Goal: Task Accomplishment & Management: Manage account settings

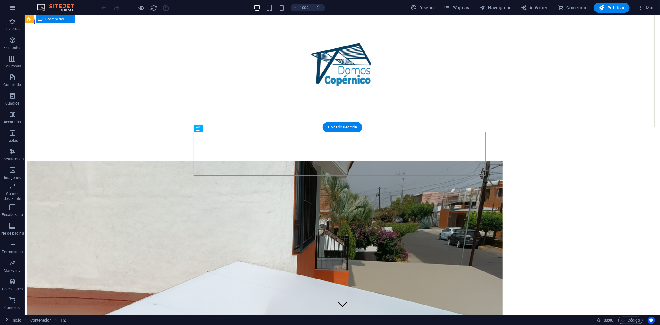
scroll to position [226, 0]
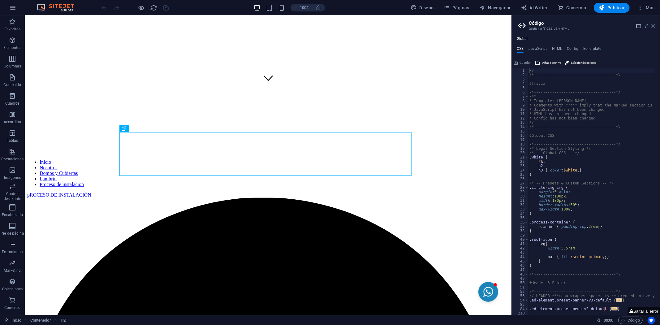
click at [464, 27] on icon at bounding box center [653, 26] width 4 height 5
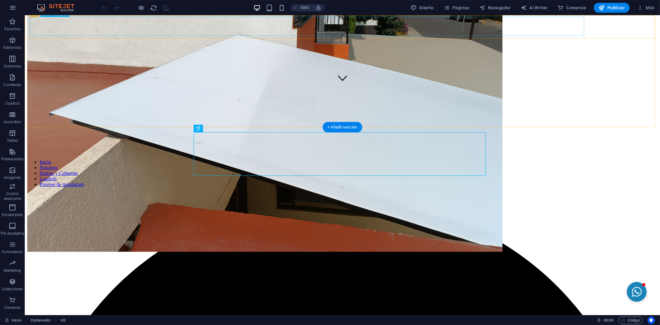
click at [199, 159] on nav "Inicio Nosotros Domos y Cubiertas Lambrín Proceso de instalacion" at bounding box center [342, 173] width 630 height 28
select select
select select "1"
select select
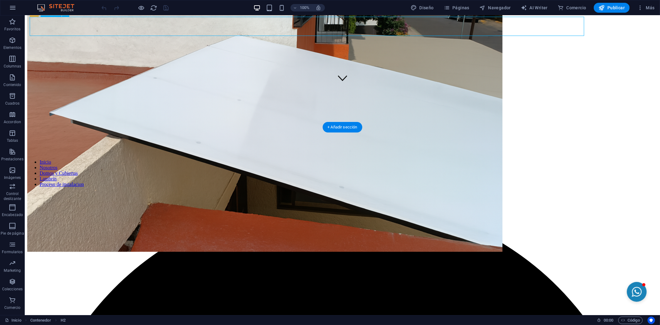
select select "2"
select select
select select "3"
select select
select select "4"
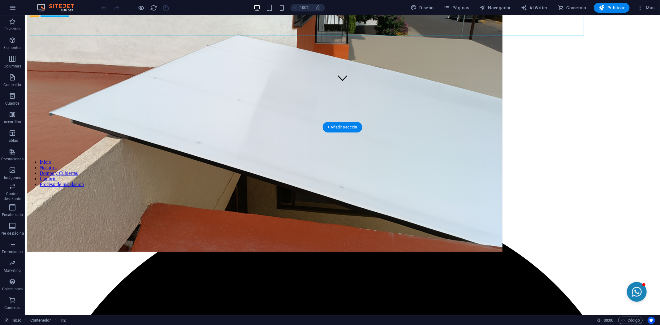
select select
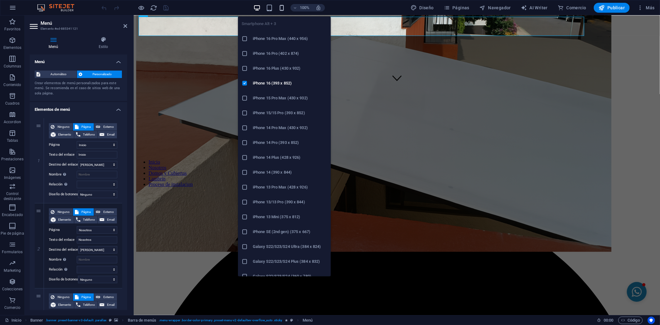
click at [281, 8] on icon "button" at bounding box center [281, 7] width 7 height 7
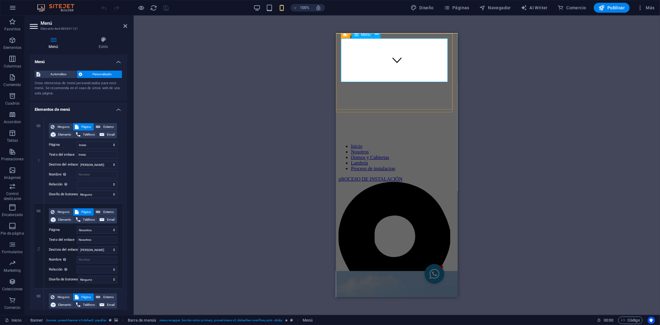
click at [356, 143] on nav "Inicio Nosotros Domos y Cubiertas Lambrín Proceso de instalacion" at bounding box center [396, 157] width 117 height 28
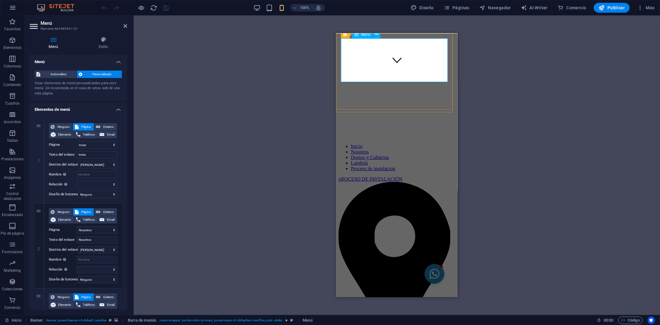
click at [356, 143] on nav "Inicio Nosotros Domos y Cubiertas Lambrín Proceso de instalacion" at bounding box center [396, 157] width 117 height 28
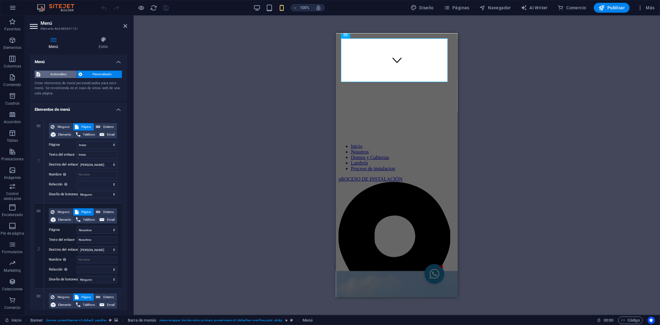
click at [64, 74] on span "Automático" at bounding box center [58, 74] width 33 height 7
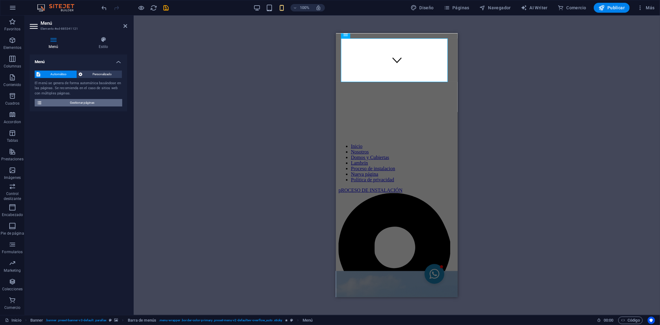
click at [85, 104] on span "Gestionar páginas" at bounding box center [82, 102] width 76 height 7
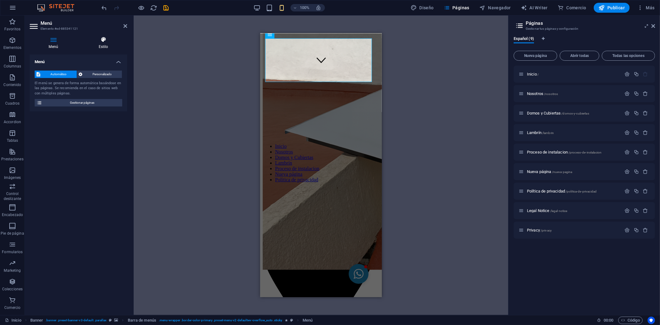
click at [105, 46] on h4 "Estilo" at bounding box center [103, 42] width 48 height 13
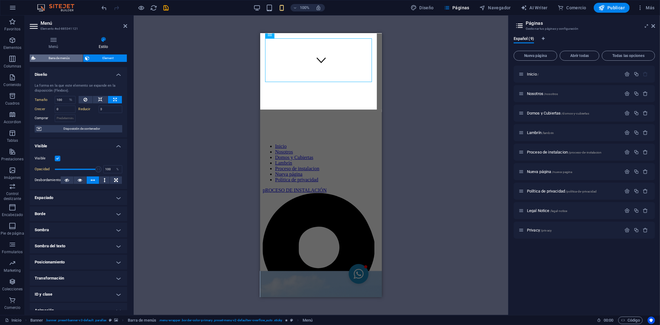
click at [70, 59] on span "Barra de menús" at bounding box center [59, 57] width 44 height 7
select select "rem"
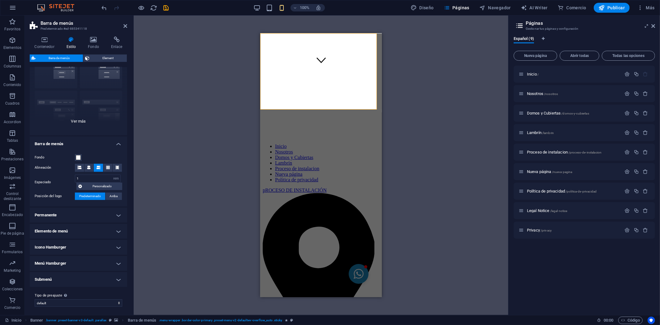
scroll to position [36, 0]
click at [72, 121] on div "Borde Centrado Predeterminado Fijo Loki Desencadenador Ancho XXL" at bounding box center [78, 88] width 97 height 93
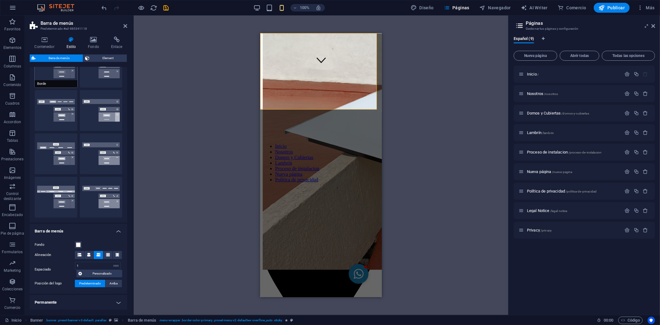
click at [57, 81] on span "Borde" at bounding box center [56, 83] width 43 height 7
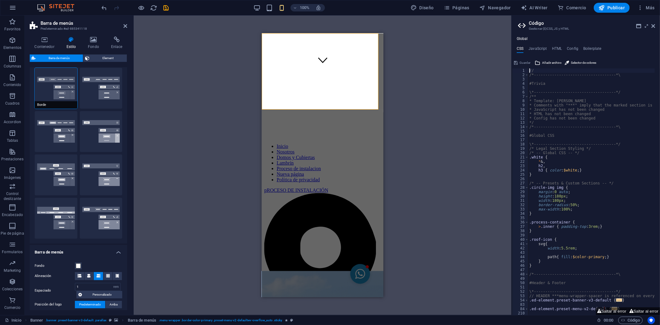
scroll to position [2, 0]
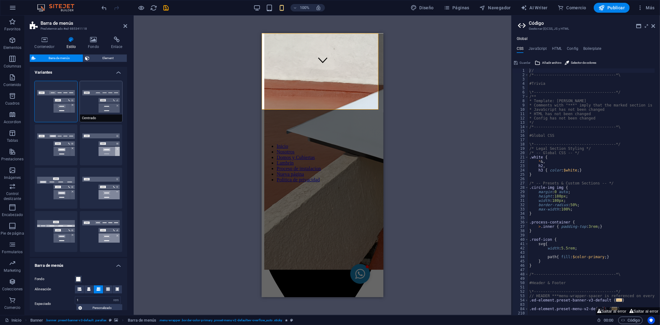
click at [103, 109] on button "Centrado" at bounding box center [101, 101] width 43 height 41
click at [57, 141] on button "Predeterminado" at bounding box center [56, 144] width 43 height 41
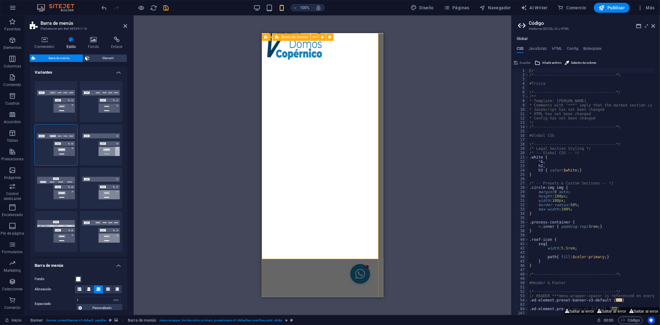
scroll to position [0, 0]
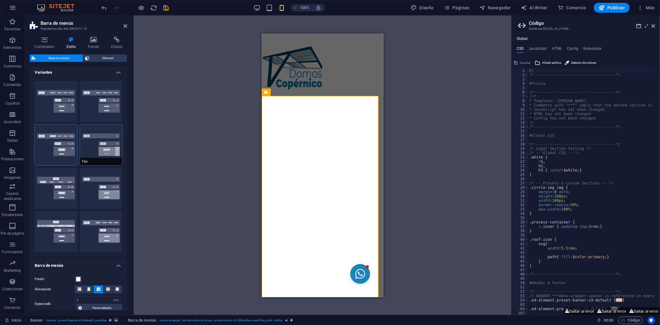
click at [99, 144] on button "Fijo" at bounding box center [101, 144] width 43 height 41
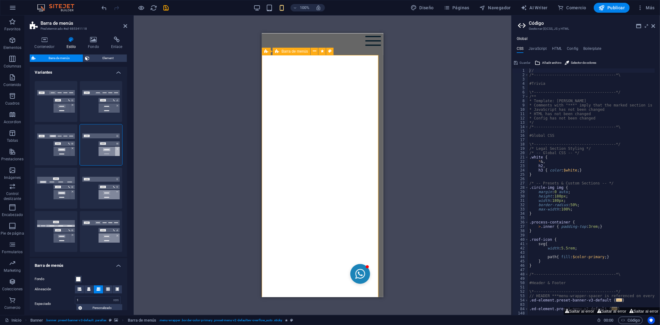
scroll to position [172, 0]
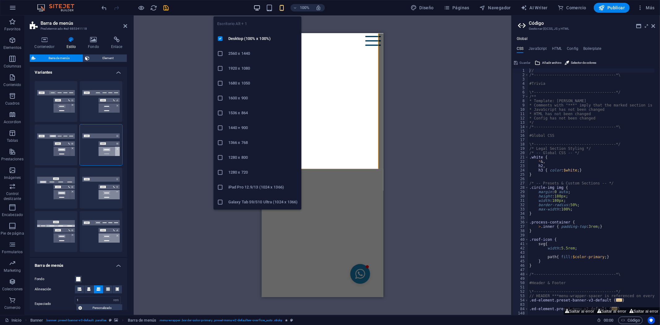
click at [257, 8] on icon "button" at bounding box center [256, 7] width 7 height 7
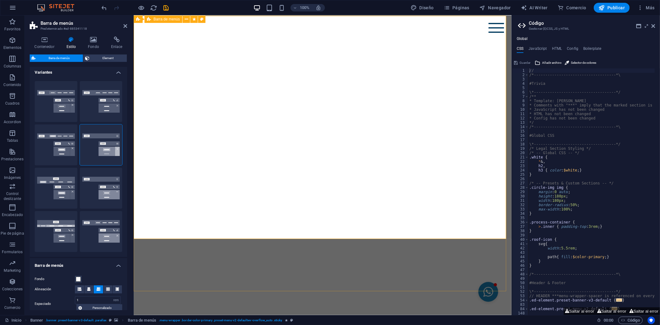
scroll to position [0, 0]
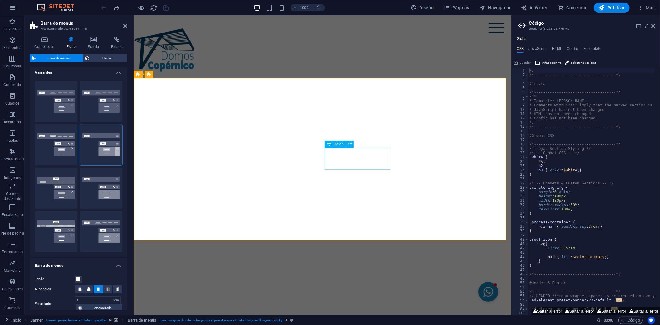
click at [198, 65] on div at bounding box center [165, 48] width 64 height 47
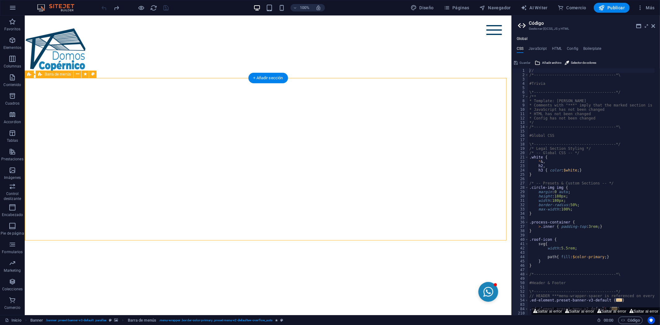
select select "rem"
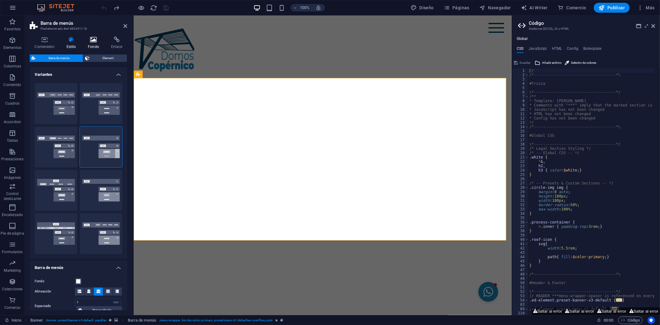
click at [94, 40] on icon at bounding box center [93, 39] width 21 height 6
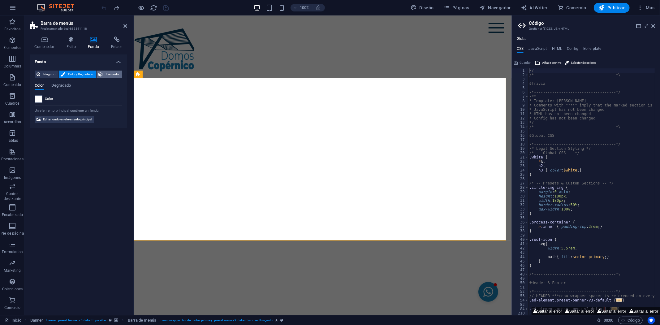
click at [106, 75] on span "Elemento" at bounding box center [112, 74] width 15 height 7
click at [236, 25] on div at bounding box center [322, 20] width 378 height 10
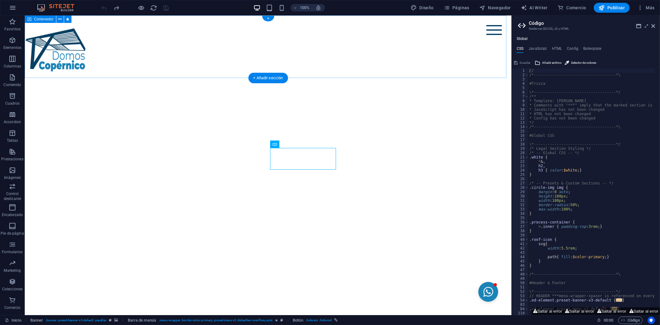
click at [141, 25] on div at bounding box center [267, 20] width 487 height 10
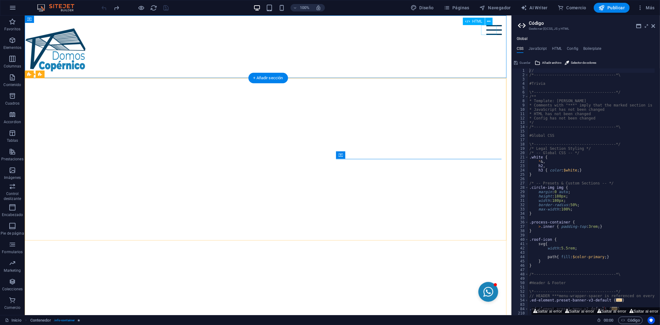
click at [464, 29] on div at bounding box center [493, 30] width 15 height 10
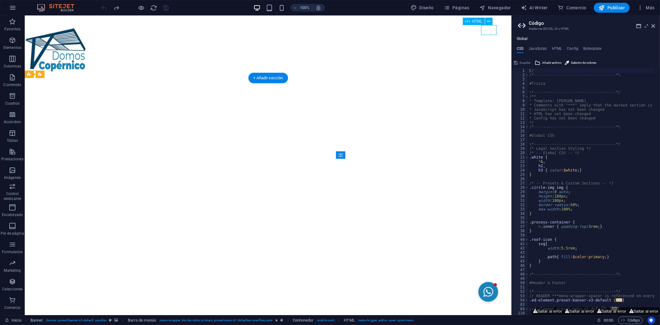
click at [464, 30] on div at bounding box center [493, 30] width 15 height 10
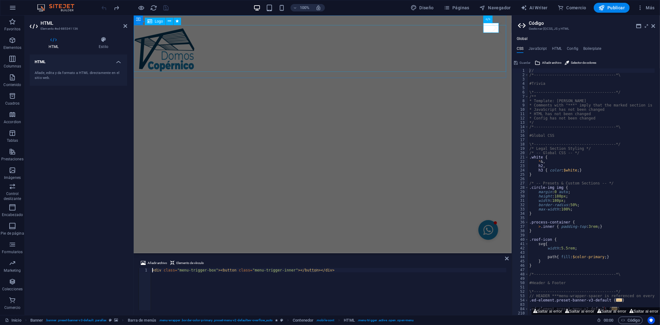
click at [188, 44] on div at bounding box center [165, 48] width 64 height 47
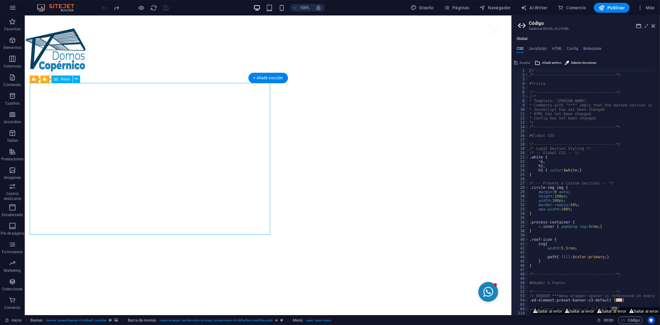
select select "%"
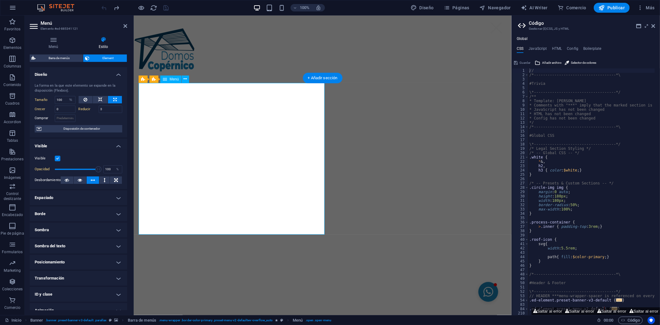
select select "DISABLED_OPTION_VALUE"
type input "1"
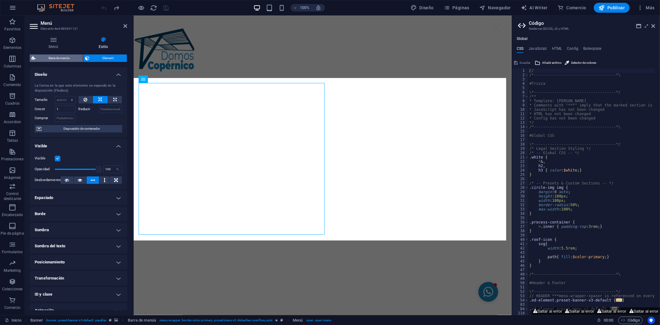
click at [62, 55] on span "Barra de menús" at bounding box center [59, 57] width 44 height 7
select select "rem"
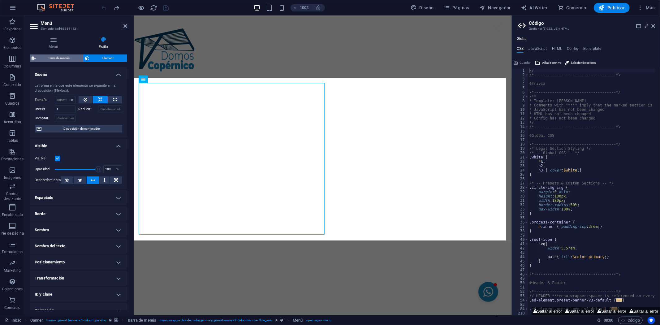
select select "rem"
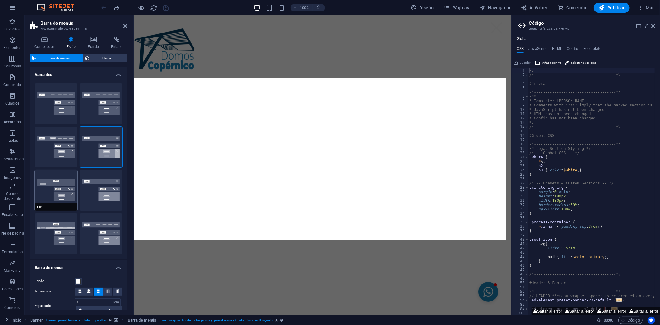
click at [66, 200] on button "Loki" at bounding box center [56, 190] width 43 height 41
type input "0"
select select "DISABLED_OPTION_VALUE"
type input "2"
type input "1"
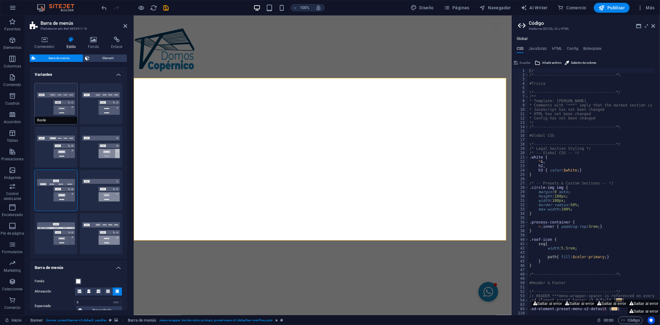
click at [52, 122] on span "Borde" at bounding box center [56, 120] width 43 height 7
type input "1"
click at [97, 104] on button "Centrado" at bounding box center [101, 103] width 43 height 41
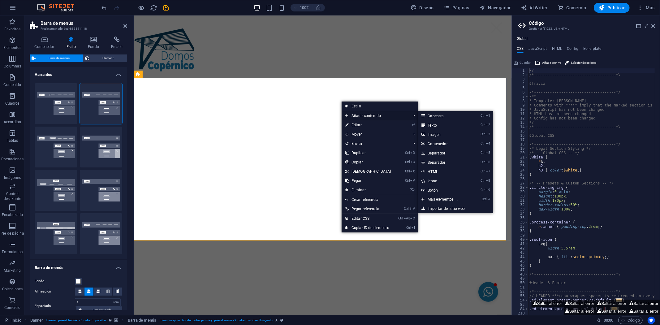
click at [364, 113] on span "Añadir contenido" at bounding box center [374, 115] width 67 height 9
click at [371, 115] on span "Añadir contenido" at bounding box center [374, 115] width 67 height 9
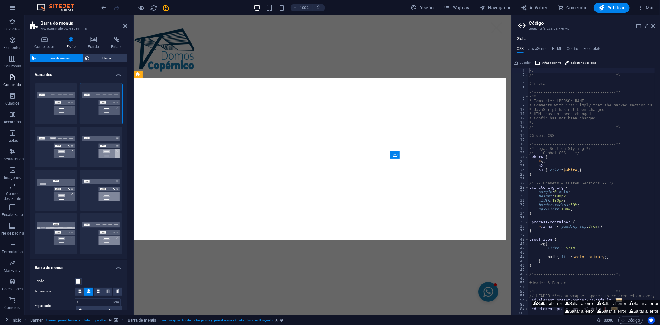
click at [6, 76] on span "Contenido" at bounding box center [12, 81] width 25 height 15
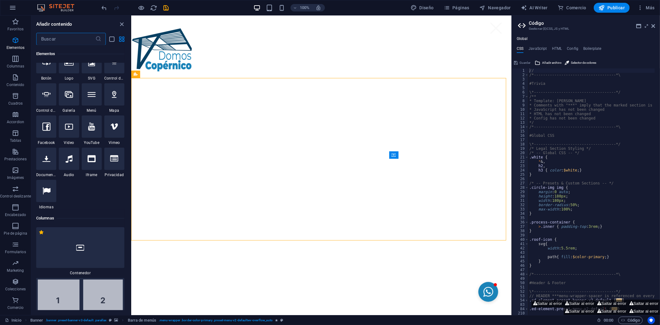
scroll to position [19, 0]
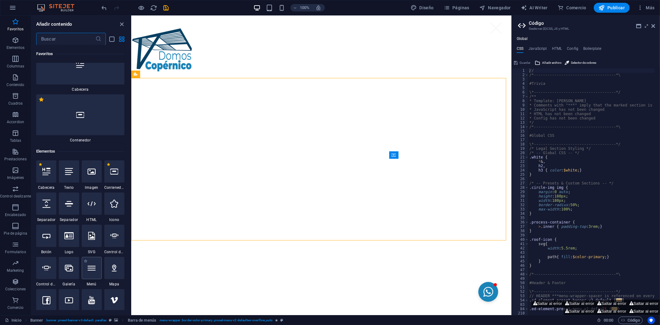
click at [91, 268] on icon at bounding box center [92, 268] width 8 height 8
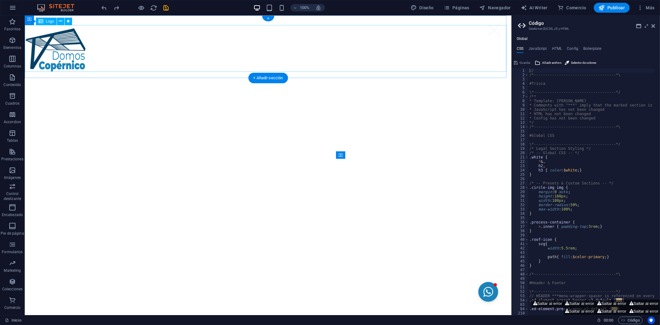
click at [89, 69] on div at bounding box center [56, 48] width 64 height 47
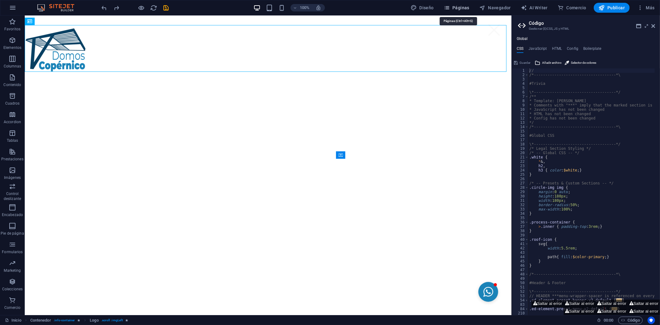
click at [455, 8] on span "Páginas" at bounding box center [457, 8] width 26 height 6
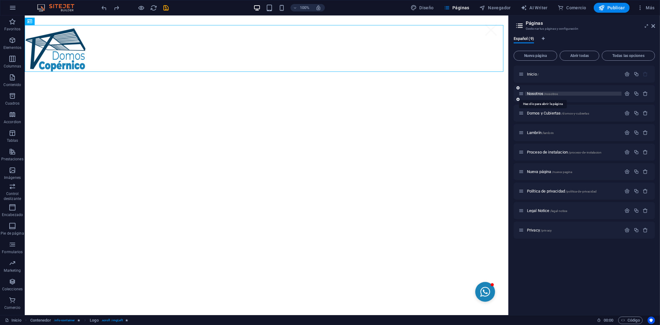
click at [464, 94] on span "Nosotros /nosotros" at bounding box center [542, 93] width 31 height 5
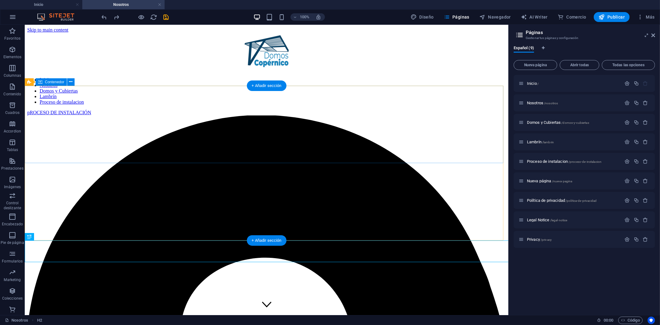
scroll to position [0, 0]
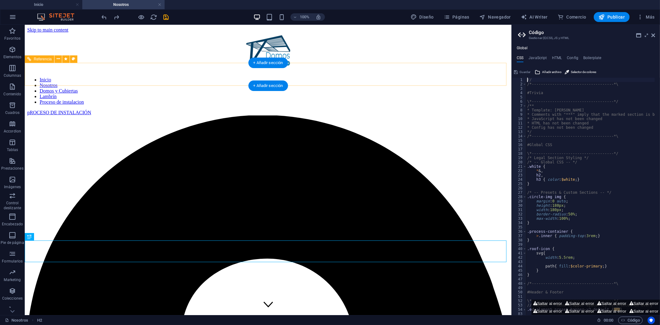
click at [84, 77] on nav "Inicio Nosotros Domos y Cubiertas Lambrín Proceso de instalacion" at bounding box center [268, 91] width 482 height 28
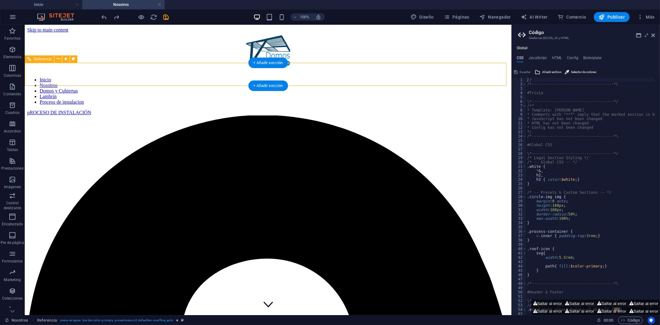
click at [64, 77] on nav "Inicio Nosotros Domos y Cubiertas Lambrín Proceso de instalacion" at bounding box center [268, 91] width 482 height 28
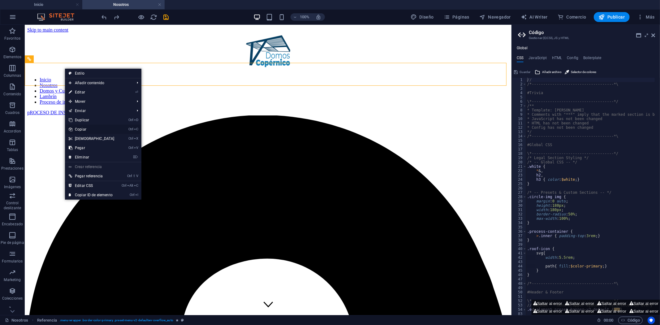
click at [90, 129] on link "Ctrl C Copiar" at bounding box center [91, 129] width 53 height 9
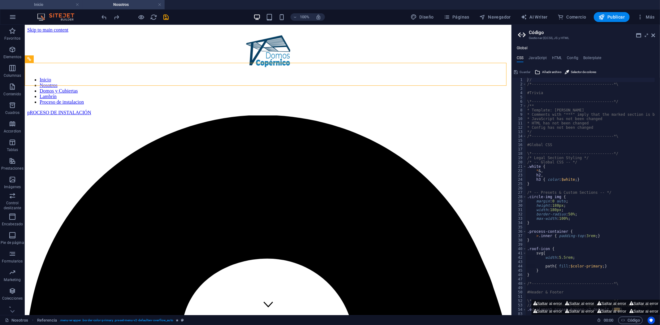
click at [60, 2] on h4 "Inicio" at bounding box center [41, 4] width 82 height 7
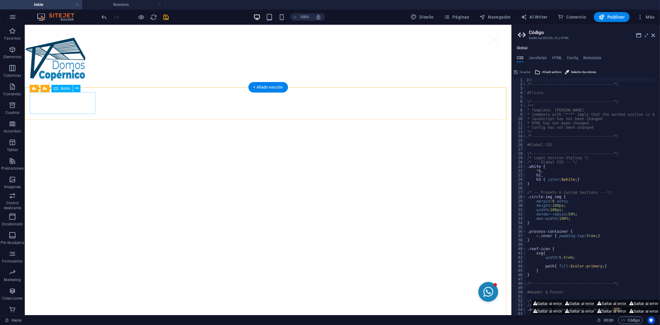
click at [41, 315] on div "pROCESO DE INSTALACIÓN" at bounding box center [267, 326] width 477 height 22
click at [60, 310] on div at bounding box center [267, 315] width 487 height 11
click at [117, 34] on div at bounding box center [267, 29] width 487 height 10
click at [66, 315] on div "pROCESO DE INSTALACIÓN" at bounding box center [267, 326] width 477 height 22
click at [29, 315] on div "pROCESO DE INSTALACIÓN" at bounding box center [267, 326] width 477 height 22
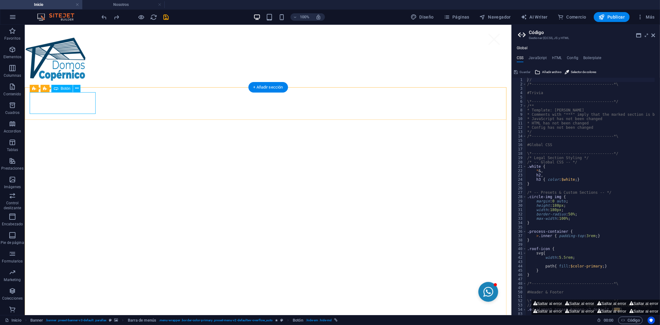
click at [32, 315] on div "pROCESO DE INSTALACIÓN" at bounding box center [267, 326] width 477 height 22
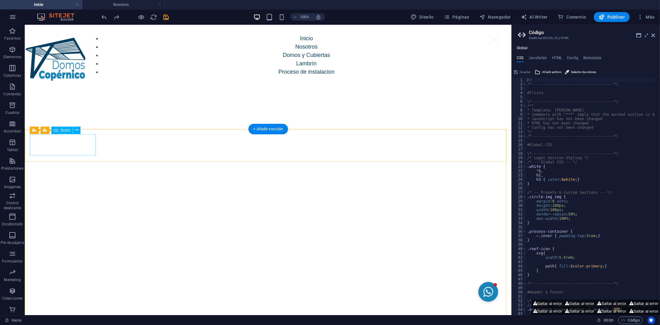
click at [89, 76] on nav "Inicio Nosotros Domos y Cubiertas Lambrín Proceso de instalacion" at bounding box center [300, 55] width 422 height 42
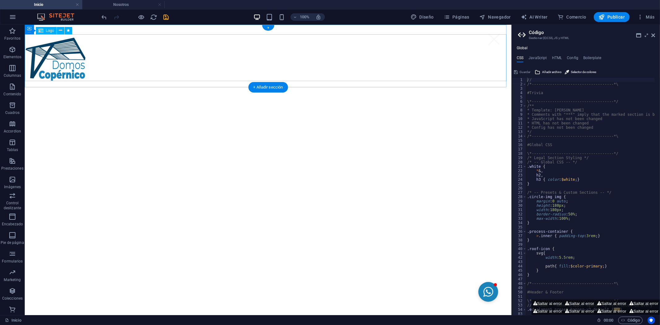
click at [89, 76] on div at bounding box center [56, 57] width 64 height 47
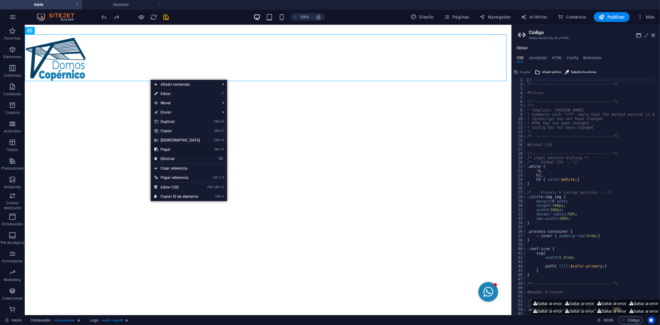
click at [169, 148] on link "Ctrl V Pegar" at bounding box center [177, 149] width 53 height 9
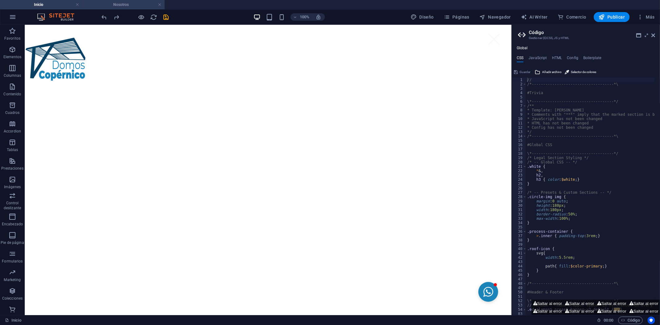
click at [110, 2] on h4 "Nosotros" at bounding box center [123, 4] width 82 height 7
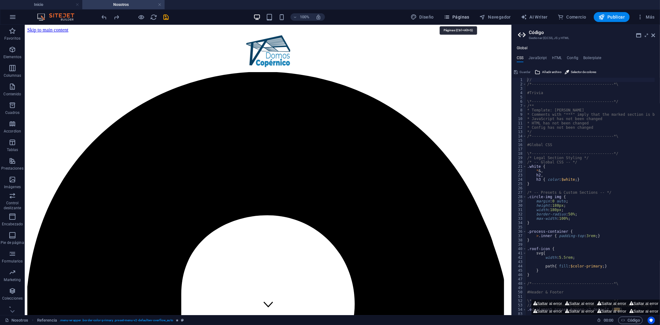
click at [449, 16] on icon "button" at bounding box center [447, 17] width 6 height 6
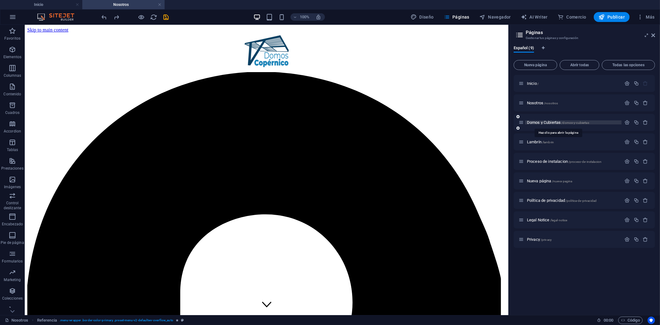
click at [464, 122] on span "Domos y Cubiertas /domos-y-cubiertas" at bounding box center [558, 122] width 62 height 5
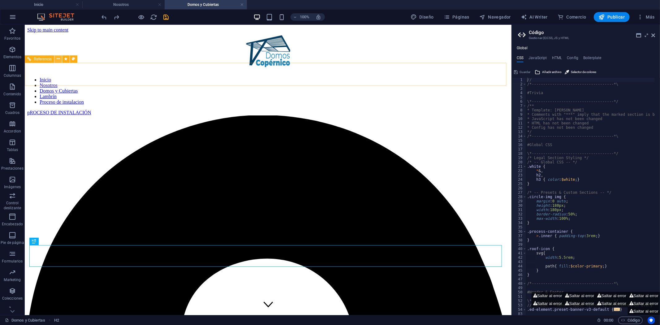
click at [58, 59] on icon at bounding box center [58, 59] width 3 height 6
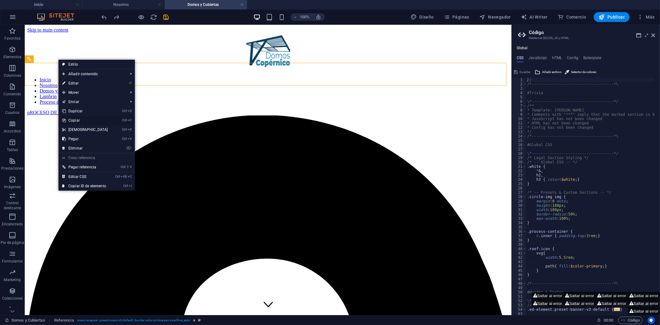
click at [88, 122] on link "Ctrl C Copiar" at bounding box center [84, 120] width 53 height 9
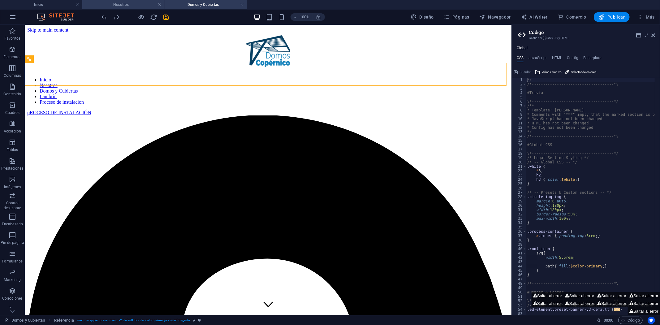
click at [144, 4] on h4 "Nosotros" at bounding box center [123, 4] width 82 height 7
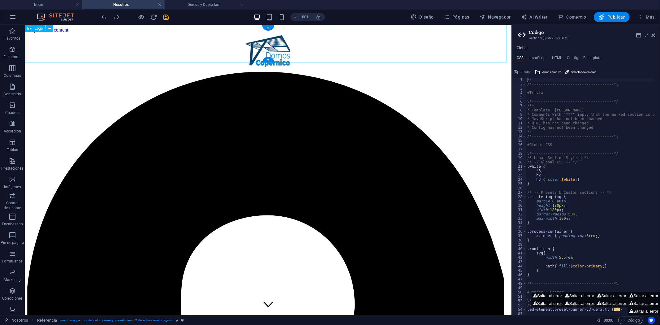
click at [65, 56] on div at bounding box center [268, 51] width 482 height 39
click at [63, 50] on div at bounding box center [268, 51] width 482 height 39
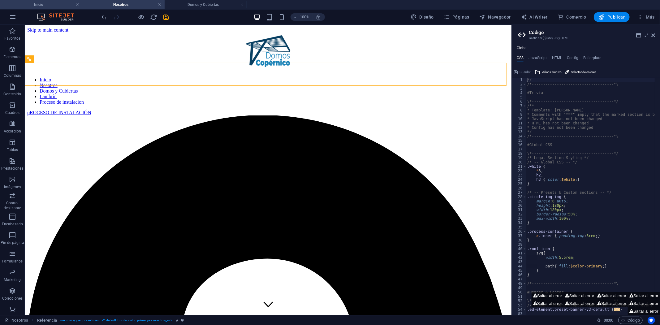
click at [44, 2] on h4 "Inicio" at bounding box center [41, 4] width 82 height 7
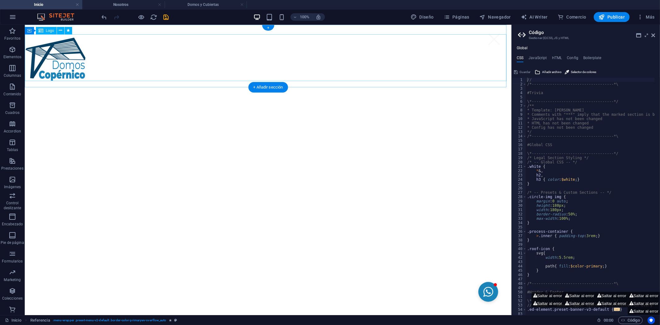
click at [55, 72] on div at bounding box center [56, 57] width 64 height 47
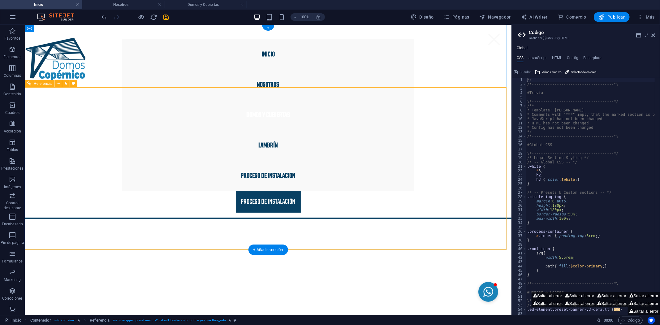
click at [140, 116] on nav "Inicio Nosotros Domos y Cubiertas Lambrín Proceso de instalacion" at bounding box center [268, 115] width 292 height 152
select select "rem"
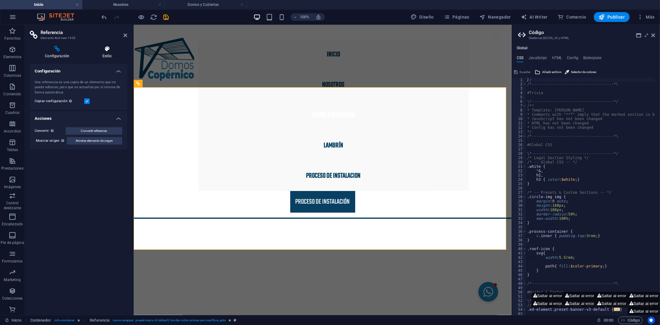
click at [100, 56] on h4 "Estilo" at bounding box center [107, 52] width 40 height 13
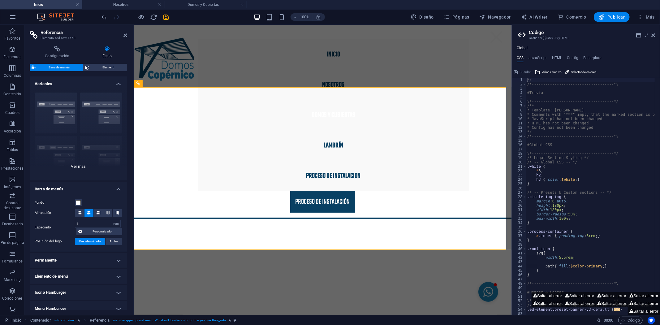
click at [59, 104] on div "Borde Centrado Predeterminado Fijo Loki Desencadenador Ancho XXL" at bounding box center [78, 134] width 97 height 93
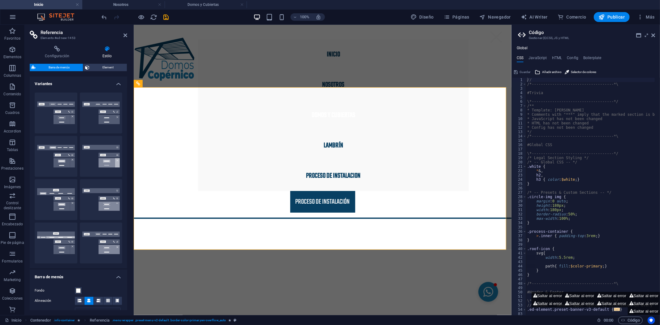
click at [59, 104] on button "Borde" at bounding box center [56, 112] width 43 height 41
click at [106, 301] on icon at bounding box center [108, 300] width 4 height 4
click at [88, 113] on button "Centrado" at bounding box center [101, 112] width 43 height 41
click at [106, 299] on icon at bounding box center [108, 300] width 4 height 4
click at [161, 109] on div "Inicio Nosotros Domos y Cubiertas Lambrín Proceso de instalacion pROCESO DE INS…" at bounding box center [322, 126] width 378 height 184
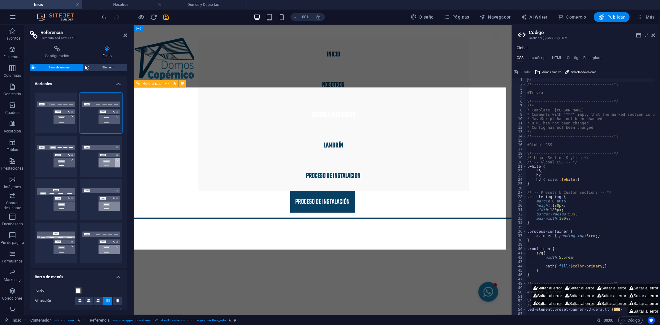
click at [198, 128] on nav "Inicio Nosotros Domos y Cubiertas Lambrín Proceso de instalacion" at bounding box center [333, 115] width 271 height 152
click at [165, 80] on icon at bounding box center [166, 83] width 3 height 6
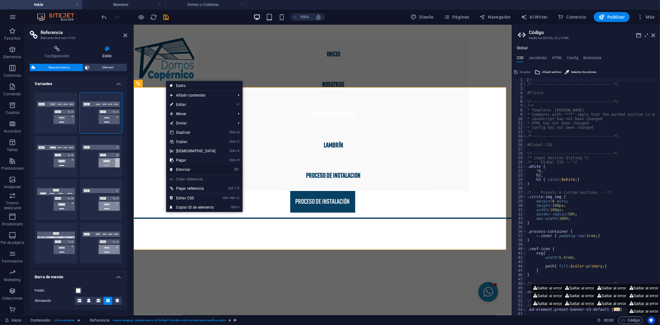
click at [187, 172] on link "⌦ Eliminar" at bounding box center [192, 169] width 53 height 9
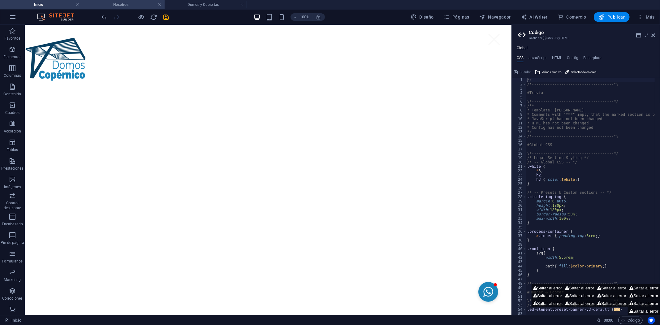
click at [126, 8] on li "Nosotros" at bounding box center [123, 4] width 82 height 9
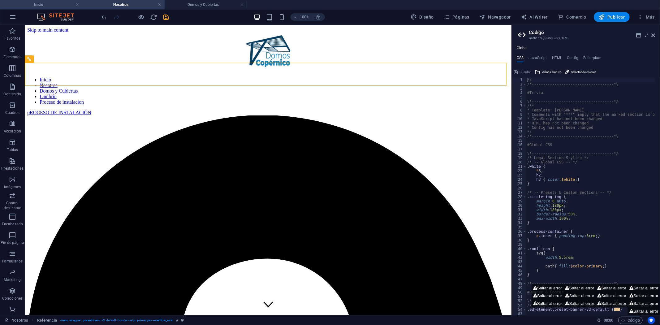
click at [48, 2] on h4 "Inicio" at bounding box center [41, 4] width 82 height 7
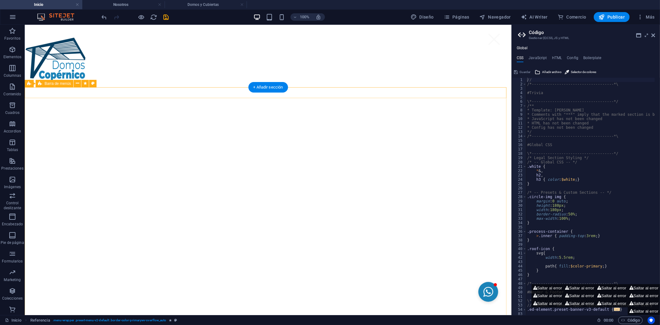
click at [84, 310] on div at bounding box center [267, 315] width 487 height 11
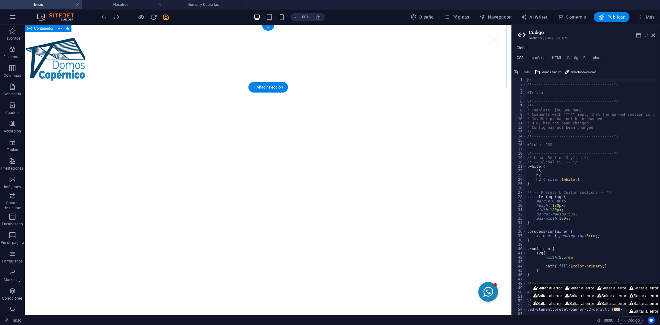
click at [103, 34] on div at bounding box center [267, 29] width 487 height 10
click at [89, 77] on div at bounding box center [56, 57] width 64 height 47
click at [113, 34] on div at bounding box center [267, 29] width 487 height 10
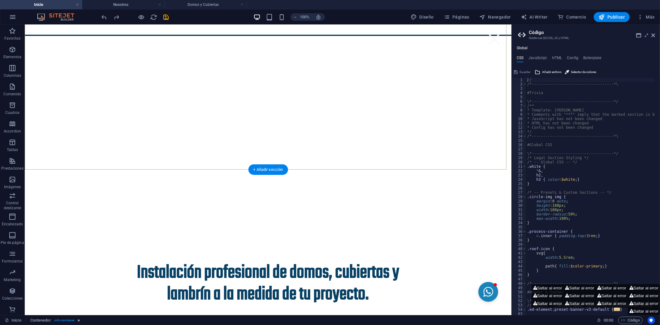
scroll to position [206, 0]
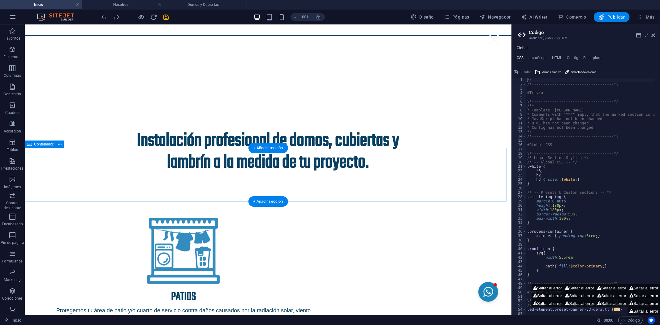
click at [99, 178] on div "Instalación profesional de domos, cubiertas y lambrín a la medida de tu proyect…" at bounding box center [267, 152] width 487 height 54
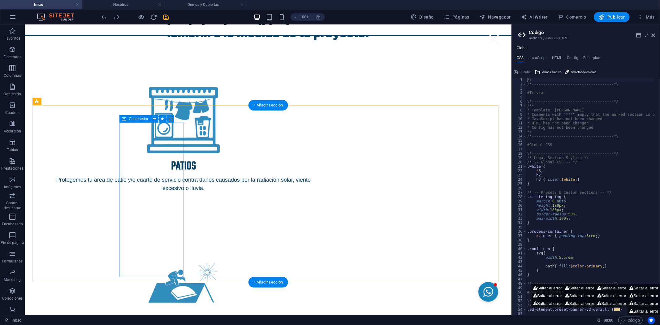
scroll to position [344, 0]
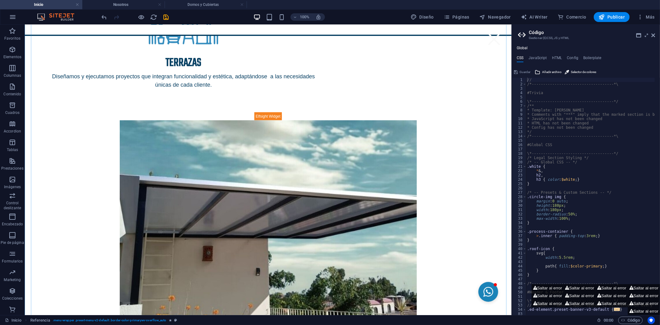
scroll to position [955, 0]
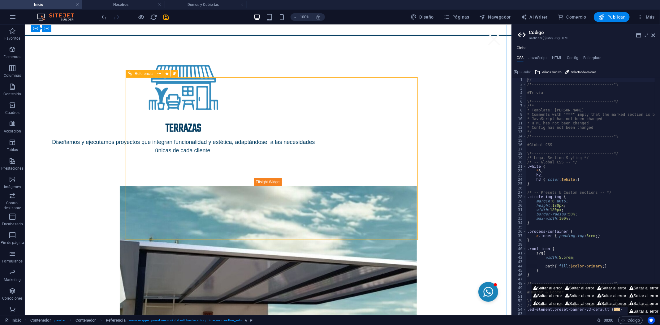
scroll to position [728, 0]
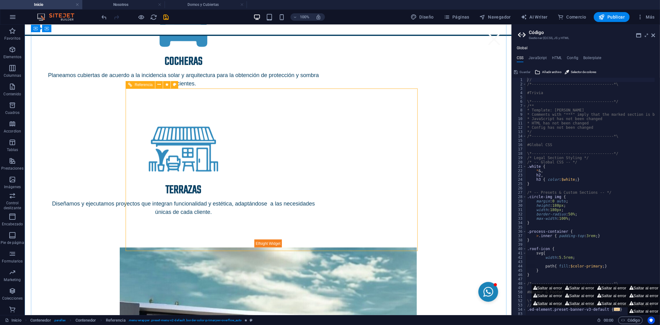
select select "rem"
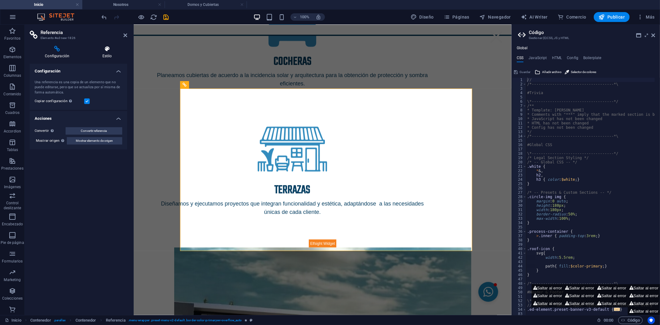
click at [113, 49] on icon at bounding box center [107, 49] width 40 height 6
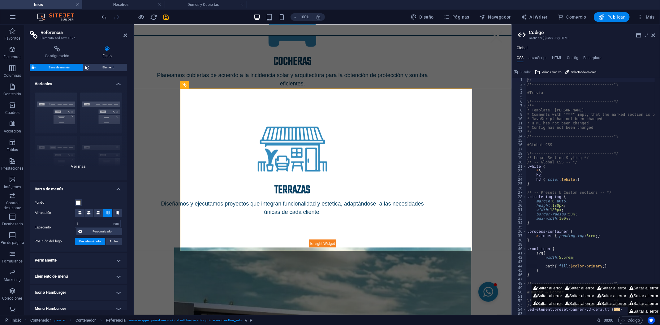
click at [58, 100] on div "Borde Centrado Predeterminado Fijo Loki Desencadenador Ancho XXL" at bounding box center [78, 134] width 97 height 93
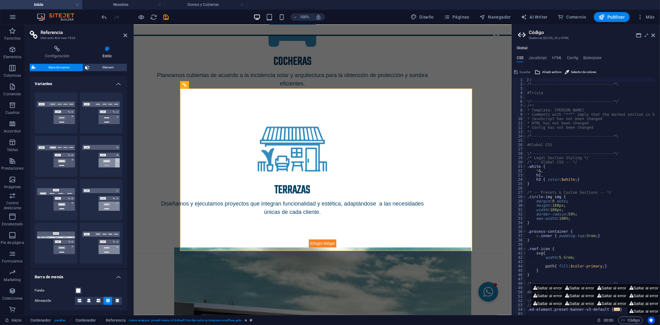
click at [58, 100] on button "Borde" at bounding box center [56, 112] width 43 height 41
click at [83, 110] on button "Centrado" at bounding box center [101, 112] width 43 height 41
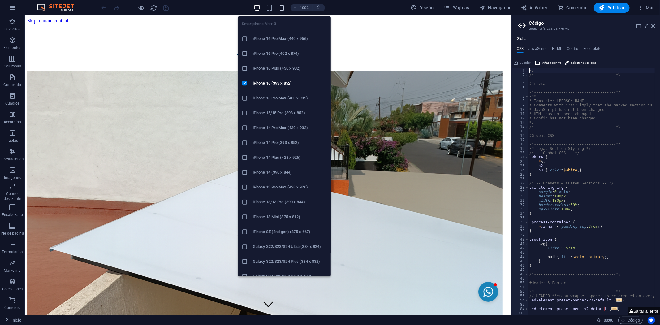
click at [283, 8] on icon "button" at bounding box center [281, 7] width 7 height 7
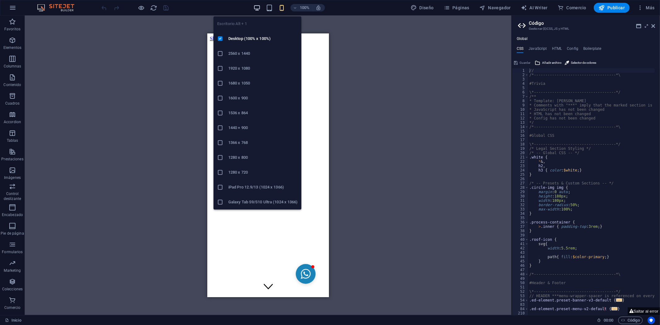
click at [260, 11] on icon "button" at bounding box center [256, 7] width 7 height 7
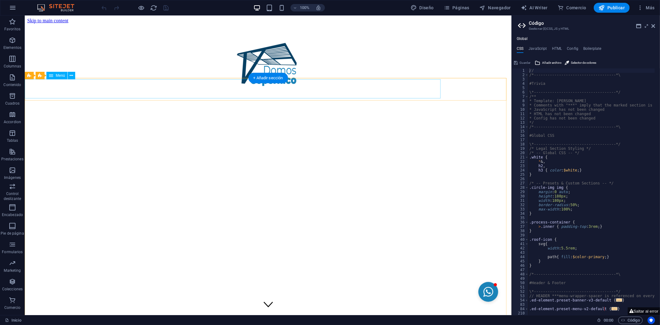
select select
select select "1"
select select
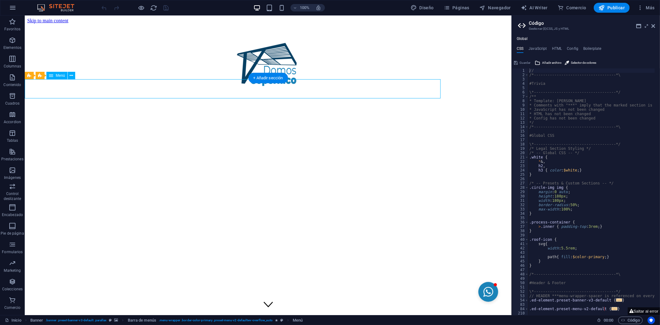
select select "2"
select select
select select "3"
select select
select select "4"
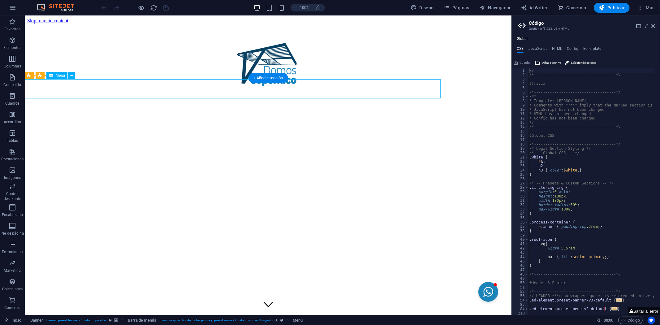
select select
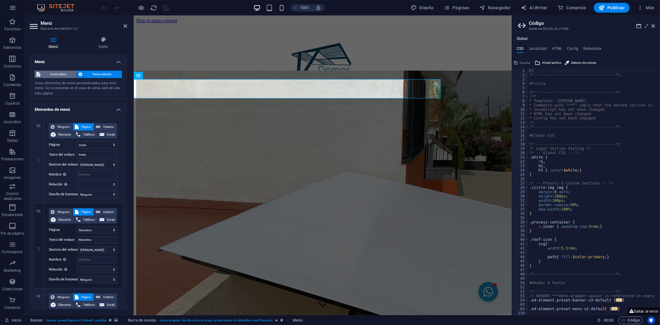
click at [59, 76] on span "Automático" at bounding box center [58, 74] width 33 height 7
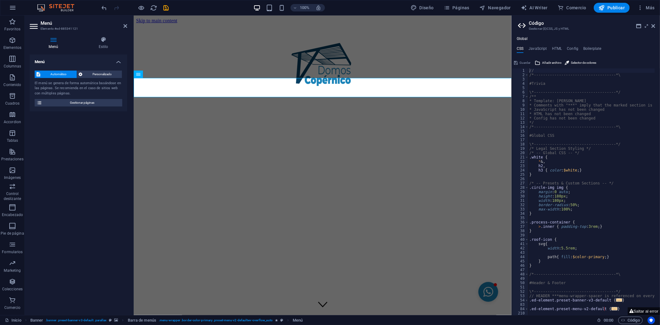
click at [91, 79] on div "Automático Personalizado El menú se genera de forma automática basándose en las…" at bounding box center [78, 89] width 97 height 46
click at [91, 73] on span "Personalizado" at bounding box center [102, 74] width 36 height 7
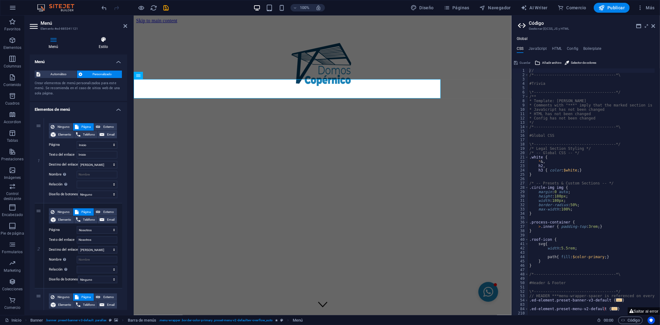
click at [105, 43] on h4 "Estilo" at bounding box center [103, 42] width 48 height 13
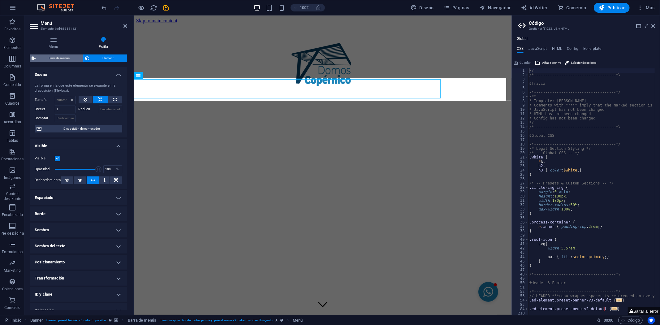
click at [56, 60] on span "Barra de menús" at bounding box center [59, 57] width 44 height 7
select select "rem"
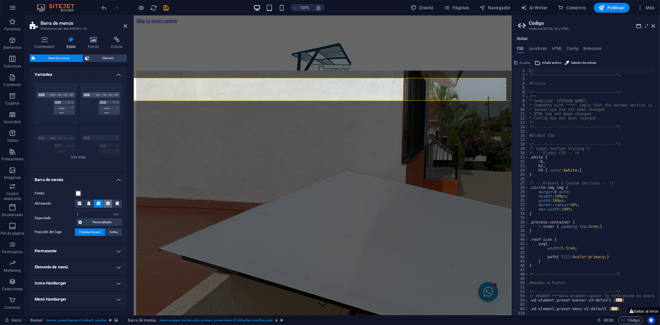
click at [107, 205] on span at bounding box center [108, 204] width 4 height 8
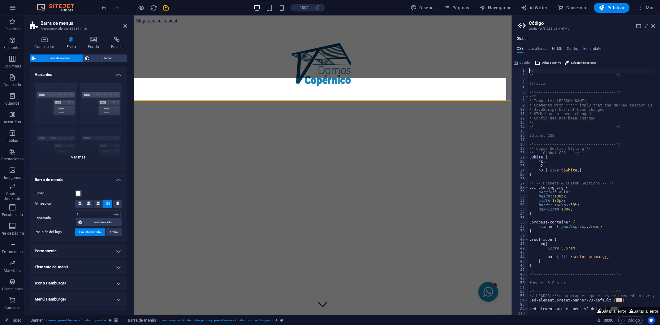
click at [96, 100] on div "Borde Centrado Predeterminado Fijo Loki Desencadenador Ancho XXL" at bounding box center [78, 124] width 97 height 93
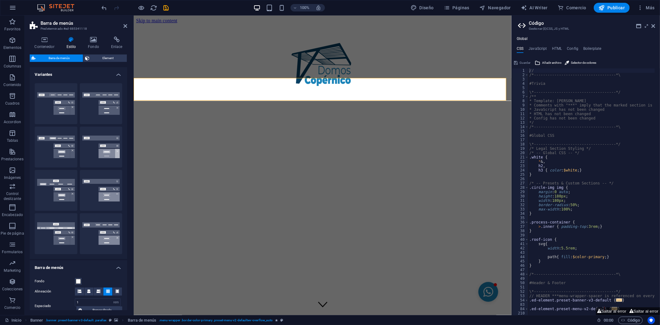
click at [96, 100] on button "Centrado" at bounding box center [101, 103] width 43 height 41
click at [652, 27] on icon at bounding box center [653, 26] width 4 height 5
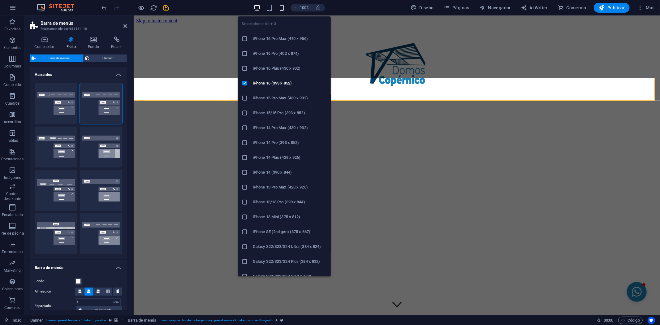
click at [284, 9] on icon "button" at bounding box center [281, 7] width 7 height 7
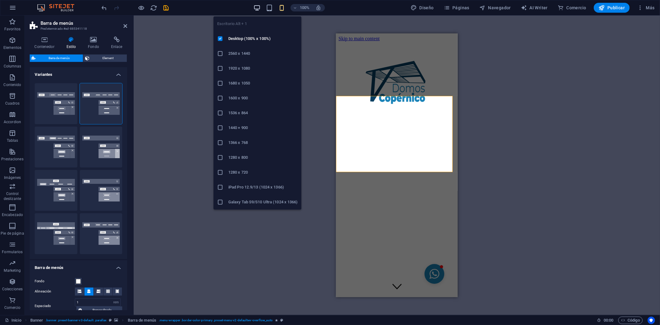
click at [258, 8] on icon "button" at bounding box center [256, 7] width 7 height 7
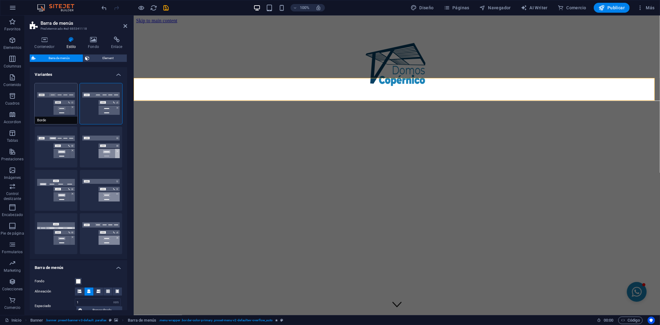
click at [55, 101] on button "Borde" at bounding box center [56, 103] width 43 height 41
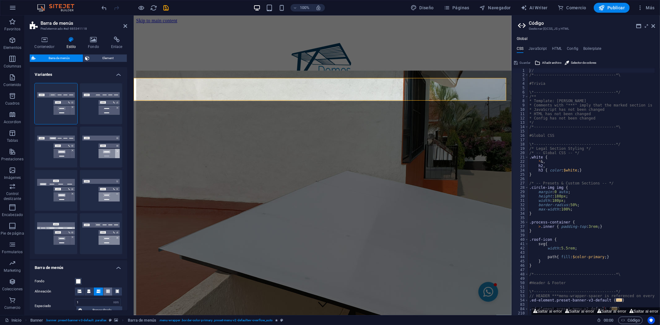
click at [106, 292] on icon at bounding box center [108, 291] width 4 height 4
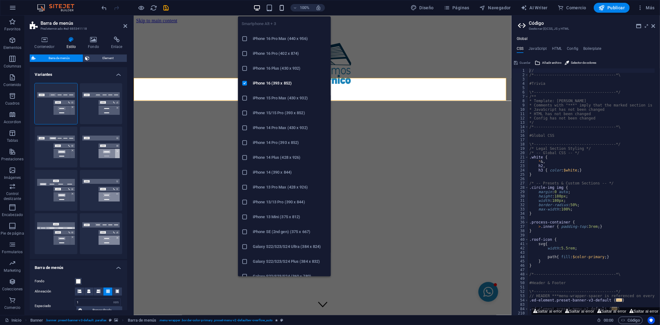
click at [281, 4] on icon "button" at bounding box center [281, 7] width 7 height 7
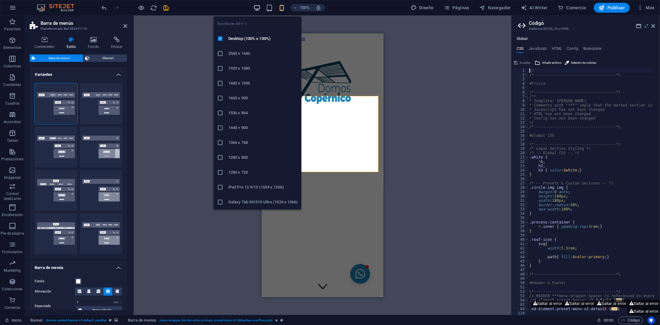
click at [257, 6] on icon "button" at bounding box center [256, 7] width 7 height 7
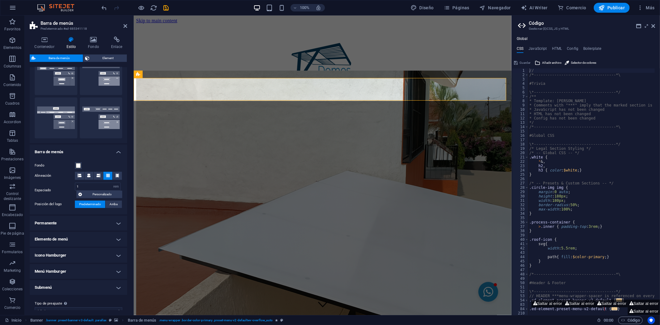
scroll to position [125, 0]
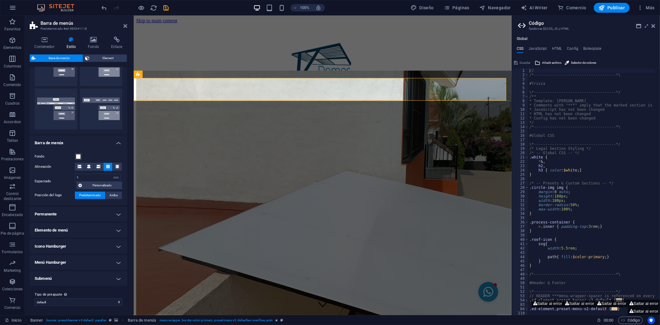
click at [71, 261] on h4 "Menú Hamburger" at bounding box center [78, 262] width 97 height 15
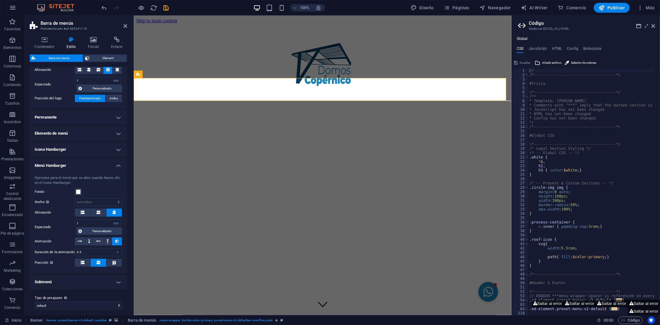
scroll to position [224, 0]
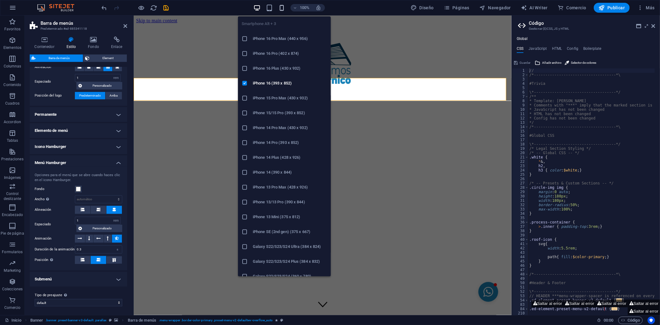
click at [283, 7] on icon "button" at bounding box center [281, 7] width 7 height 7
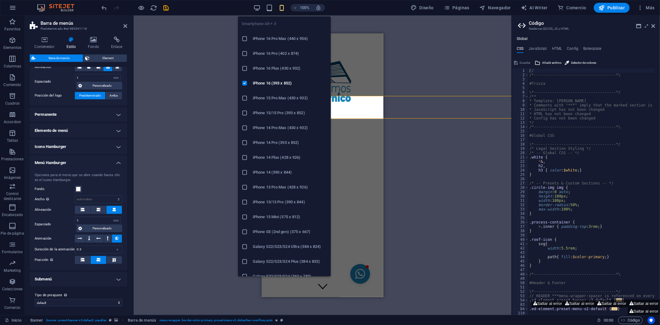
type input "100"
select select "%"
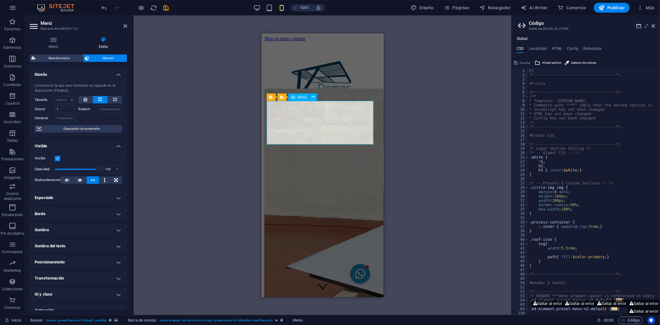
type input "100"
select select "%"
type input "0"
click at [64, 101] on div "100 Predeterminado automático px % 1/1 1/2 1/3 1/4 1/5 1/6 1/7 1/8 1/9 1/10" at bounding box center [65, 100] width 21 height 8
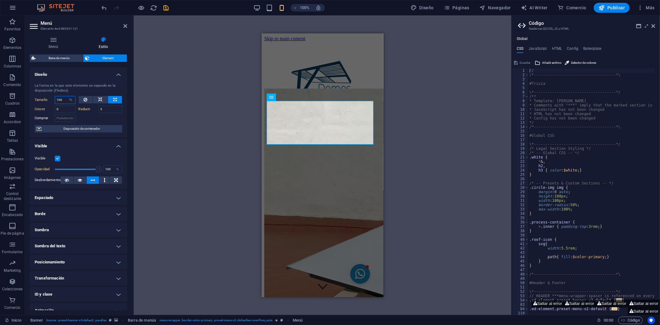
drag, startPoint x: 63, startPoint y: 101, endPoint x: 56, endPoint y: 98, distance: 7.4
click at [56, 98] on input "100" at bounding box center [65, 99] width 20 height 7
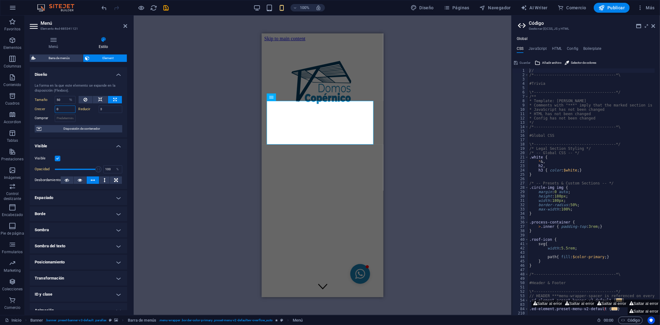
click at [62, 105] on input "0" at bounding box center [65, 108] width 21 height 7
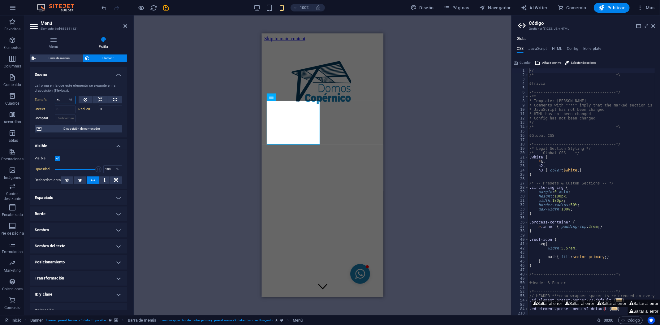
drag, startPoint x: 61, startPoint y: 101, endPoint x: 54, endPoint y: 98, distance: 8.2
click at [54, 98] on div "Tamaño 50 Predeterminado automático px % 1/1 1/2 1/3 1/4 1/5 1/6 1/7 1/8 1/9 1/…" at bounding box center [55, 100] width 41 height 8
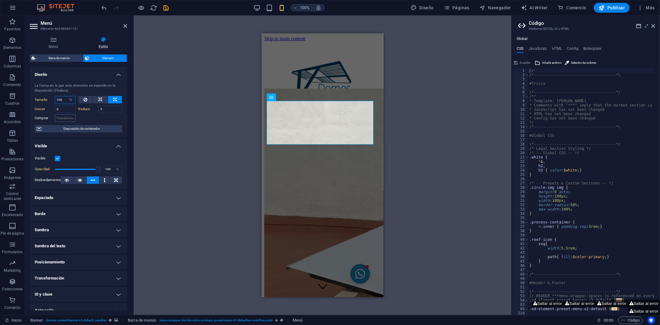
type input "100"
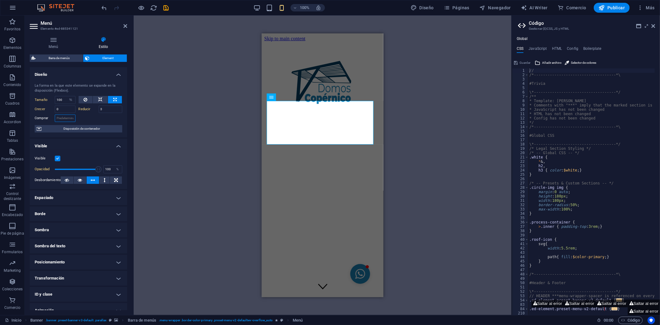
click at [64, 114] on input "Comprar" at bounding box center [65, 117] width 21 height 7
click at [98, 97] on icon at bounding box center [100, 99] width 4 height 7
select select "DISABLED_OPTION_VALUE"
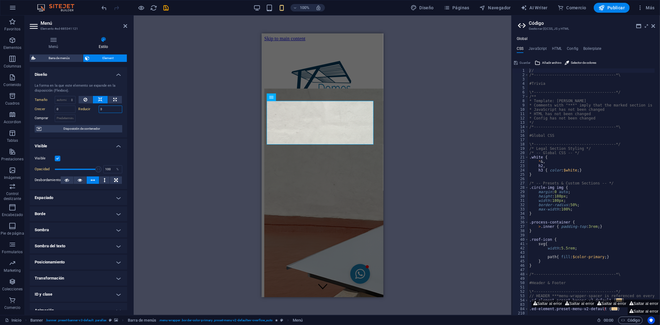
drag, startPoint x: 108, startPoint y: 107, endPoint x: 100, endPoint y: 107, distance: 8.7
click at [100, 107] on input "0" at bounding box center [111, 108] width 24 height 7
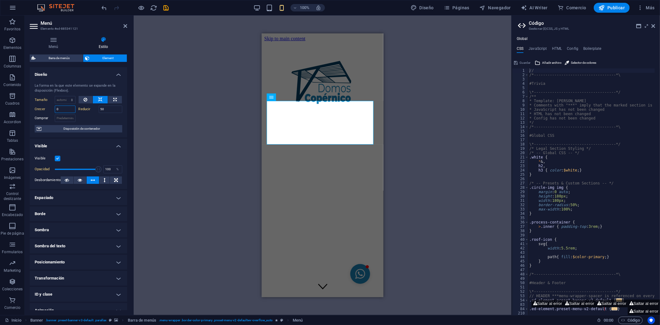
click at [65, 108] on input "0" at bounding box center [65, 108] width 21 height 7
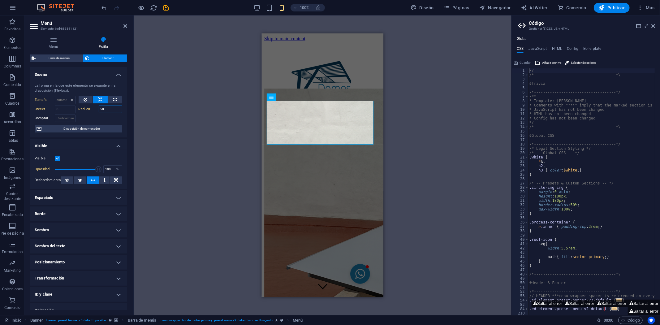
drag, startPoint x: 108, startPoint y: 109, endPoint x: 98, endPoint y: 106, distance: 10.0
click at [99, 106] on input "50" at bounding box center [111, 108] width 24 height 7
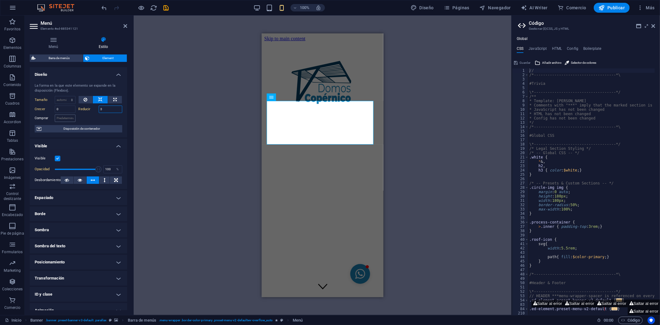
type input "0"
click at [62, 117] on input "Comprar" at bounding box center [65, 117] width 21 height 7
click at [81, 129] on span "Disposición de contenedor" at bounding box center [81, 128] width 77 height 7
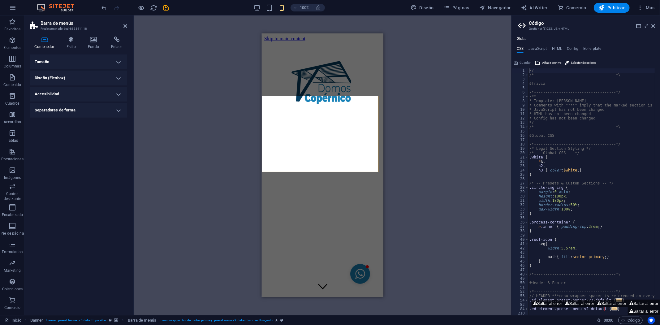
click at [75, 60] on h4 "Tamaño" at bounding box center [78, 61] width 97 height 15
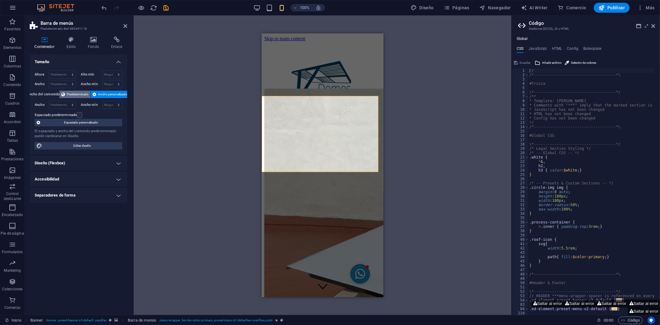
click at [70, 95] on span "Predeterminado" at bounding box center [78, 94] width 22 height 7
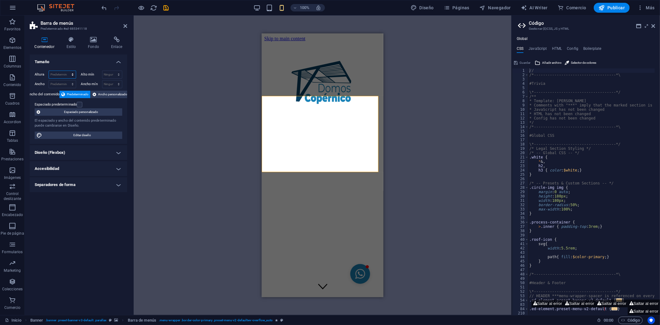
click at [66, 75] on select "Predeterminado px rem % vh vw" at bounding box center [62, 74] width 27 height 7
select select "px"
click at [67, 71] on select "Predeterminado px rem % vh vw" at bounding box center [62, 74] width 27 height 7
type input "100"
click at [64, 82] on select "Predeterminado px rem % em vh vw" at bounding box center [62, 83] width 27 height 7
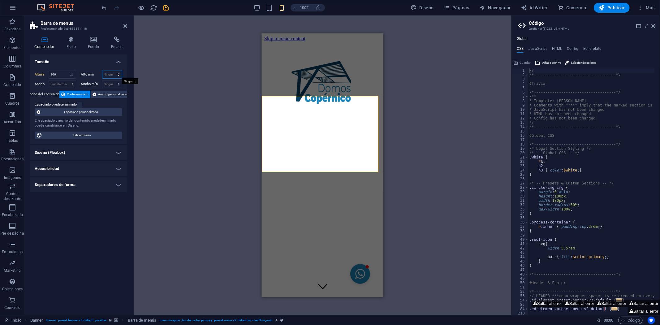
click at [112, 74] on select "Ninguno px rem % vh vw" at bounding box center [112, 74] width 20 height 7
click at [108, 72] on select "Ninguno px rem % vh vw" at bounding box center [112, 74] width 20 height 7
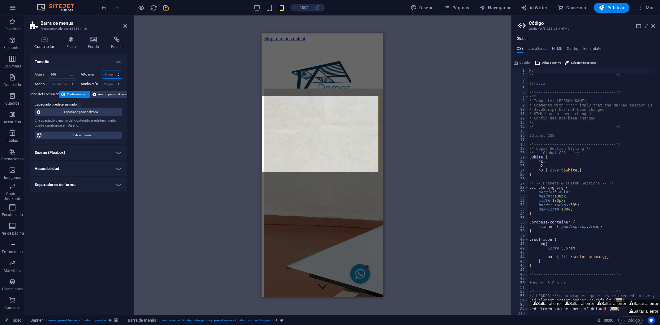
select select "px"
click at [113, 71] on select "Ninguno px rem % vh vw" at bounding box center [112, 74] width 20 height 7
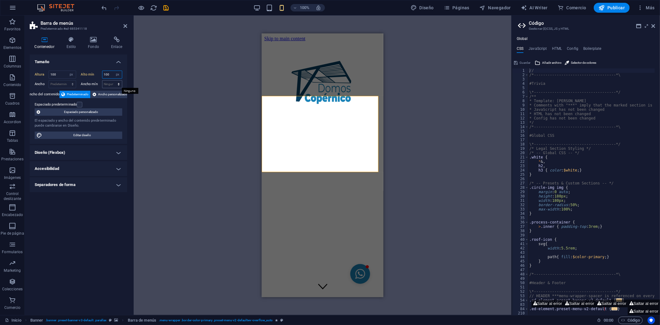
type input "100"
click at [104, 81] on select "Ninguno px rem % vh vw" at bounding box center [112, 83] width 20 height 7
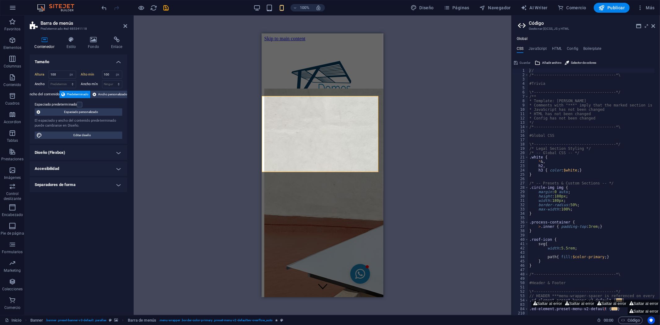
click at [69, 120] on div "El espaciado y ancho del contenido predeterminado puede cambiarse en Diseño." at bounding box center [79, 123] width 88 height 10
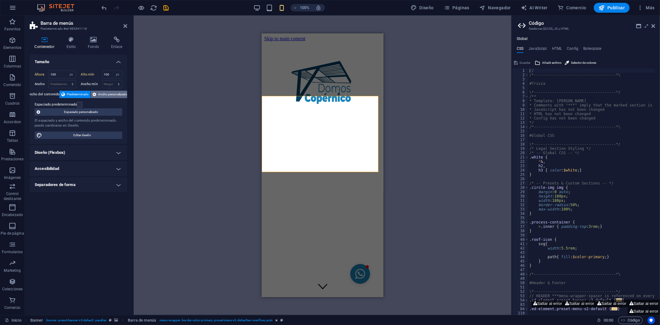
click at [101, 93] on span "Ancho personalizado" at bounding box center [112, 94] width 29 height 7
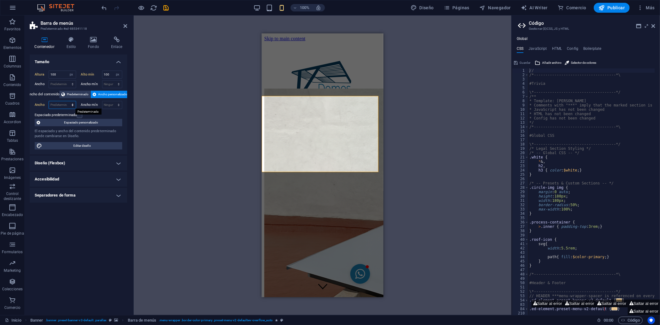
click at [62, 104] on select "Predeterminado px rem % em vh vw" at bounding box center [62, 104] width 27 height 7
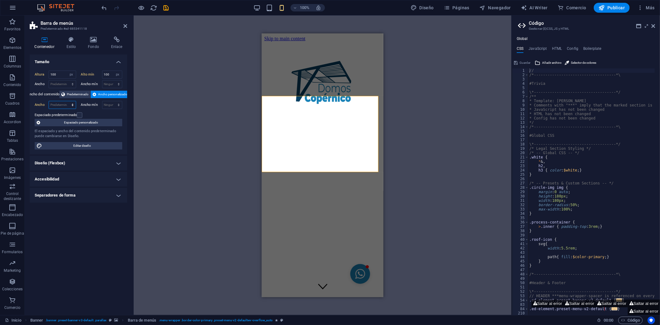
select select "px"
click at [67, 101] on select "Predeterminado px rem % em vh vw" at bounding box center [62, 104] width 27 height 7
type input "100"
click at [109, 104] on select "Ninguno px rem % vh vw" at bounding box center [112, 104] width 20 height 7
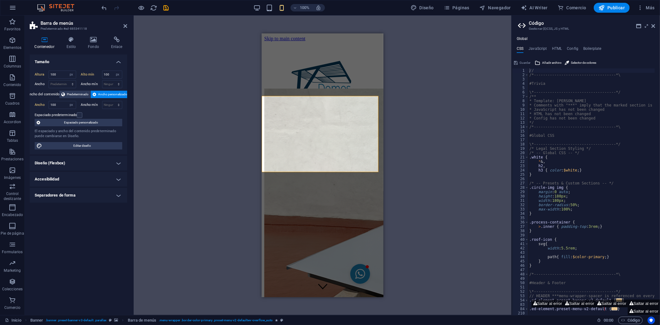
click at [90, 115] on div "Espaciado predeterminado" at bounding box center [78, 114] width 86 height 7
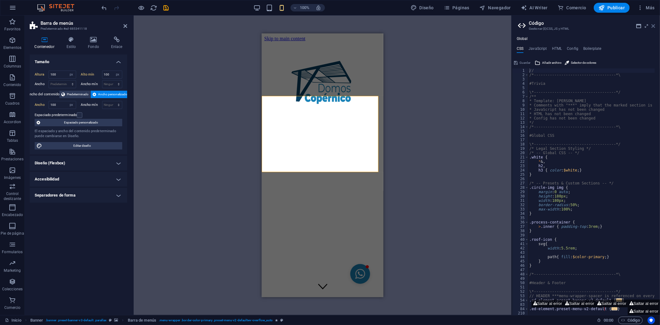
click at [653, 25] on icon at bounding box center [653, 26] width 4 height 5
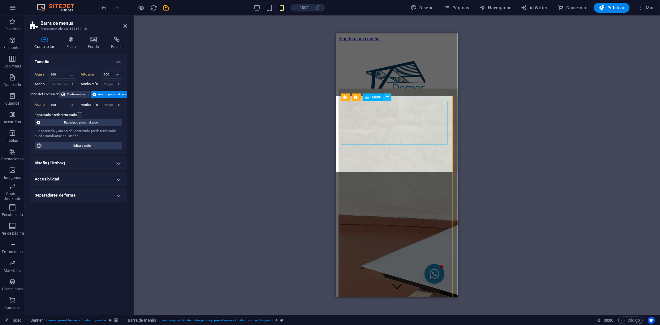
click at [390, 98] on button at bounding box center [387, 96] width 7 height 7
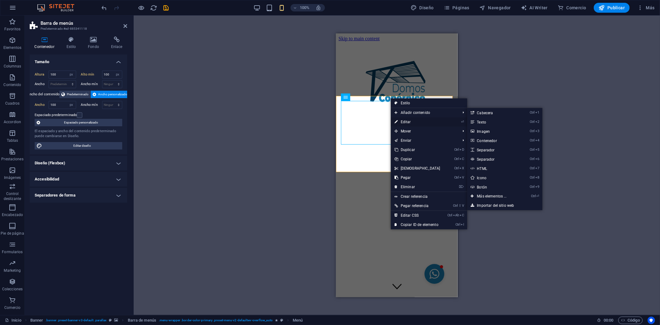
click at [406, 122] on link "⏎ Editar" at bounding box center [417, 121] width 53 height 9
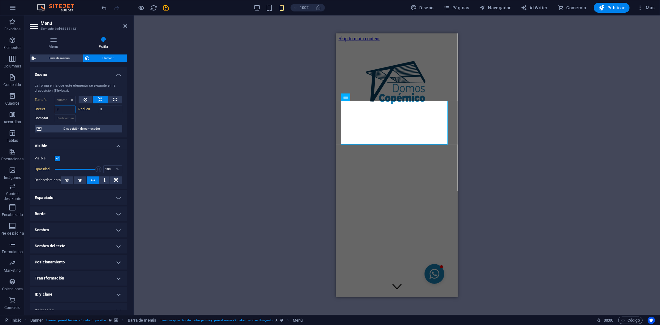
drag, startPoint x: 63, startPoint y: 110, endPoint x: 57, endPoint y: 109, distance: 5.6
click at [57, 109] on input "0" at bounding box center [65, 108] width 21 height 7
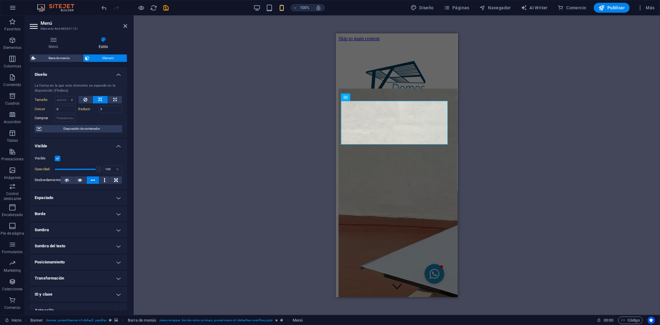
click at [58, 157] on label at bounding box center [58, 159] width 6 height 6
click at [0, 0] on input "Visible" at bounding box center [0, 0] width 0 height 0
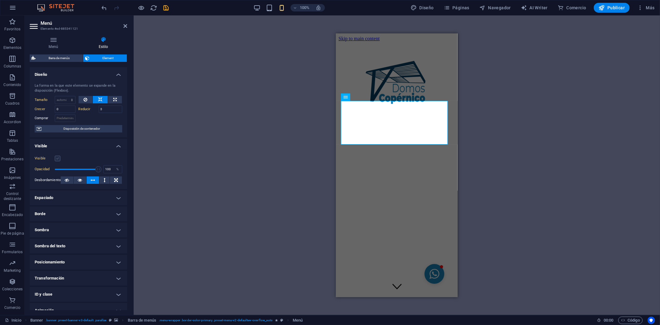
click at [58, 157] on label at bounding box center [58, 159] width 6 height 6
click at [0, 0] on input "Visible" at bounding box center [0, 0] width 0 height 0
click at [58, 157] on label at bounding box center [58, 159] width 6 height 6
click at [0, 0] on input "Visible" at bounding box center [0, 0] width 0 height 0
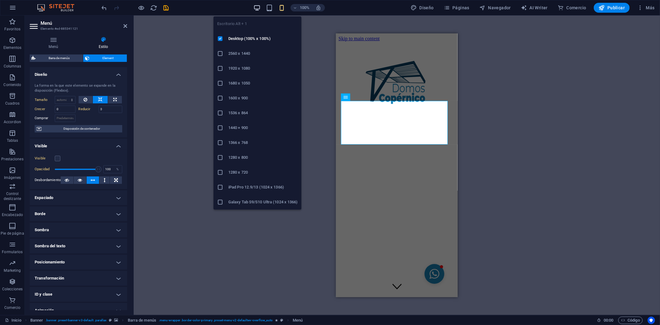
click at [260, 7] on icon "button" at bounding box center [256, 7] width 7 height 7
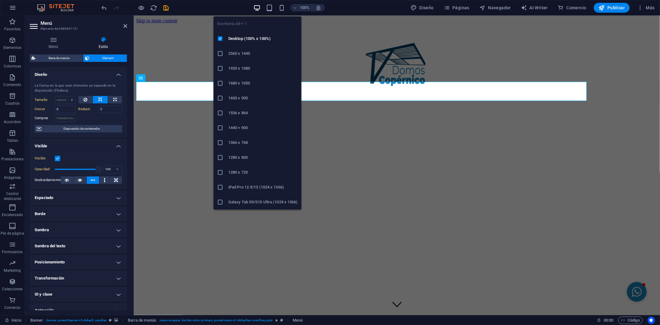
type input "1"
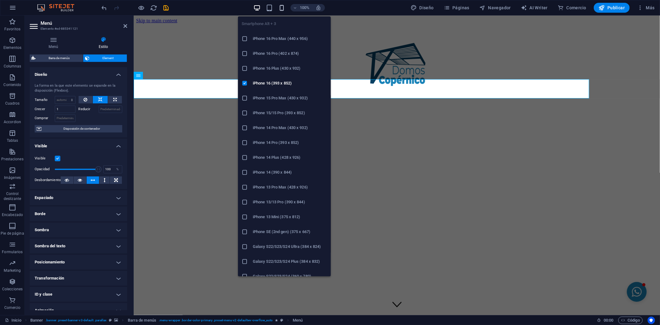
click at [285, 6] on icon "button" at bounding box center [281, 7] width 7 height 7
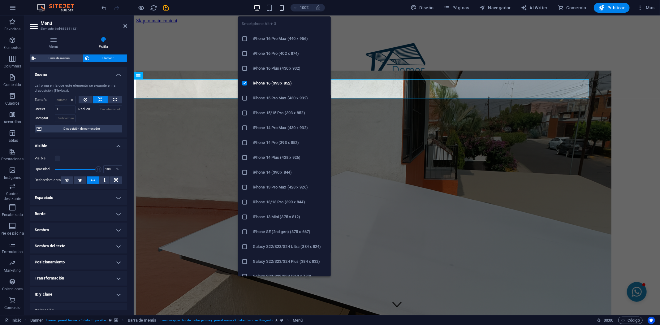
type input "0"
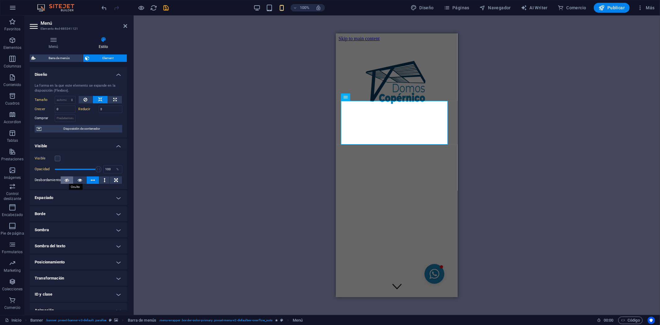
click at [67, 180] on icon at bounding box center [67, 179] width 4 height 7
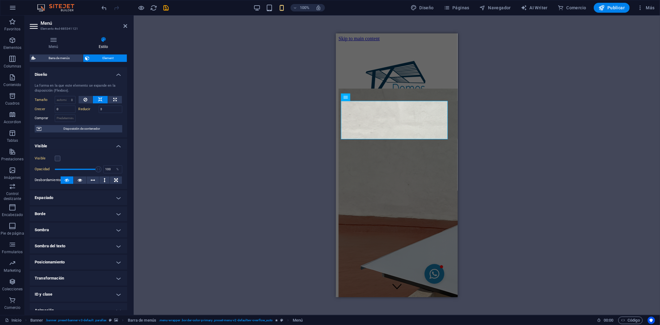
click at [67, 180] on icon at bounding box center [67, 179] width 4 height 7
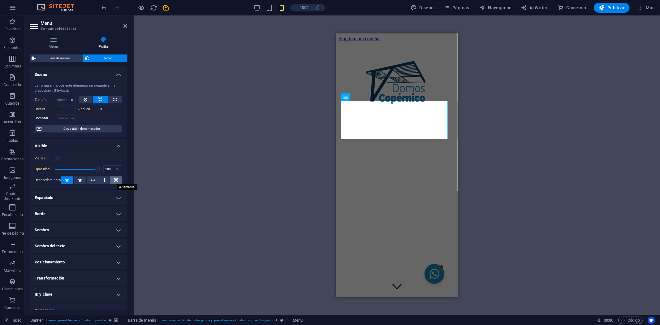
click at [114, 180] on icon at bounding box center [116, 179] width 4 height 7
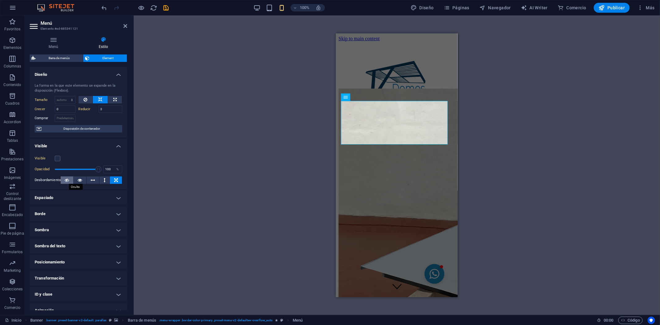
click at [70, 179] on button at bounding box center [67, 179] width 13 height 7
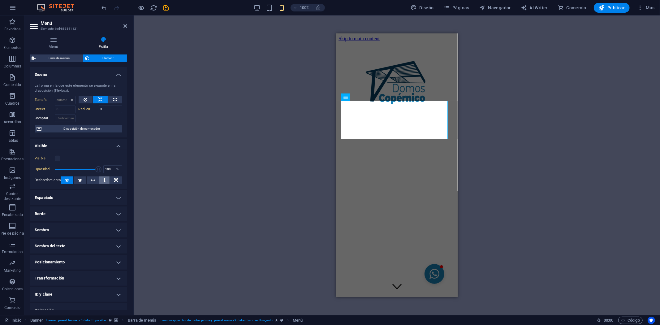
click at [104, 180] on icon at bounding box center [105, 179] width 2 height 7
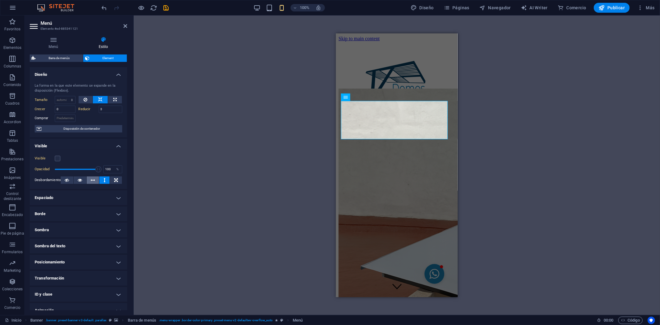
click at [93, 178] on icon at bounding box center [93, 179] width 4 height 7
click at [64, 178] on button at bounding box center [67, 179] width 13 height 7
click at [68, 202] on h4 "Espaciado" at bounding box center [78, 197] width 97 height 15
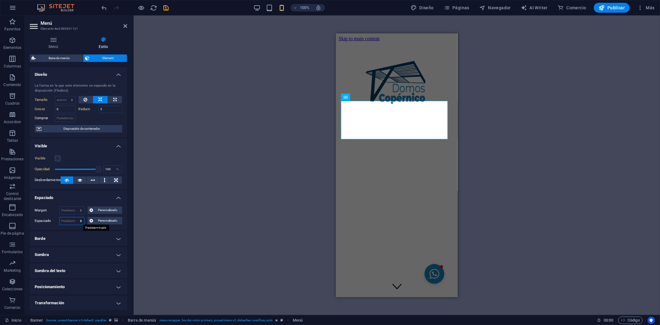
click at [68, 221] on select "Predeterminado px rem % vh vw Personalizado" at bounding box center [72, 220] width 24 height 7
select select "px"
click at [75, 217] on select "Predeterminado px rem % vh vw Personalizado" at bounding box center [72, 220] width 24 height 7
click at [67, 213] on select "Predeterminado automático px % rem vw vh Personalizado" at bounding box center [72, 210] width 24 height 7
click at [51, 202] on div "Margen Predeterminado automático px % rem vw vh Personalizado Personalizado aut…" at bounding box center [78, 215] width 97 height 28
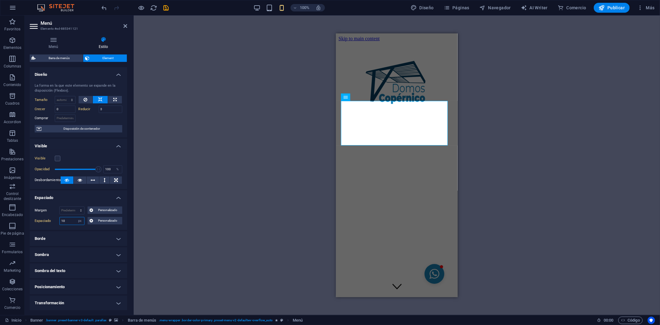
drag, startPoint x: 68, startPoint y: 221, endPoint x: 57, endPoint y: 218, distance: 11.5
click at [57, 218] on div "Espaciado 10 Predeterminado px rem % vh vw Personalizado Personalizado" at bounding box center [79, 221] width 88 height 8
type input "0"
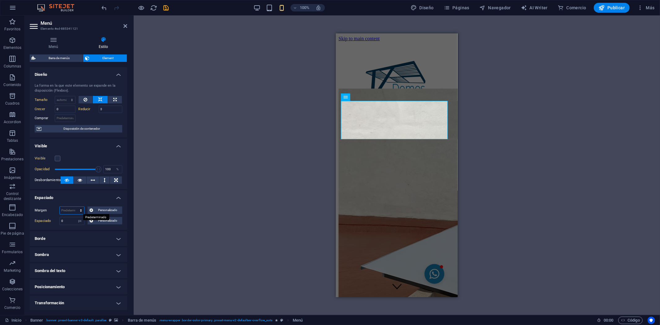
click at [68, 208] on select "Predeterminado automático px % rem vw vh Personalizado" at bounding box center [72, 210] width 24 height 7
select select "px"
click at [75, 207] on select "Predeterminado automático px % rem vw vh Personalizado" at bounding box center [72, 210] width 24 height 7
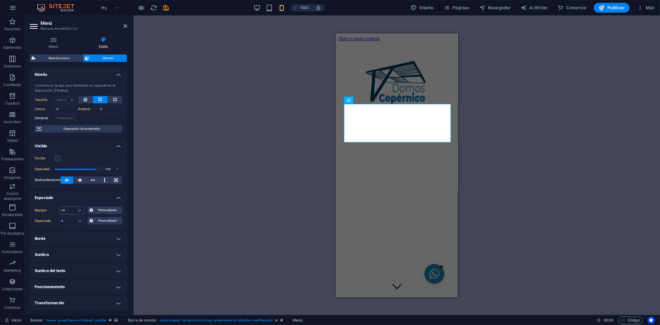
type input "0"
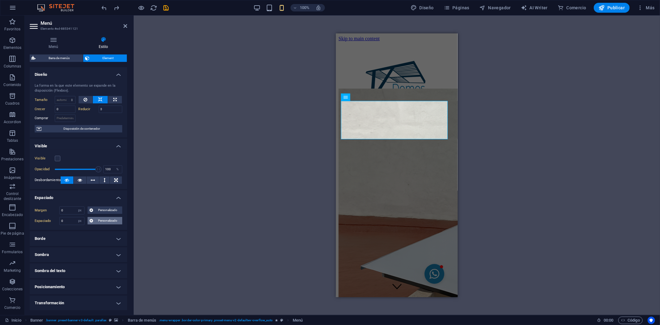
click at [107, 221] on span "Personalizado" at bounding box center [107, 220] width 25 height 7
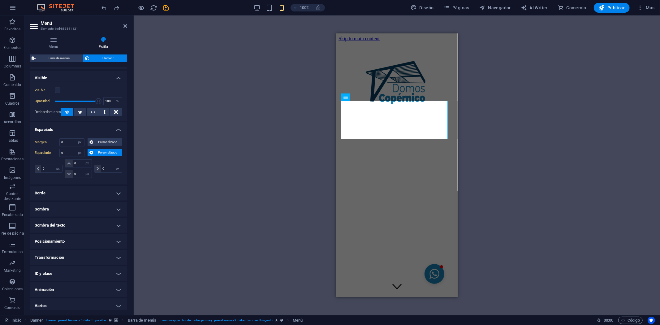
scroll to position [69, 0]
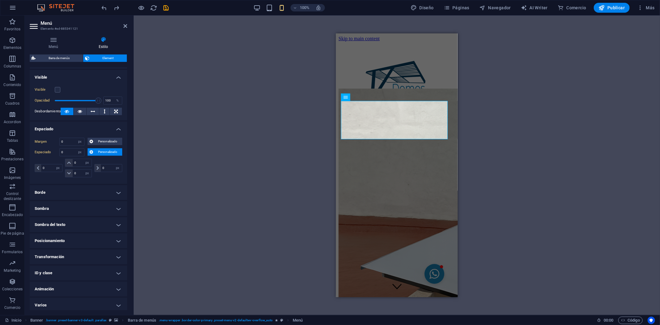
click at [79, 245] on h4 "Posicionamiento" at bounding box center [78, 240] width 97 height 15
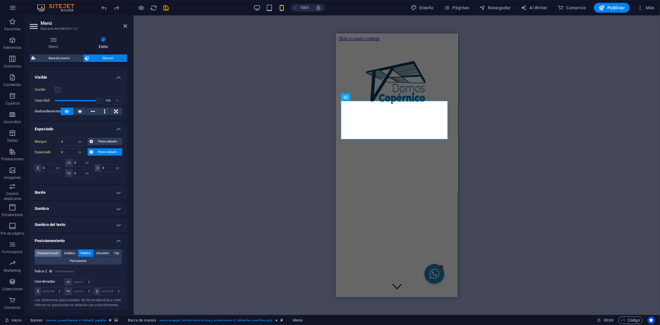
click at [50, 251] on span "Predeterminado" at bounding box center [48, 252] width 22 height 7
click at [84, 251] on span "Relativo" at bounding box center [85, 252] width 11 height 7
click at [50, 252] on span "Predeterminado" at bounding box center [48, 252] width 22 height 7
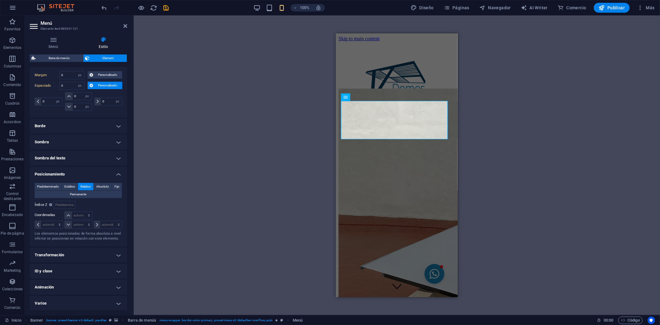
scroll to position [136, 0]
click at [73, 251] on h4 "Transformación" at bounding box center [78, 254] width 97 height 15
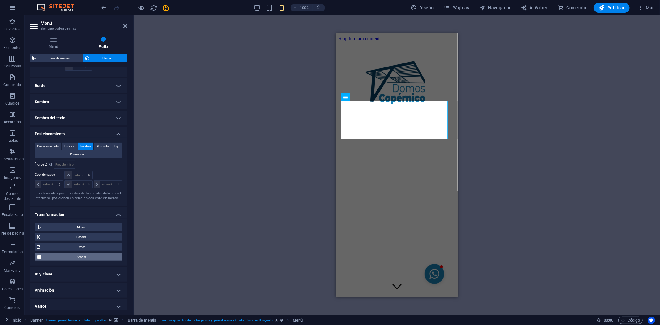
scroll to position [179, 0]
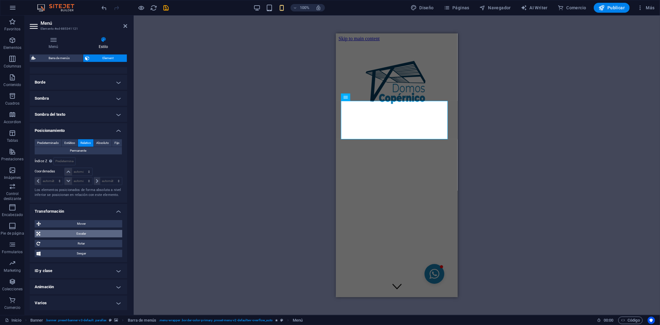
click at [84, 230] on span "Escalar" at bounding box center [81, 233] width 78 height 7
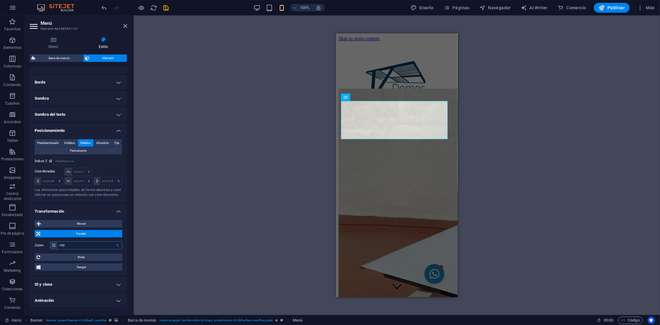
drag, startPoint x: 76, startPoint y: 246, endPoint x: 57, endPoint y: 244, distance: 19.3
click at [58, 244] on input "100" at bounding box center [90, 245] width 64 height 7
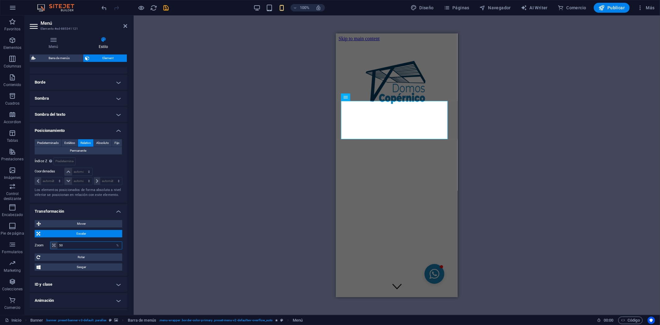
type input "50"
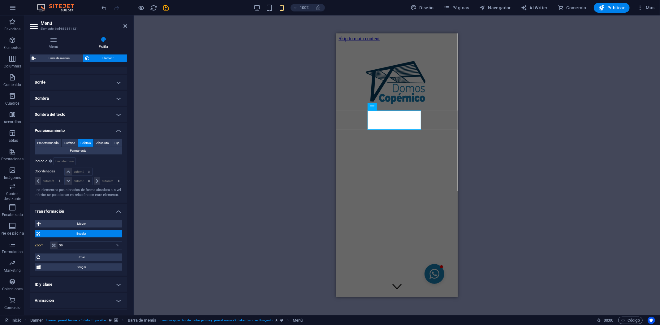
click at [79, 249] on div "Zoom 50 %" at bounding box center [79, 245] width 88 height 11
click at [75, 245] on input "50" at bounding box center [90, 245] width 64 height 7
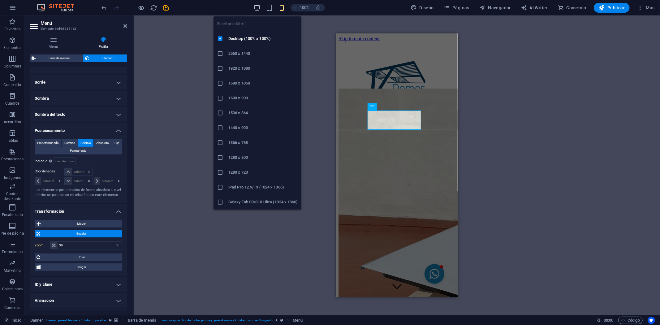
click at [255, 5] on icon "button" at bounding box center [256, 7] width 7 height 7
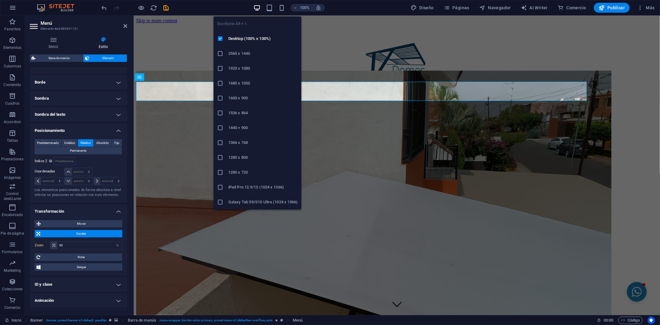
type input "1"
select select "DISABLED_OPTION_VALUE"
type input "100"
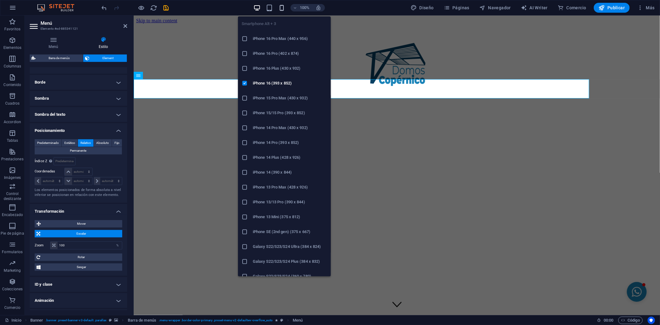
click at [284, 9] on icon "button" at bounding box center [281, 7] width 7 height 7
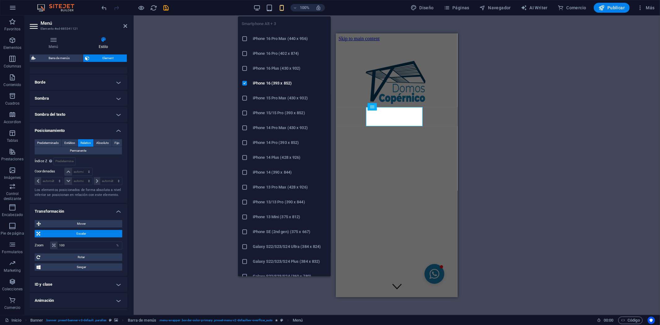
type input "0"
select select "px"
type input "0"
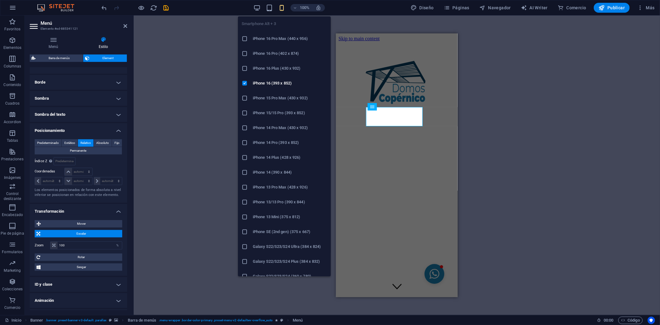
select select "px"
type input "0"
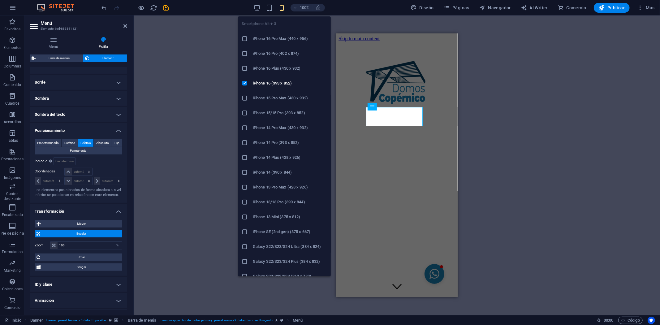
type input "50"
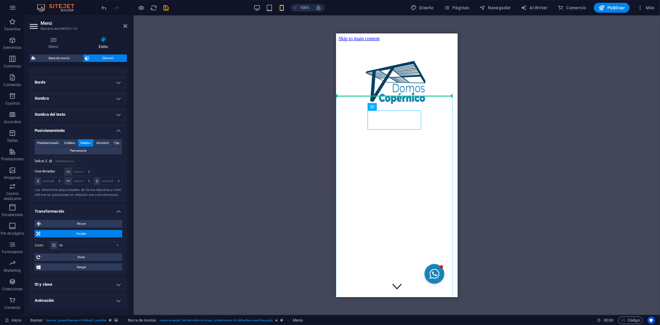
drag, startPoint x: 710, startPoint y: 138, endPoint x: 350, endPoint y: 104, distance: 361.3
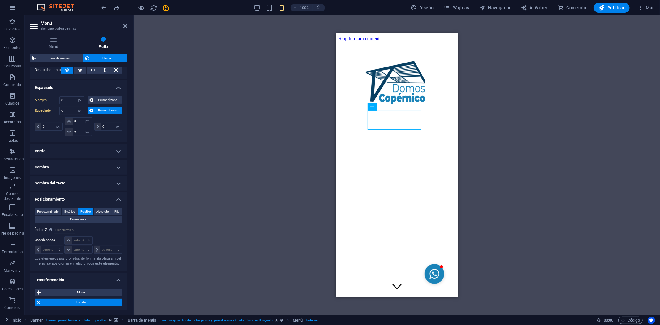
scroll to position [193, 0]
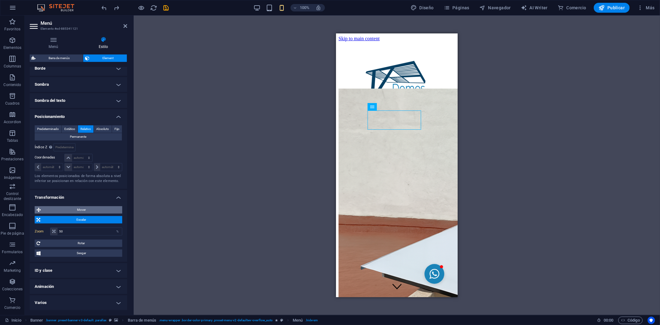
click at [81, 208] on span "Mover" at bounding box center [82, 209] width 78 height 7
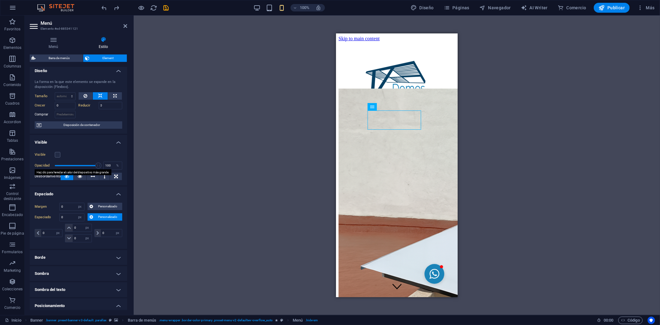
scroll to position [0, 0]
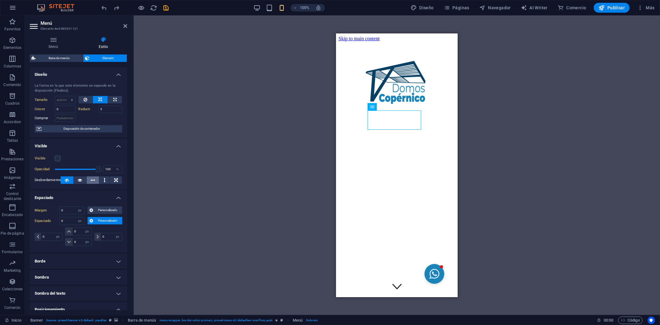
click at [92, 179] on icon at bounding box center [93, 179] width 4 height 7
click at [65, 181] on icon at bounding box center [67, 179] width 4 height 7
click at [78, 180] on icon at bounding box center [80, 179] width 4 height 7
click at [86, 101] on icon at bounding box center [86, 99] width 4 height 7
click at [113, 98] on icon at bounding box center [114, 99] width 3 height 7
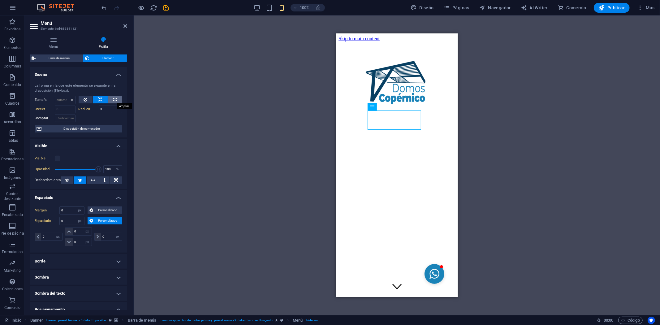
type input "100"
select select "%"
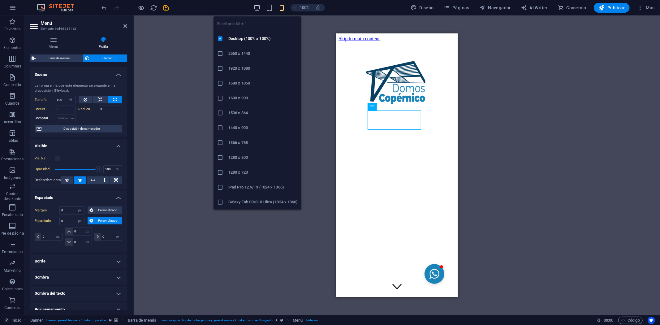
click at [259, 8] on icon "button" at bounding box center [256, 7] width 7 height 7
select select "DISABLED_OPTION_VALUE"
type input "1"
select select "DISABLED_OPTION_VALUE"
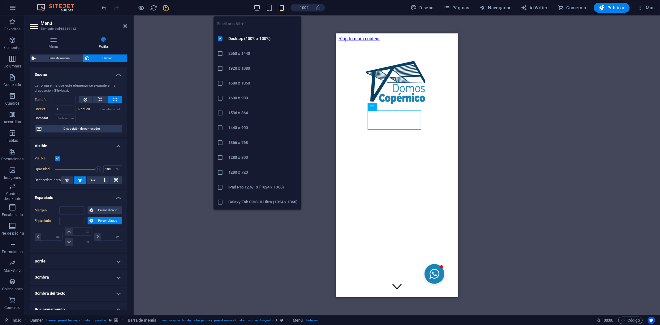
type input "100"
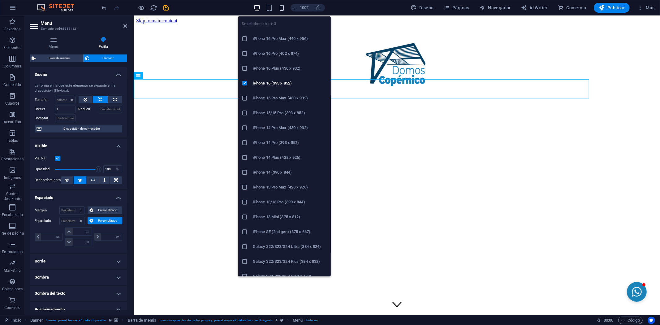
click at [282, 6] on icon "button" at bounding box center [281, 7] width 7 height 7
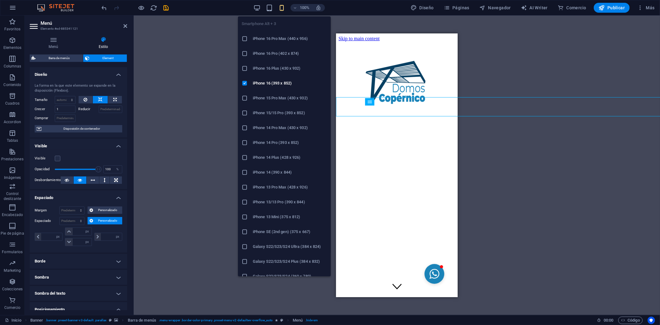
type input "100"
select select "%"
type input "0"
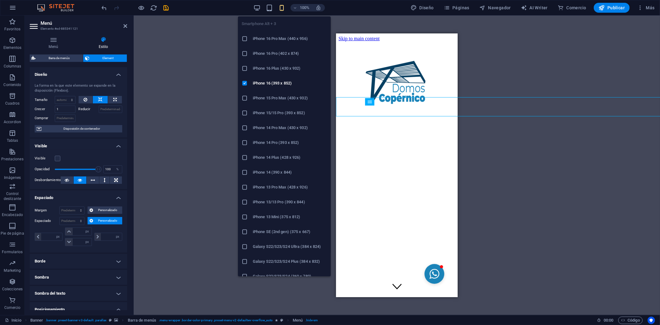
select select "px"
type input "0"
select select "px"
type input "0"
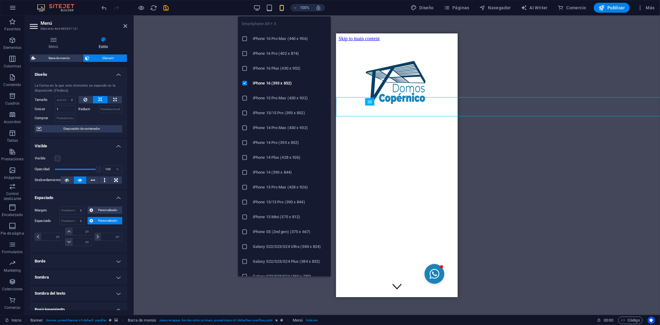
type input "0"
type input "50"
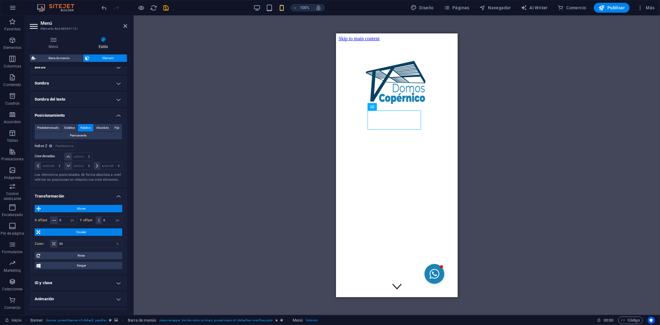
scroll to position [206, 0]
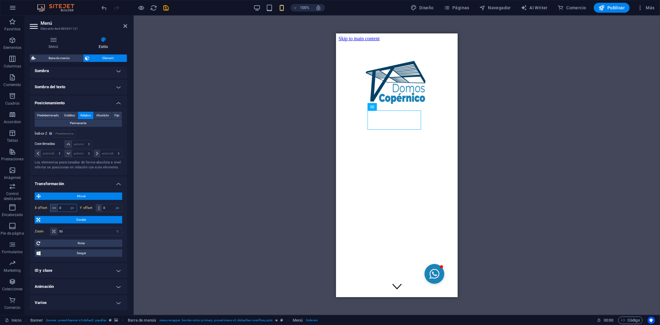
drag, startPoint x: 62, startPoint y: 209, endPoint x: 58, endPoint y: 209, distance: 4.0
click at [58, 209] on input "0" at bounding box center [67, 207] width 19 height 7
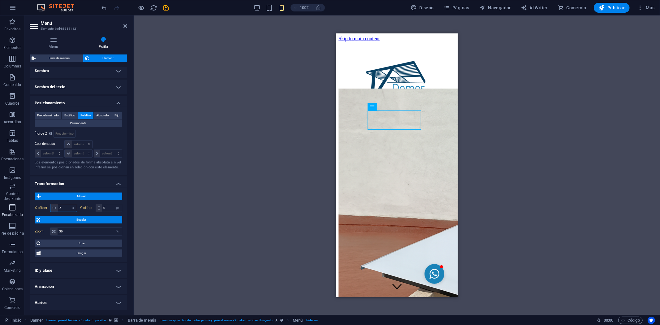
type input "50"
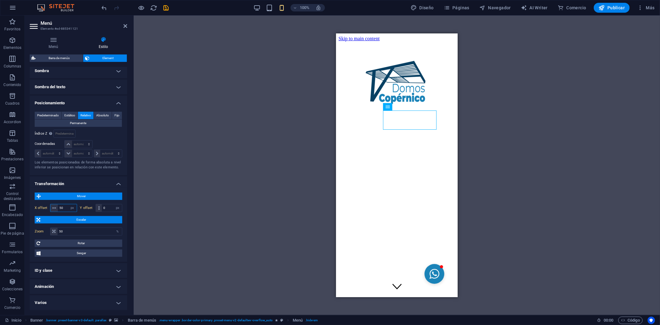
drag, startPoint x: 66, startPoint y: 208, endPoint x: 56, endPoint y: 206, distance: 9.7
click at [56, 206] on div "50 px rem % em vh vw" at bounding box center [63, 208] width 27 height 8
type input "-50"
drag, startPoint x: 66, startPoint y: 208, endPoint x: 54, endPoint y: 205, distance: 12.3
click at [54, 205] on div "-50 px rem % em vh vw" at bounding box center [63, 208] width 27 height 8
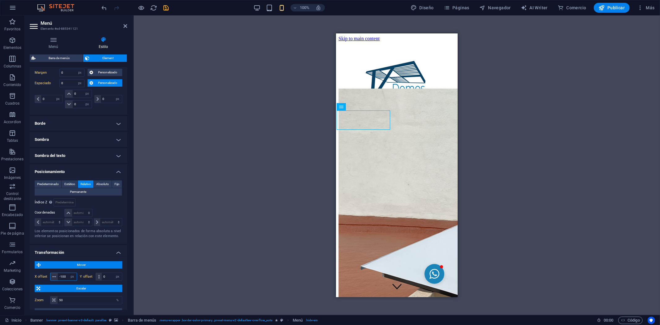
scroll to position [172, 0]
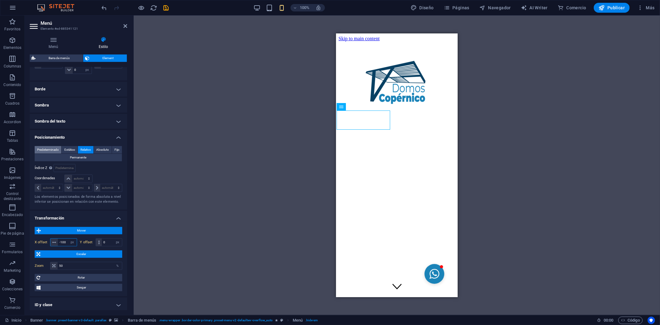
type input "-100"
click at [53, 148] on span "Predeterminado" at bounding box center [48, 149] width 22 height 7
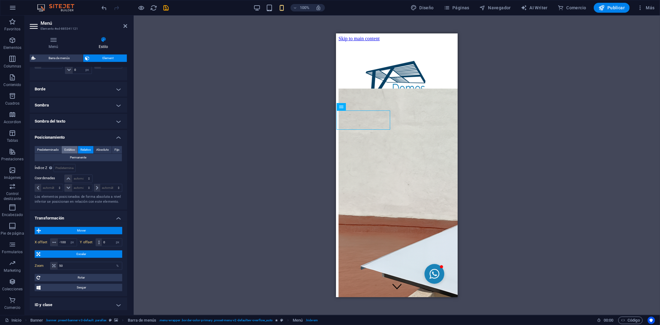
click at [71, 149] on span "Estático" at bounding box center [69, 149] width 11 height 7
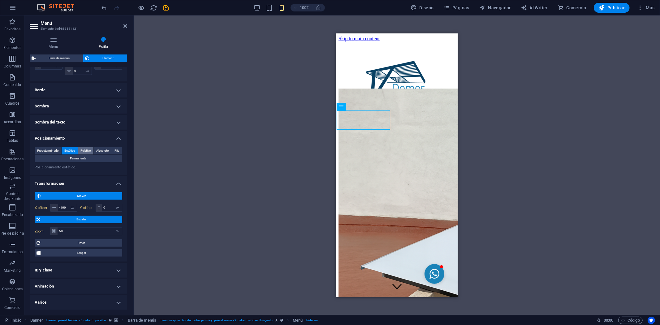
click at [88, 150] on span "Relativo" at bounding box center [85, 150] width 11 height 7
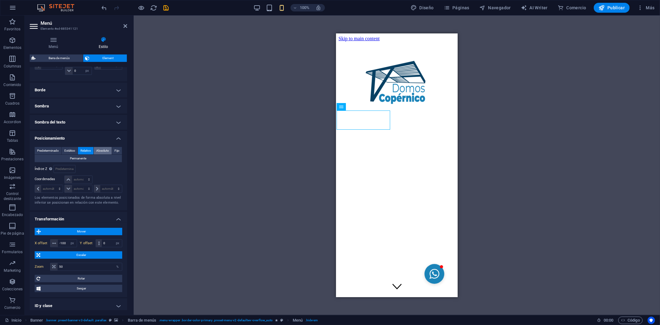
click at [106, 151] on span "Absoluto" at bounding box center [102, 150] width 13 height 7
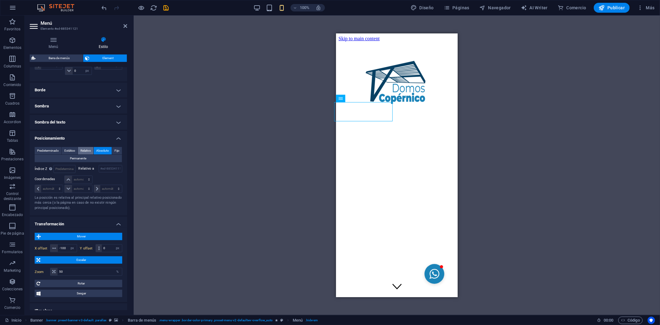
click at [85, 152] on span "Relativo" at bounding box center [85, 150] width 11 height 7
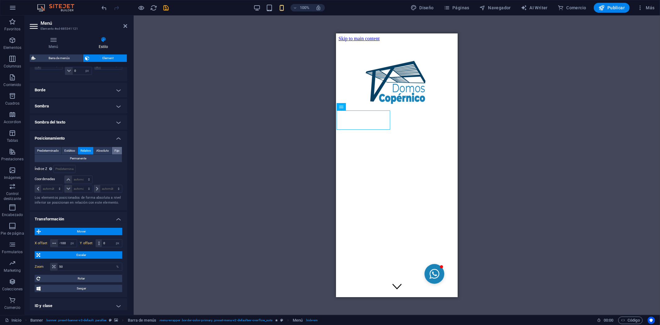
click at [115, 152] on span "Fijo" at bounding box center [116, 150] width 5 height 7
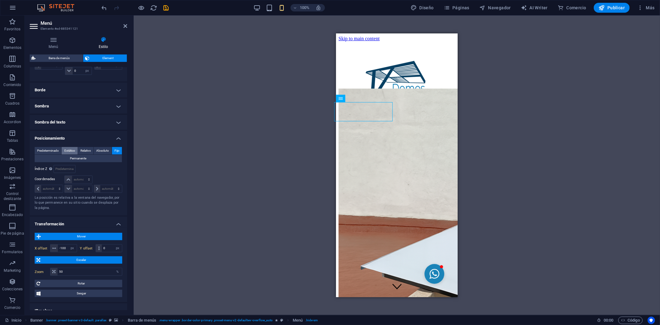
click at [71, 148] on span "Estático" at bounding box center [69, 150] width 11 height 7
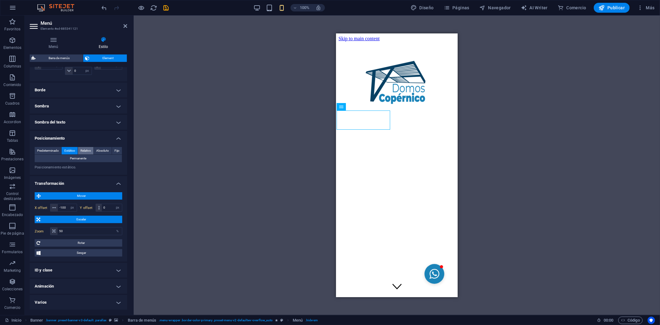
click at [84, 152] on span "Relativo" at bounding box center [85, 150] width 11 height 7
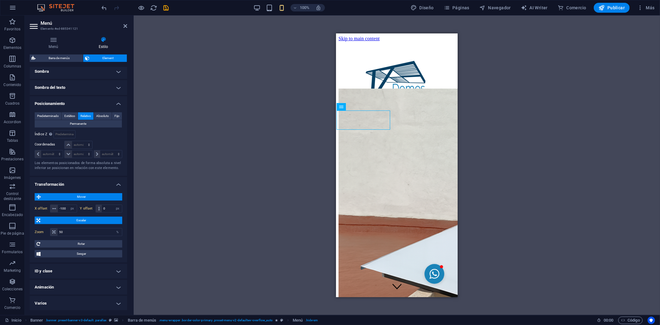
scroll to position [206, 0]
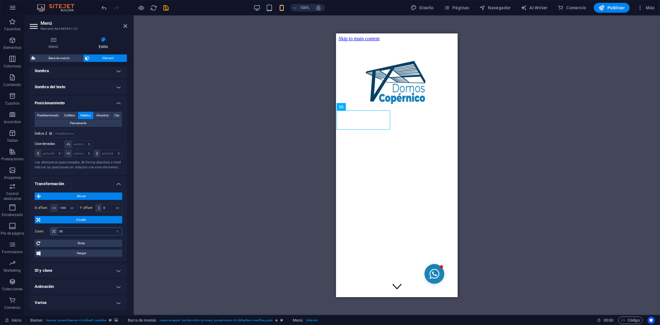
click at [54, 228] on div "50 %" at bounding box center [86, 231] width 72 height 8
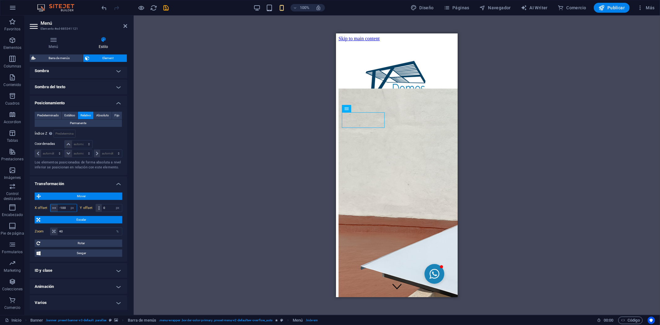
click at [63, 208] on input "-100" at bounding box center [67, 207] width 19 height 7
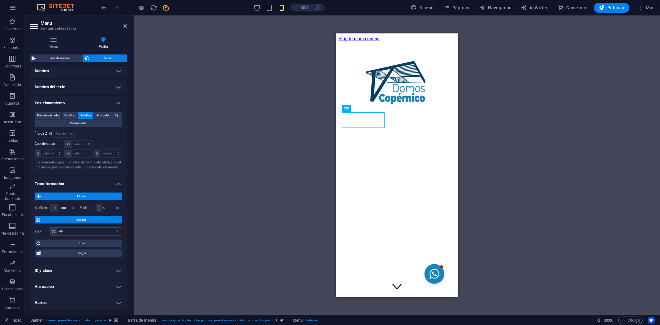
drag, startPoint x: 67, startPoint y: 230, endPoint x: 59, endPoint y: 228, distance: 8.1
click at [59, 228] on input "40" at bounding box center [90, 231] width 64 height 7
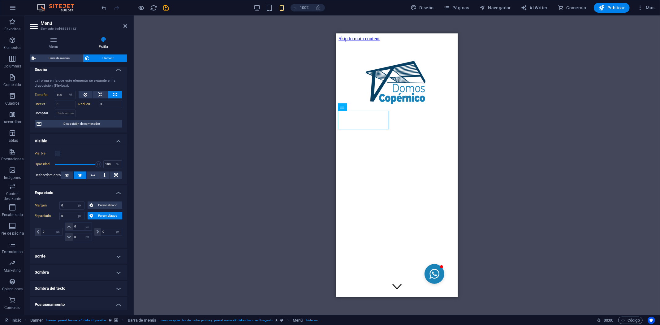
scroll to position [0, 0]
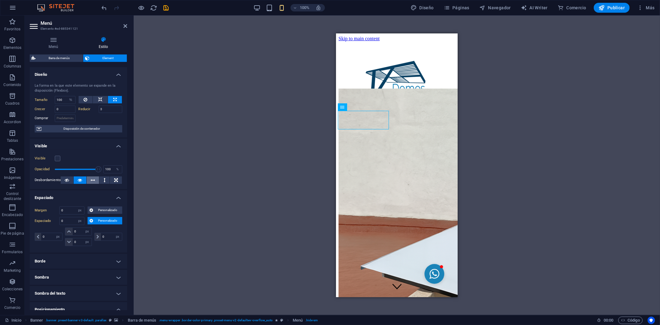
type input "48"
click at [94, 181] on icon at bounding box center [93, 179] width 4 height 7
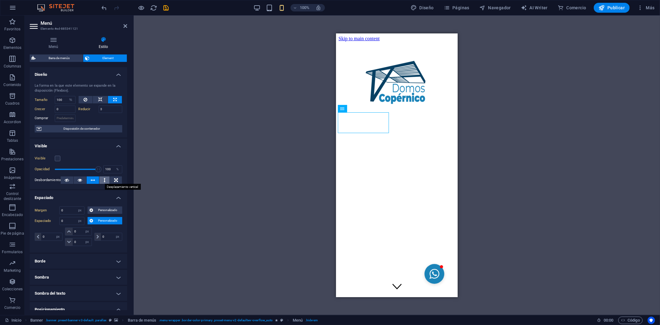
click at [104, 182] on icon at bounding box center [105, 179] width 2 height 7
click at [114, 181] on icon at bounding box center [116, 179] width 4 height 7
drag, startPoint x: 75, startPoint y: 183, endPoint x: 78, endPoint y: 183, distance: 3.1
click at [75, 183] on button at bounding box center [80, 179] width 13 height 7
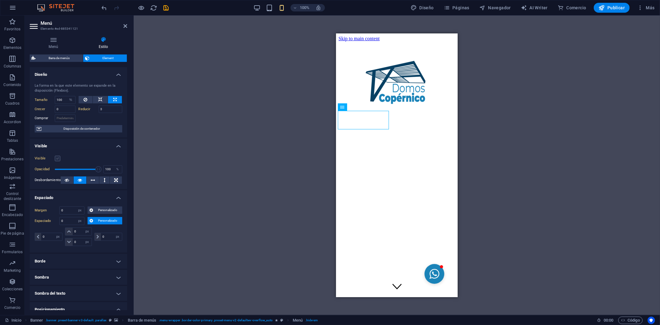
click at [57, 159] on label at bounding box center [58, 159] width 6 height 6
click at [0, 0] on input "Visible" at bounding box center [0, 0] width 0 height 0
click at [57, 159] on label at bounding box center [58, 159] width 6 height 6
click at [0, 0] on input "Visible" at bounding box center [0, 0] width 0 height 0
click at [57, 159] on label at bounding box center [58, 159] width 6 height 6
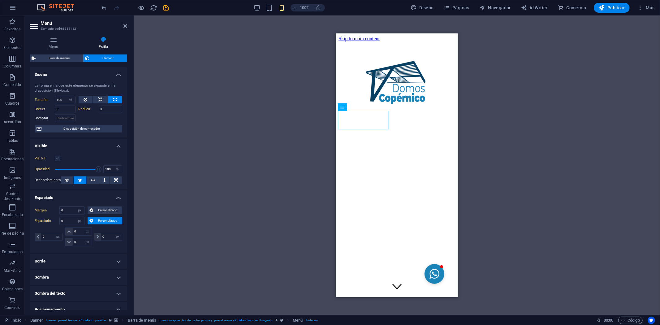
click at [0, 0] on input "Visible" at bounding box center [0, 0] width 0 height 0
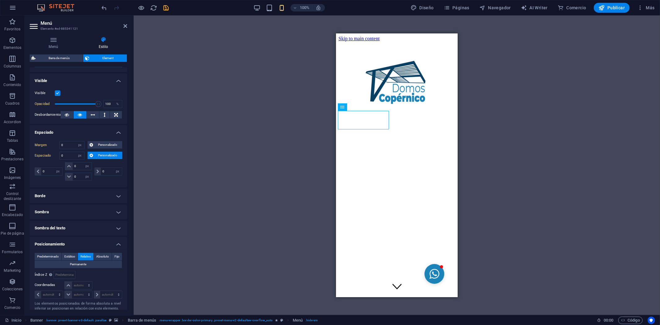
scroll to position [69, 0]
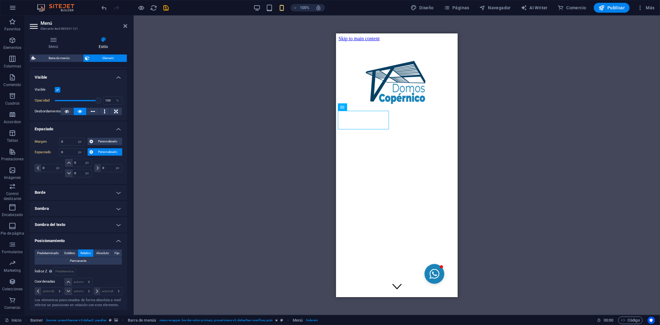
click at [85, 213] on h4 "Sombra" at bounding box center [78, 208] width 97 height 15
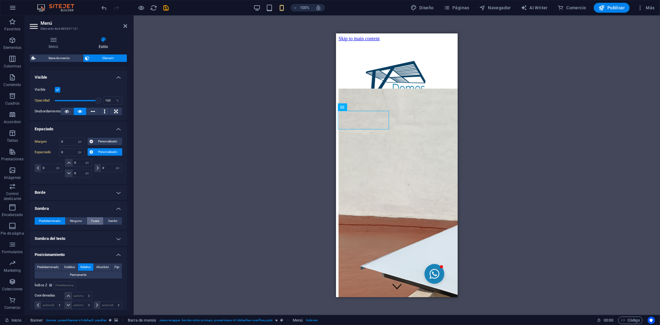
click at [93, 220] on span "Fuera" at bounding box center [95, 220] width 8 height 7
type input "2"
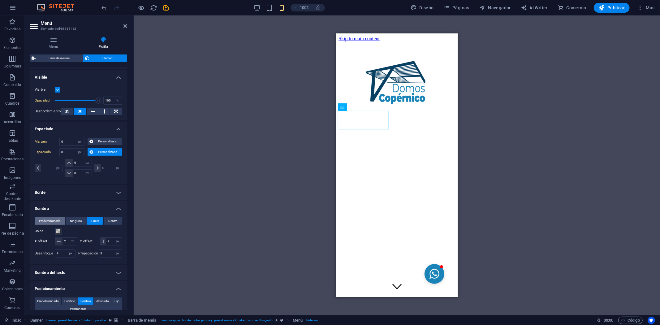
click at [54, 218] on span "Predeterminado" at bounding box center [50, 220] width 22 height 7
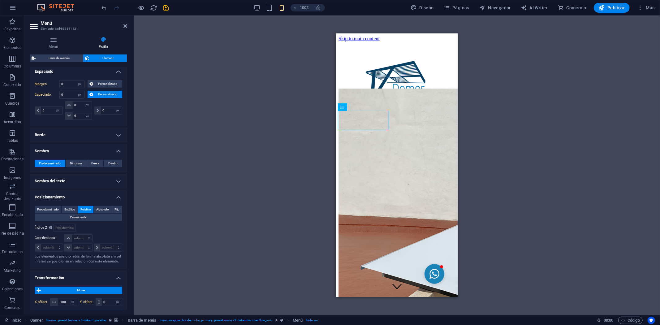
scroll to position [118, 0]
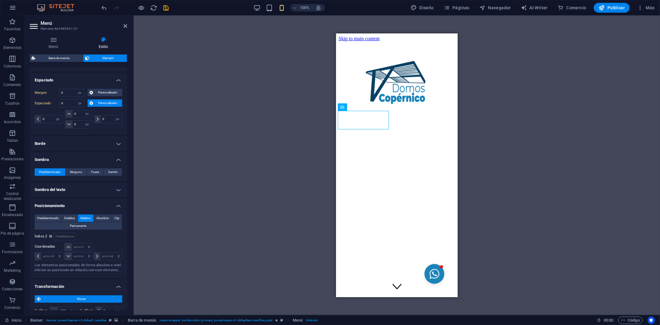
click at [69, 193] on h4 "Sombra del texto" at bounding box center [78, 189] width 97 height 15
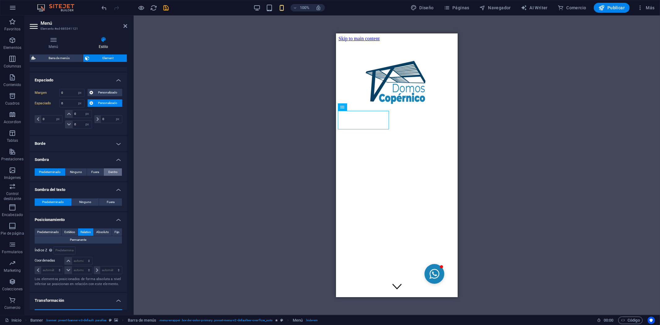
click at [108, 171] on span "Dentro" at bounding box center [112, 171] width 9 height 7
type input "2"
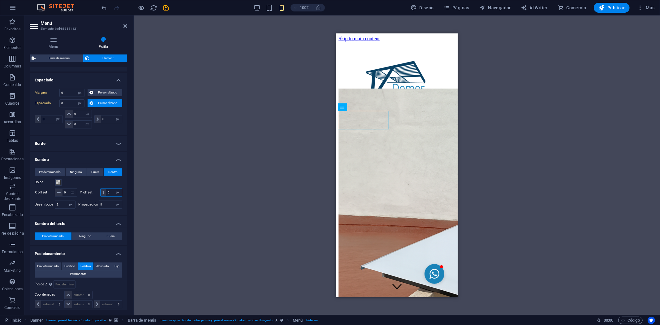
drag, startPoint x: 73, startPoint y: 199, endPoint x: 64, endPoint y: 197, distance: 9.2
click at [106, 196] on input "0" at bounding box center [114, 192] width 16 height 7
click at [69, 193] on input "0" at bounding box center [69, 192] width 14 height 7
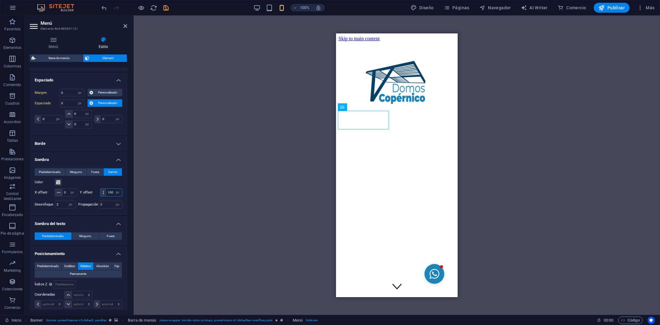
drag, startPoint x: 73, startPoint y: 202, endPoint x: 61, endPoint y: 198, distance: 12.8
click at [100, 196] on div "100 px rem vh vw" at bounding box center [111, 192] width 22 height 8
type input "0"
click at [72, 192] on input "0" at bounding box center [69, 192] width 14 height 7
drag, startPoint x: 69, startPoint y: 192, endPoint x: 59, endPoint y: 191, distance: 10.6
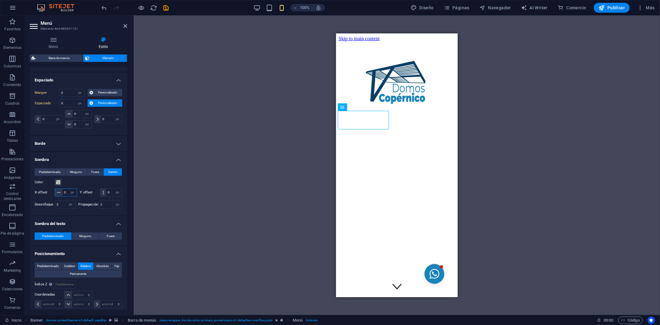
click at [59, 191] on div "0 px rem vh vw" at bounding box center [66, 192] width 22 height 8
click at [106, 196] on input "0" at bounding box center [114, 192] width 16 height 7
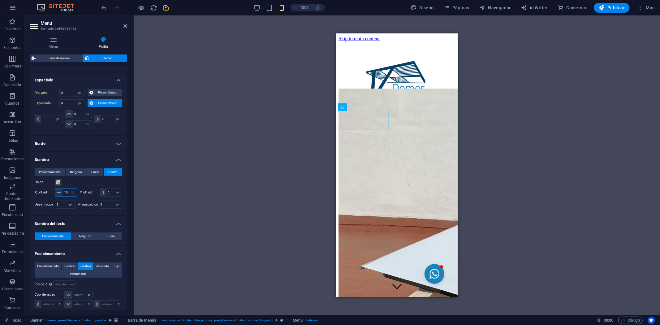
click at [59, 192] on div "10 px rem vh vw" at bounding box center [66, 192] width 22 height 8
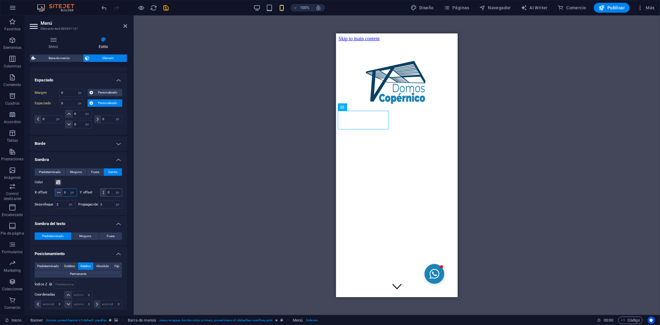
type input "0"
click at [106, 196] on input "0" at bounding box center [114, 192] width 16 height 7
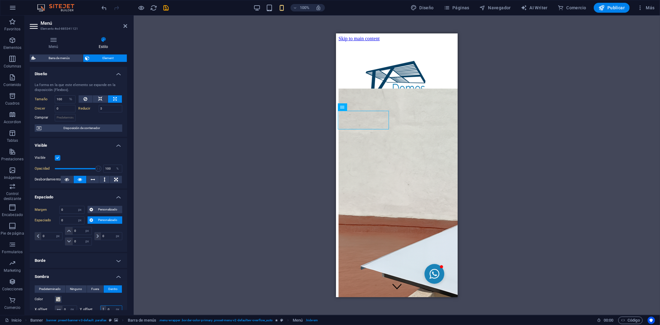
scroll to position [0, 0]
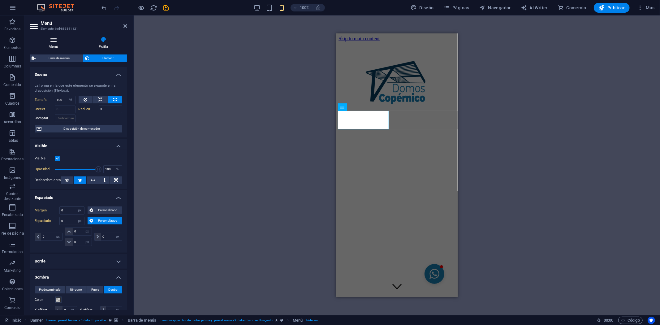
click at [56, 45] on h4 "Menú" at bounding box center [55, 42] width 50 height 13
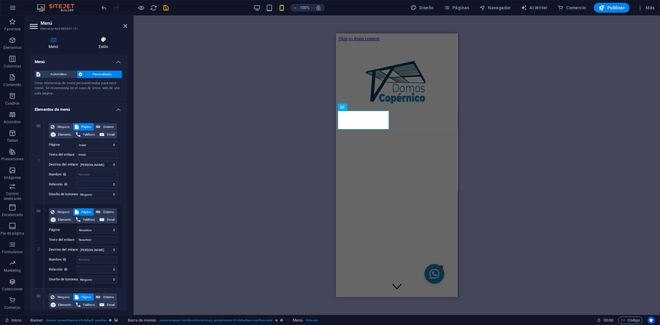
click at [101, 44] on h4 "Estilo" at bounding box center [103, 42] width 48 height 13
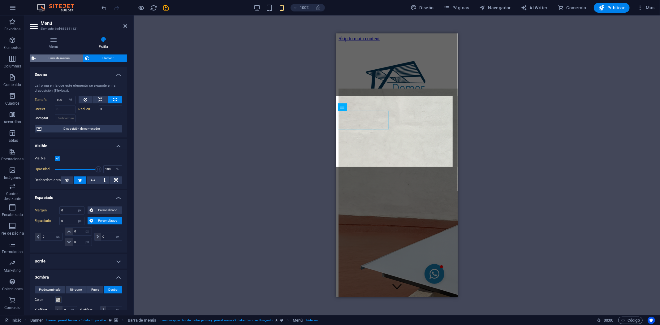
click at [66, 59] on span "Barra de menús" at bounding box center [59, 57] width 44 height 7
select select "rem"
select select "%"
select select "rem"
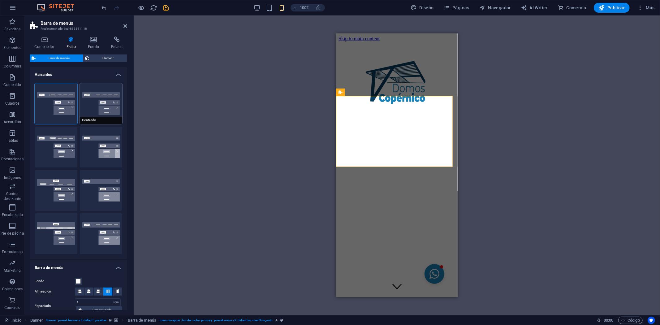
click at [97, 110] on button "Centrado" at bounding box center [101, 103] width 43 height 41
type input "0.5"
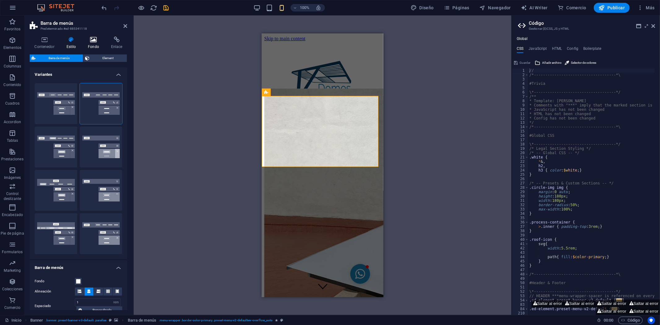
click at [87, 44] on h4 "Fondo" at bounding box center [94, 42] width 23 height 13
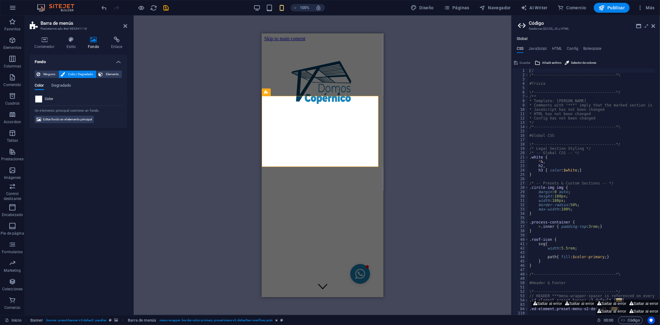
click at [38, 97] on span at bounding box center [38, 99] width 7 height 7
type input "#ffffff"
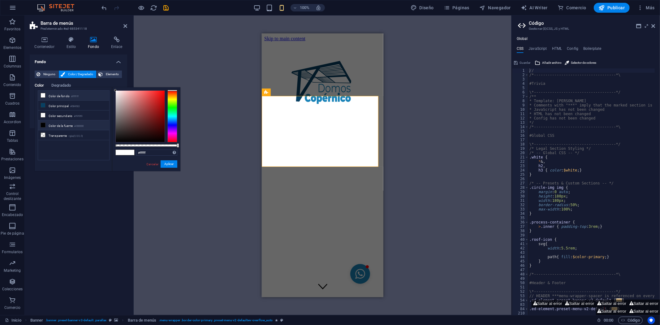
click at [49, 97] on li "Color de fondo #ffffff" at bounding box center [73, 96] width 71 height 10
click at [169, 164] on button "Aplicar" at bounding box center [169, 163] width 17 height 7
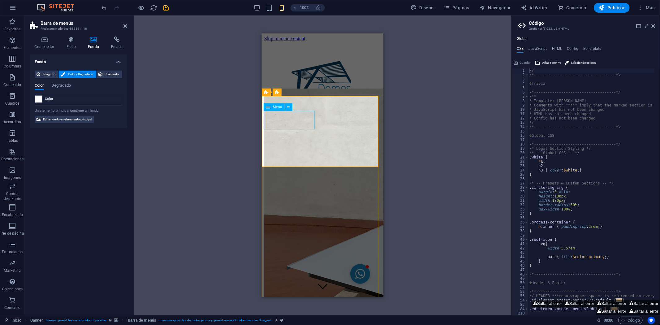
select select "%"
select select "px"
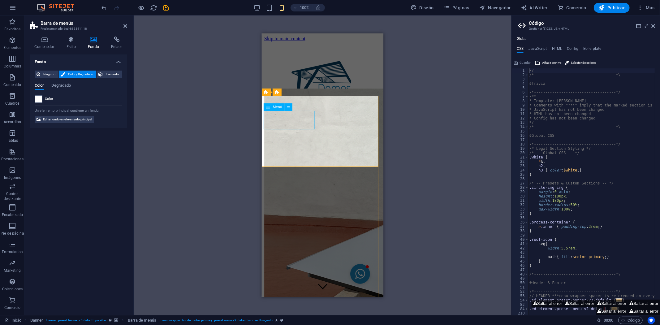
select select "px"
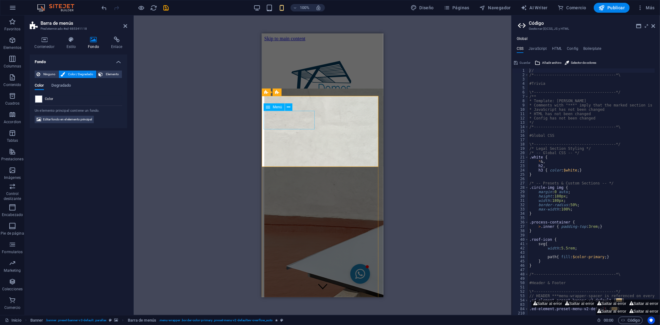
select select "px"
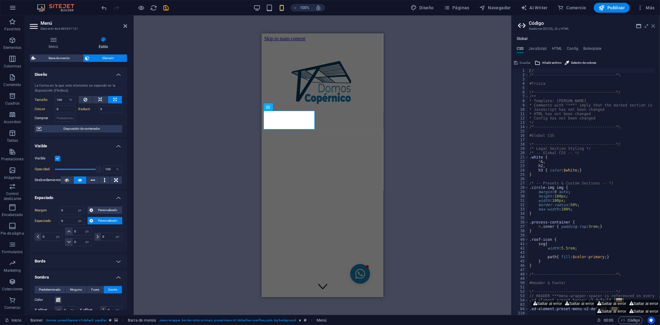
click at [653, 24] on icon at bounding box center [653, 26] width 4 height 5
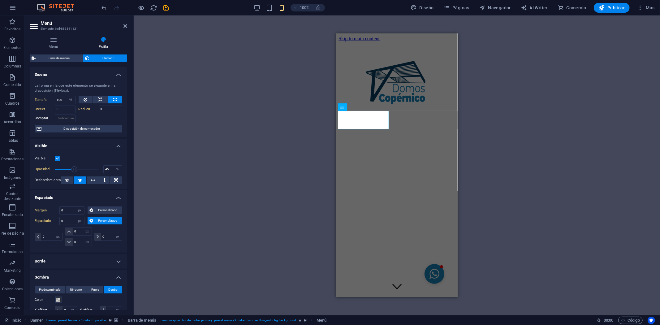
click at [74, 170] on span at bounding box center [77, 169] width 44 height 9
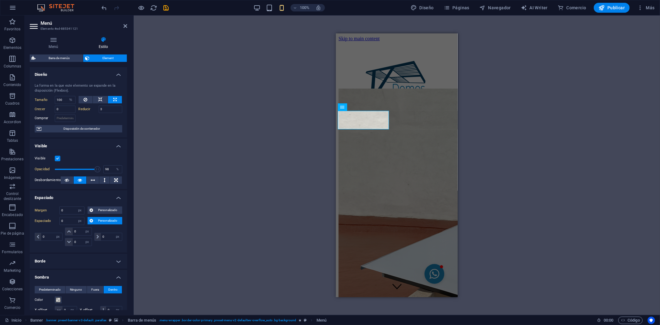
type input "100"
drag, startPoint x: 74, startPoint y: 170, endPoint x: 101, endPoint y: 174, distance: 27.1
click at [101, 174] on div "Visible Opacidad 100 % Desbordamiento" at bounding box center [78, 169] width 97 height 39
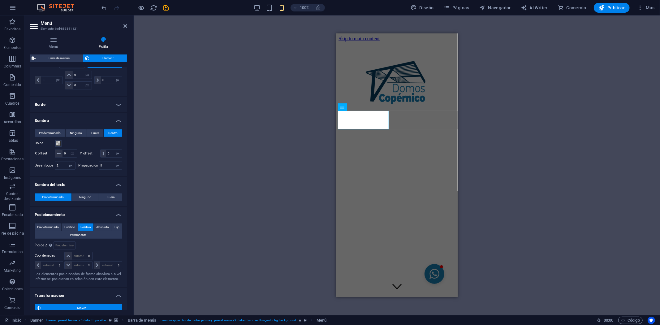
scroll to position [139, 0]
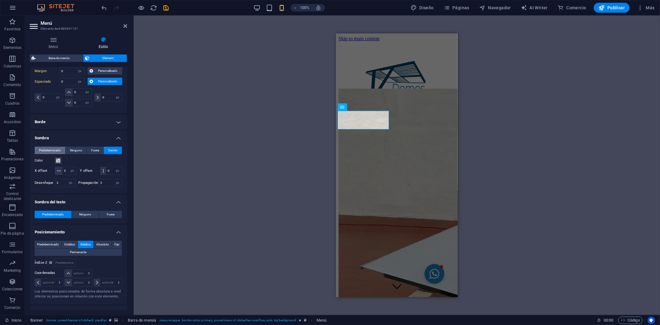
click at [50, 150] on span "Predeterminado" at bounding box center [50, 150] width 22 height 7
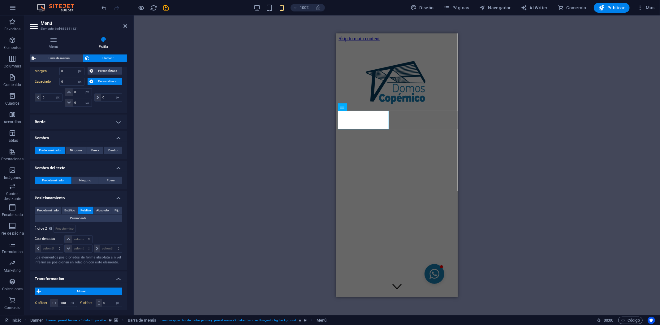
scroll to position [105, 0]
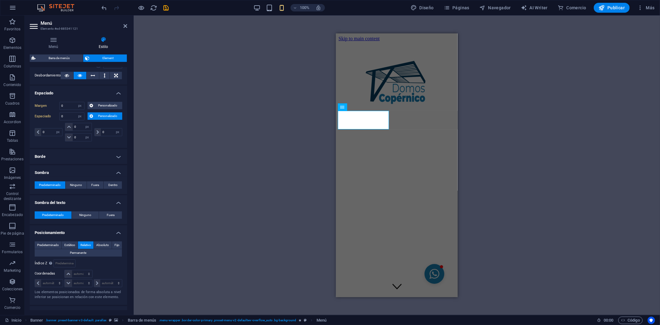
click at [54, 160] on h4 "Borde" at bounding box center [78, 156] width 97 height 15
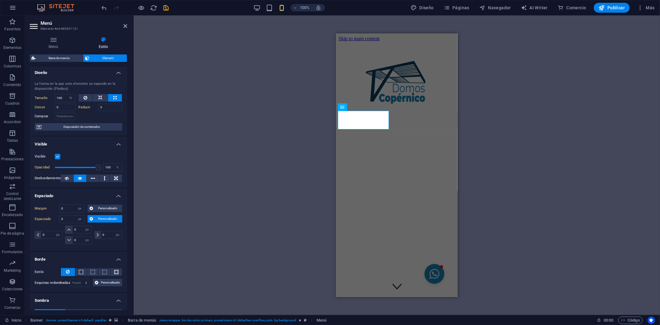
scroll to position [0, 0]
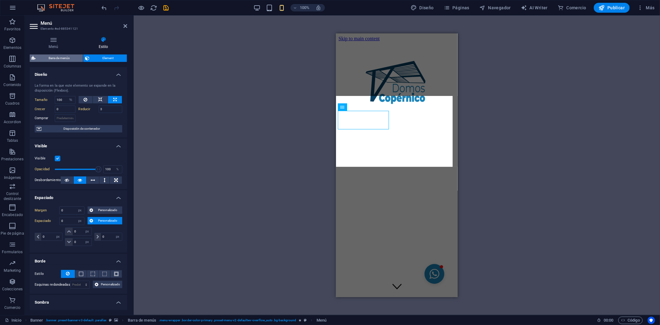
click at [57, 57] on span "Barra de menús" at bounding box center [59, 57] width 44 height 7
select select "rem"
select select "%"
select select "rem"
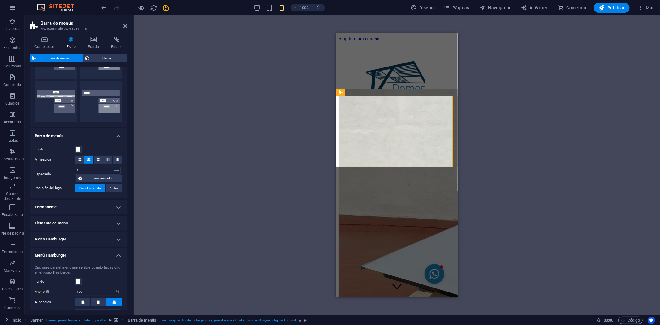
scroll to position [137, 0]
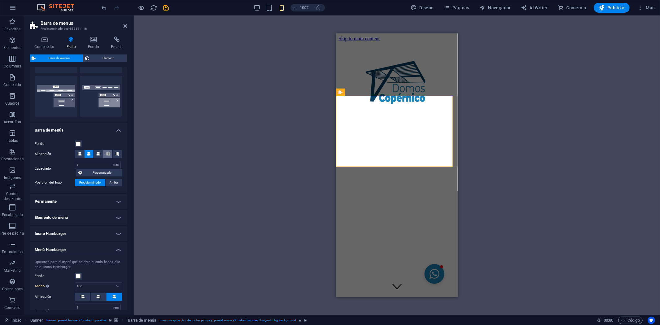
click at [106, 156] on span at bounding box center [108, 154] width 4 height 8
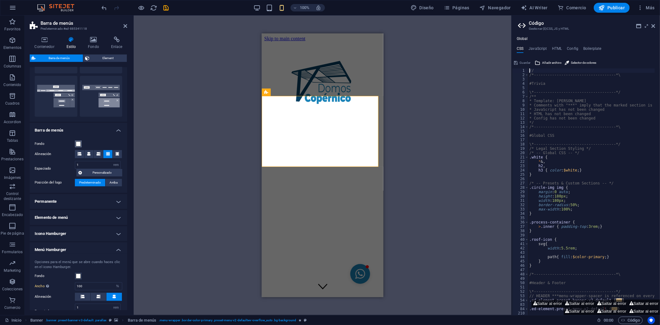
click at [77, 144] on span at bounding box center [78, 143] width 5 height 5
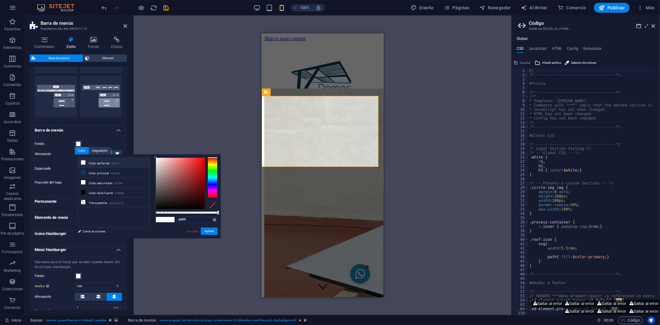
click at [84, 163] on icon at bounding box center [83, 162] width 4 height 4
click at [208, 233] on button "Aplicar" at bounding box center [209, 230] width 17 height 7
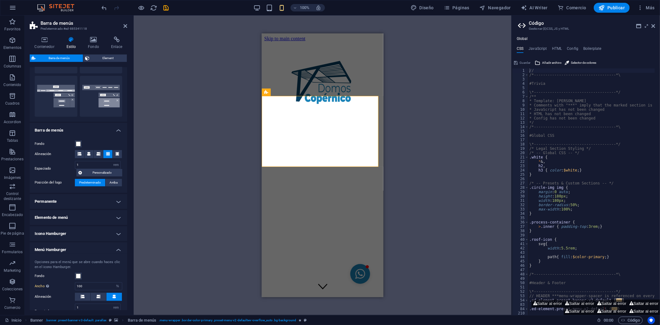
click at [79, 217] on h4 "Elemento de menú" at bounding box center [78, 217] width 97 height 15
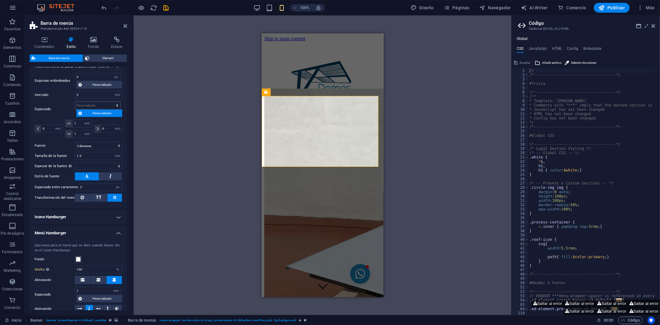
scroll to position [412, 0]
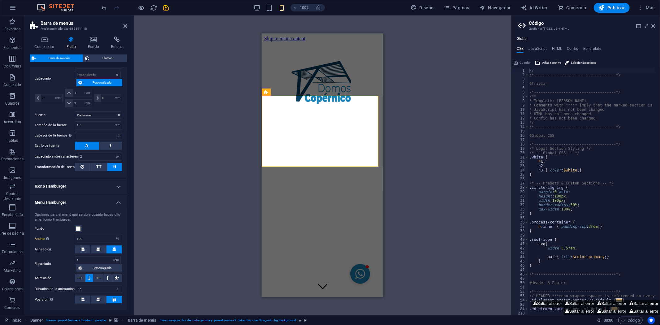
click at [69, 189] on h4 "Icono Hamburger" at bounding box center [78, 186] width 97 height 15
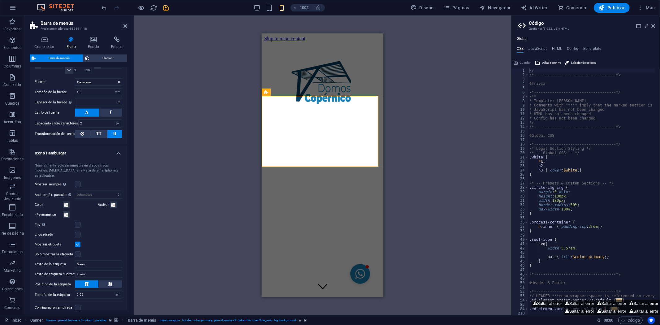
scroll to position [432, 0]
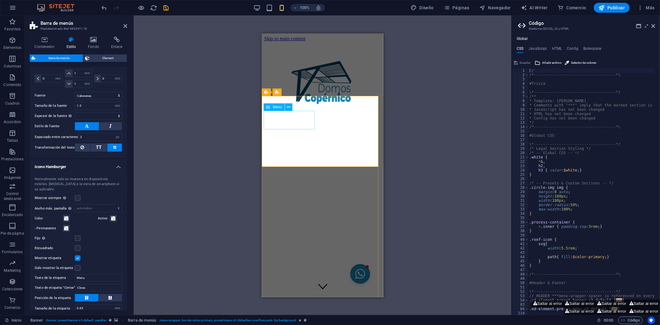
select select "%"
select select "px"
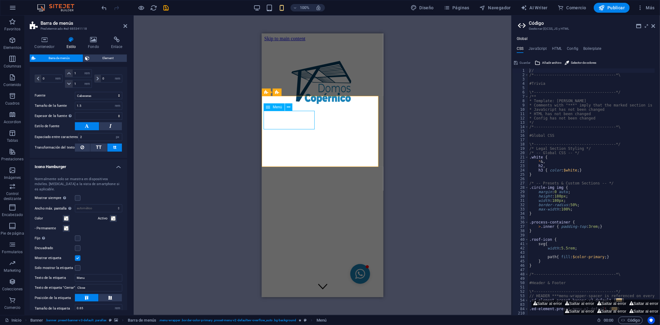
select select "px"
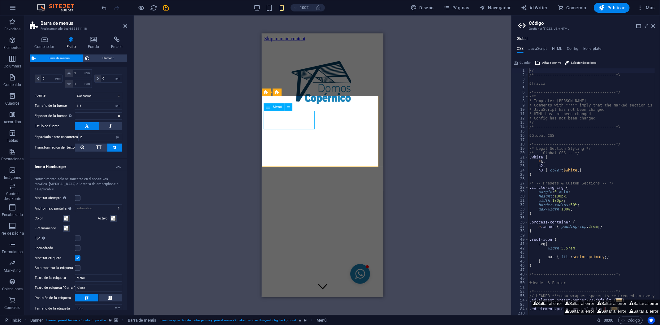
select select "px"
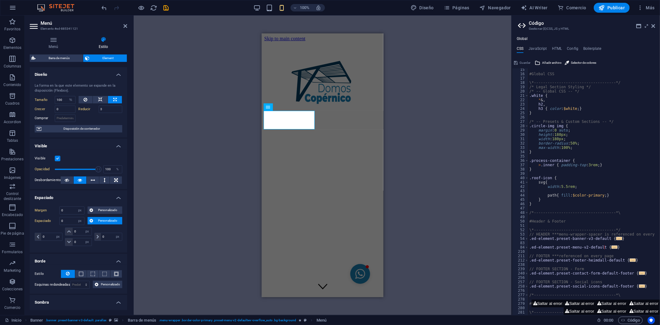
scroll to position [62, 0]
click at [549, 181] on div "#Global CSS \*------------------------------------*/ /* Legal Section Styling *…" at bounding box center [621, 192] width 186 height 250
click at [559, 185] on div "#Global CSS \*------------------------------------*/ /* Legal Section Styling *…" at bounding box center [621, 192] width 186 height 250
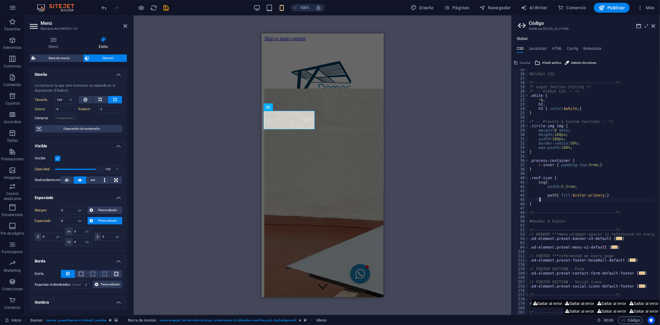
click at [569, 197] on div "#Global CSS \*------------------------------------*/ /* Legal Section Styling *…" at bounding box center [621, 192] width 186 height 250
click at [576, 197] on div "#Global CSS \*------------------------------------*/ /* Legal Section Styling *…" at bounding box center [621, 192] width 186 height 250
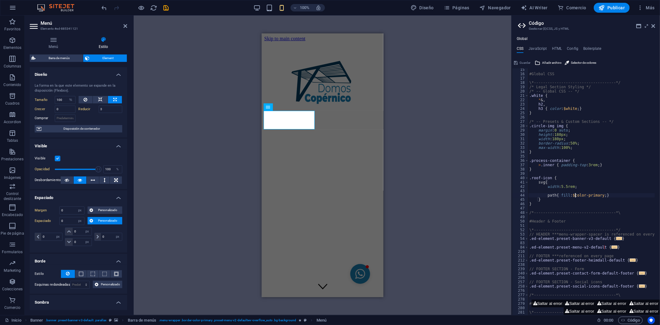
click at [574, 193] on div "#Global CSS \*------------------------------------*/ /* Legal Section Styling *…" at bounding box center [621, 192] width 186 height 250
click at [572, 62] on span "Selector de colores" at bounding box center [583, 62] width 25 height 7
click at [400, 140] on div "H2 Contenedor Contenedor Banner Banner Barra de menús Menú Contenedor Logo Cont…" at bounding box center [323, 164] width 378 height 299
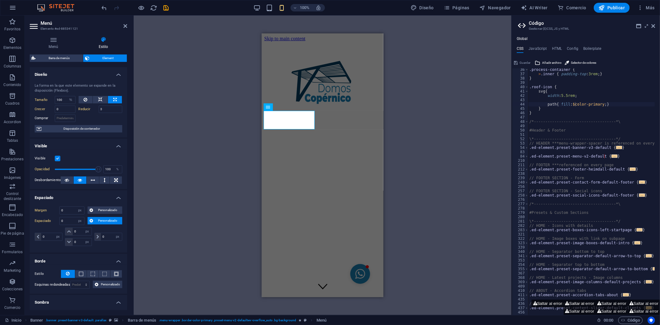
scroll to position [70, 0]
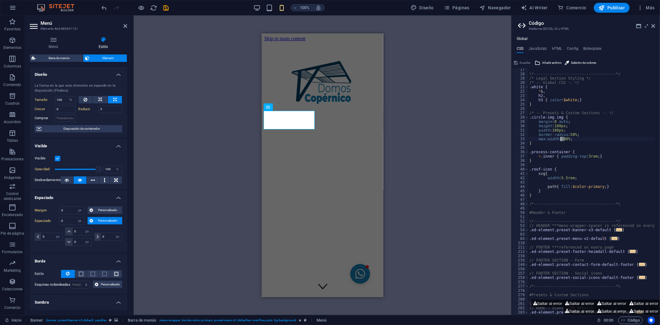
drag, startPoint x: 565, startPoint y: 140, endPoint x: 561, endPoint y: 140, distance: 3.7
click at [561, 140] on div "\*------------------------------------*/ /* Legal Section Styling */ /* -- Glob…" at bounding box center [621, 192] width 186 height 250
type textarea "max-width: 0%;"
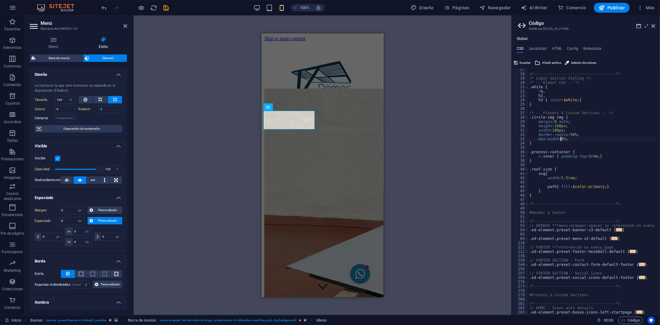
click at [552, 137] on div "\*------------------------------------*/ /* Legal Section Styling */ /* -- Glob…" at bounding box center [621, 192] width 186 height 250
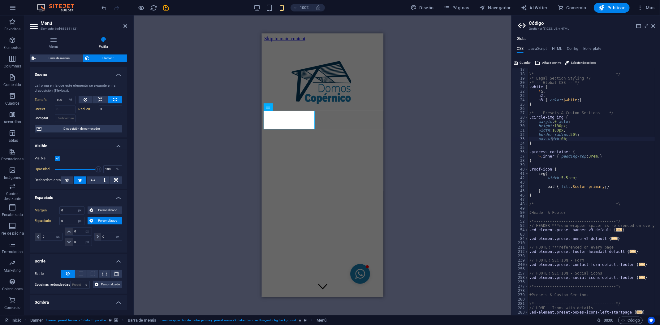
click at [262, 132] on iframe at bounding box center [323, 165] width 122 height 264
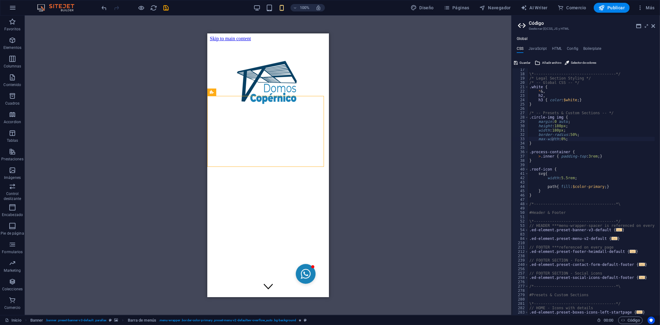
click at [462, 132] on div "H2 Contenedor Contenedor Banner Banner Barra de menús Menú Contenedor Logo Cont…" at bounding box center [268, 164] width 487 height 299
select select "%"
select select "px"
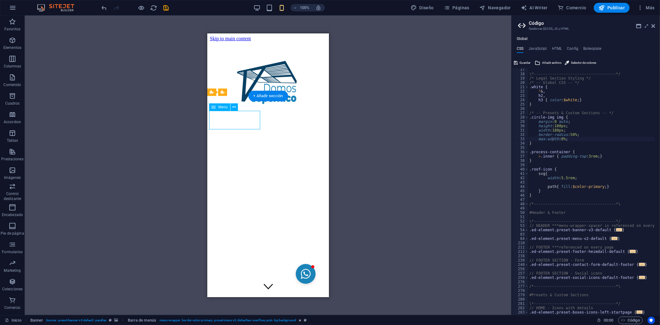
select select "px"
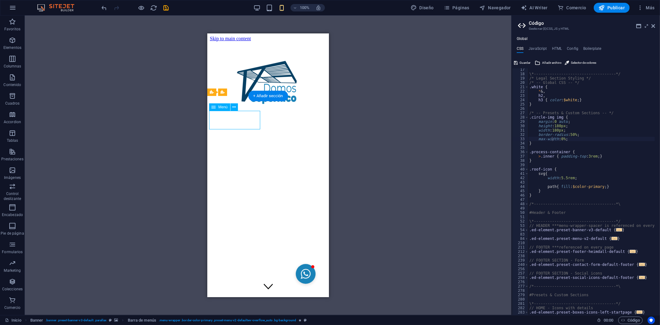
select select "px"
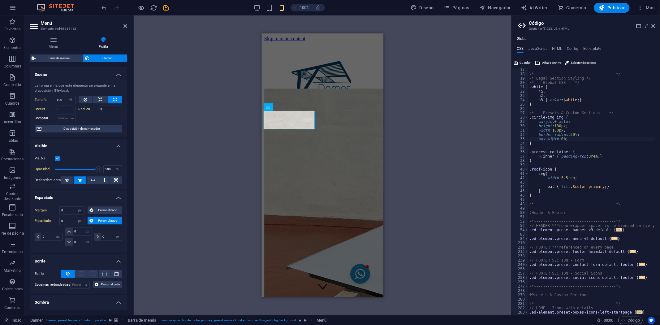
click at [562, 139] on div "\*------------------------------------*/ /* Legal Section Styling */ /* -- Glob…" at bounding box center [621, 192] width 186 height 250
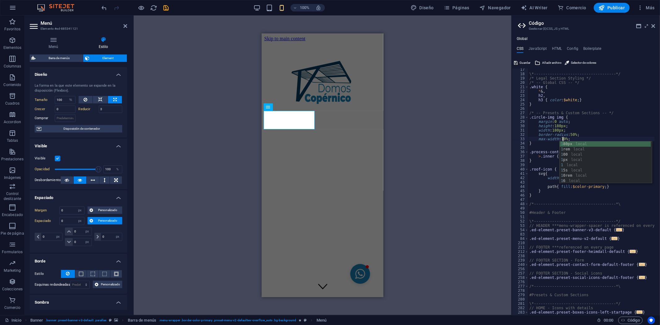
scroll to position [0, 3]
click at [549, 137] on div "\*------------------------------------*/ /* Legal Section Styling */ /* -- Glob…" at bounding box center [621, 192] width 186 height 250
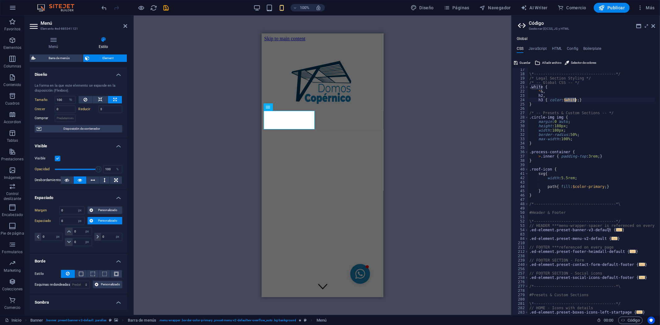
drag, startPoint x: 565, startPoint y: 101, endPoint x: 575, endPoint y: 99, distance: 10.3
click at [575, 99] on div "\*------------------------------------*/ /* Legal Section Styling */ /* -- Glob…" at bounding box center [621, 192] width 186 height 250
drag, startPoint x: 576, startPoint y: 187, endPoint x: 601, endPoint y: 187, distance: 25.4
click at [601, 187] on div "\*------------------------------------*/ /* Legal Section Styling */ /* -- Glob…" at bounding box center [621, 192] width 186 height 250
paste textarea "white"
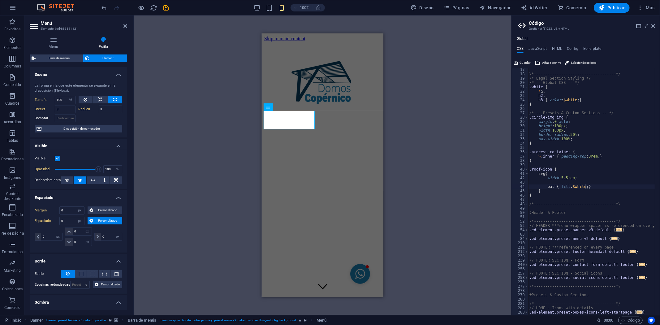
click at [565, 169] on div "\*------------------------------------*/ /* Legal Section Styling */ /* -- Glob…" at bounding box center [621, 192] width 186 height 250
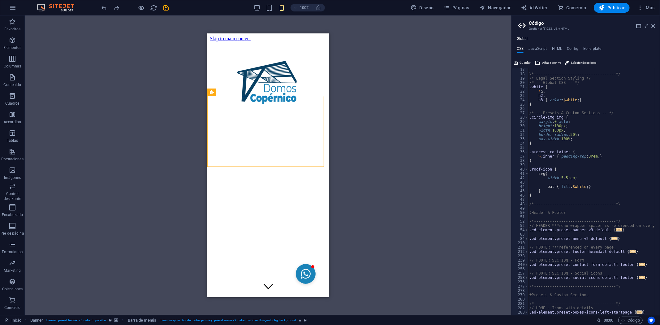
click at [567, 177] on div "\*------------------------------------*/ /* Legal Section Styling */ /* -- Glob…" at bounding box center [621, 192] width 186 height 250
click at [581, 184] on div "\*------------------------------------*/ /* Legal Section Styling */ /* -- Glob…" at bounding box center [621, 192] width 186 height 250
type textarea "path { fill: $white; }"
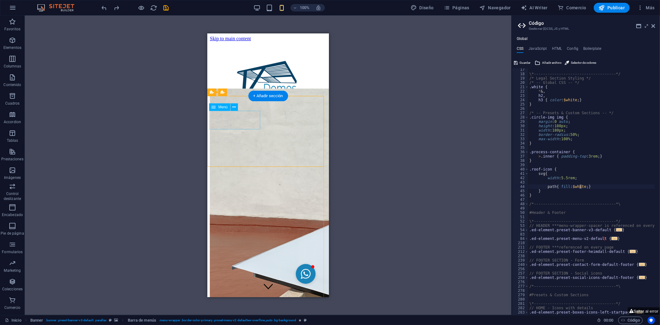
select select "%"
select select "px"
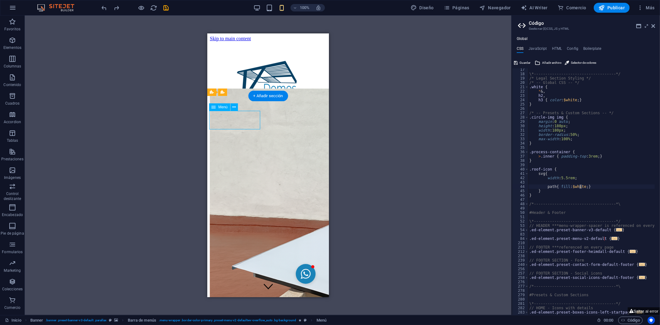
select select "px"
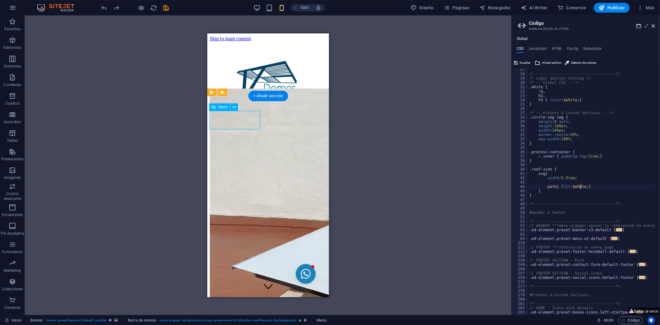
select select "px"
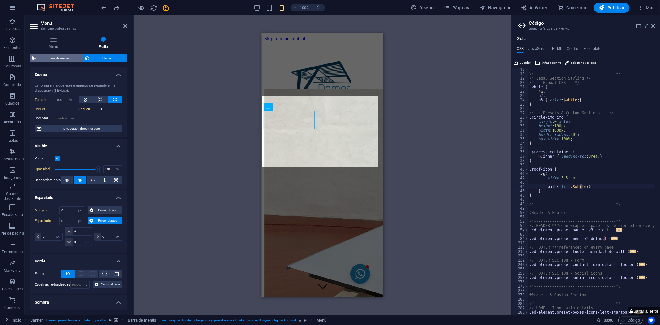
click at [61, 58] on span "Barra de menús" at bounding box center [59, 57] width 44 height 7
select select "rem"
select select "hover_border_bottom"
select select "px"
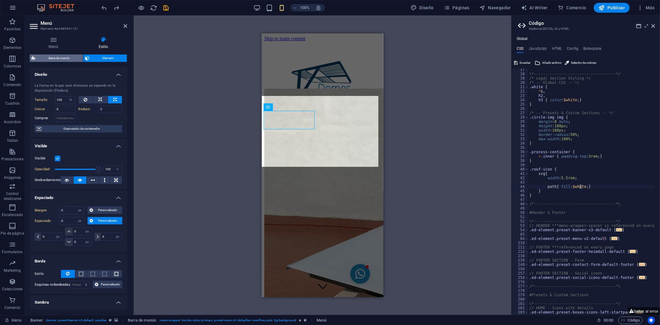
select select "rem"
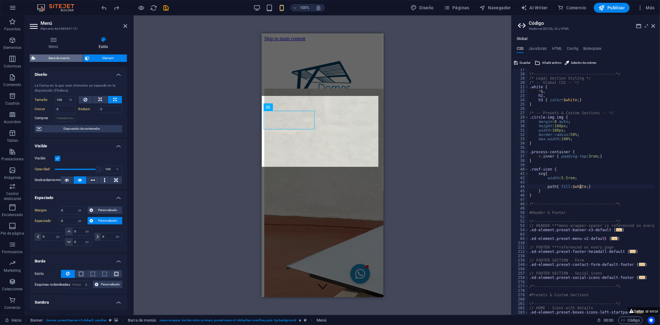
select select "link-special-font"
select select "rem"
select select
select select "px"
select select "rem"
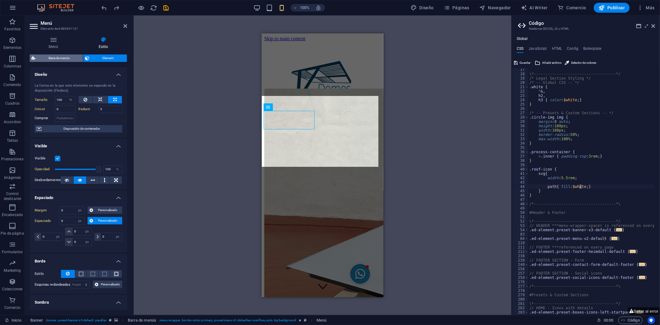
select select "%"
select select "rem"
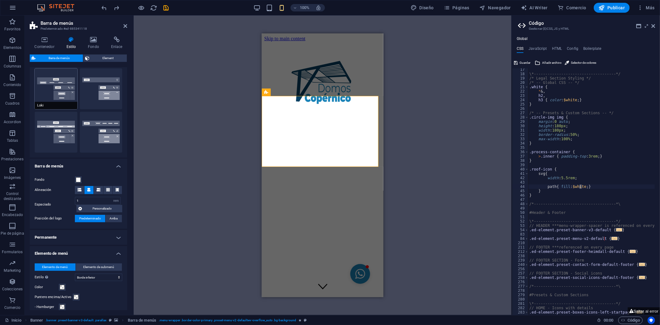
scroll to position [103, 0]
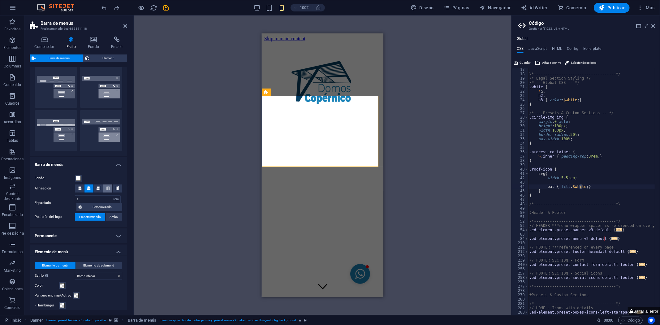
click at [106, 189] on icon at bounding box center [108, 188] width 4 height 4
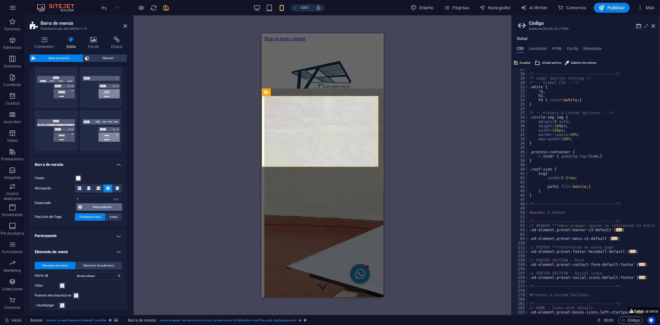
type textarea "//"
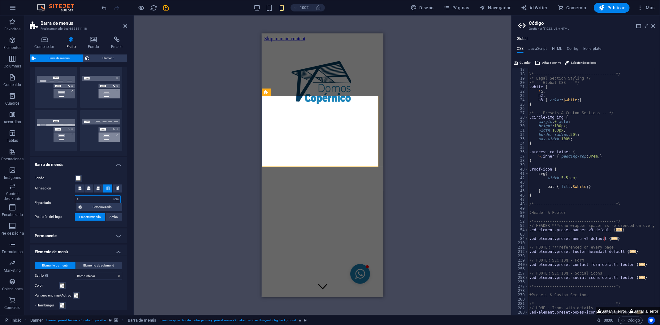
click at [83, 199] on input "1" at bounding box center [97, 198] width 45 height 7
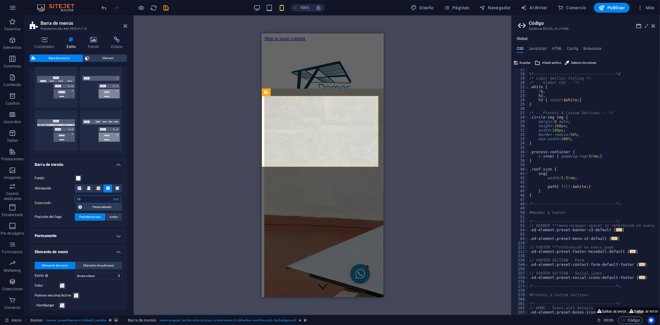
click at [93, 197] on input "10" at bounding box center [97, 198] width 45 height 7
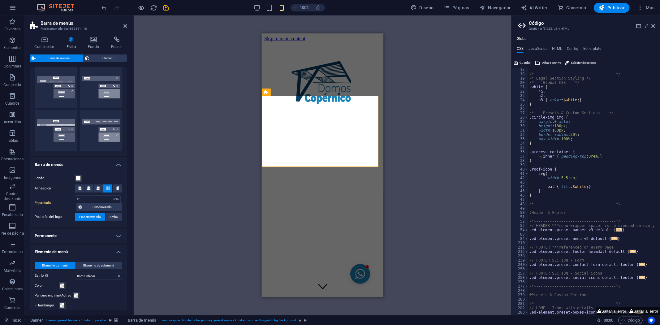
click at [63, 205] on label "Espaciado" at bounding box center [55, 202] width 40 height 7
type input "1"
click at [88, 198] on input "1" at bounding box center [97, 198] width 45 height 7
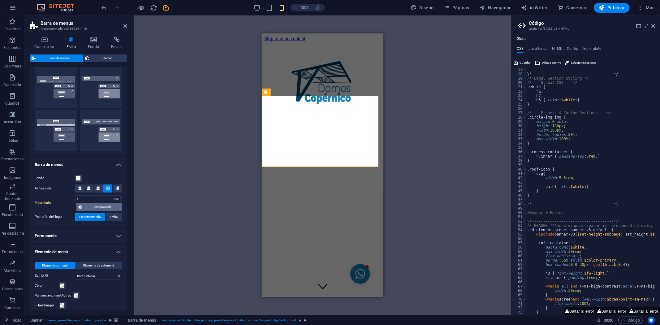
click at [95, 207] on span "Personalizado" at bounding box center [102, 206] width 36 height 7
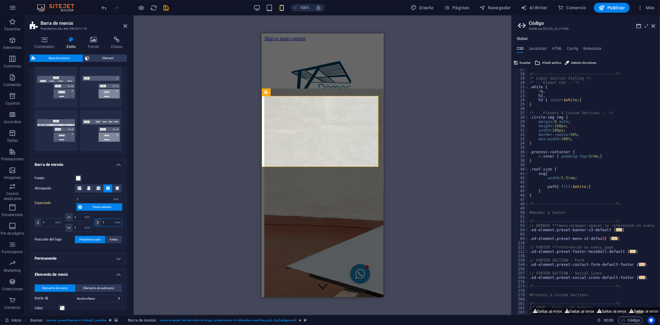
click at [106, 225] on input "1" at bounding box center [111, 222] width 21 height 7
type input "10"
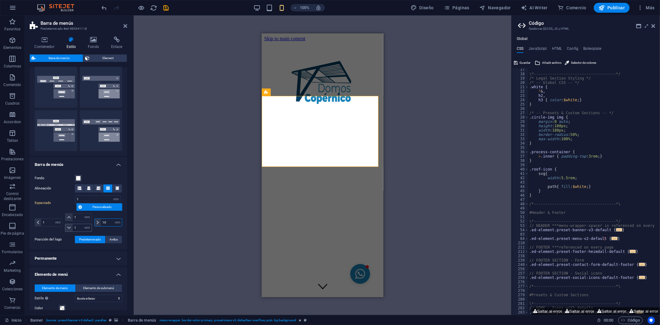
select select "DISABLED_OPTION_VALUE"
click at [81, 225] on input "1" at bounding box center [82, 227] width 19 height 7
click at [109, 221] on input "10" at bounding box center [111, 222] width 21 height 7
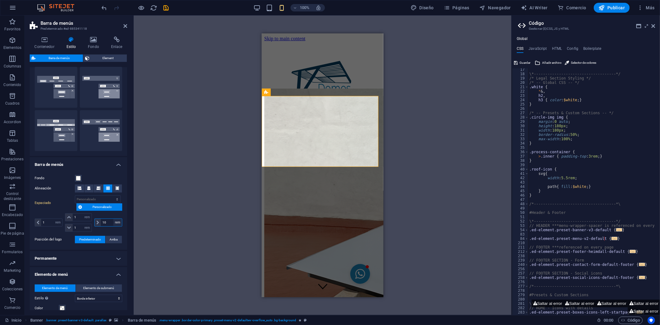
type input "1"
select select "rem"
type input "1"
click at [73, 259] on h4 "Permanente" at bounding box center [78, 258] width 97 height 15
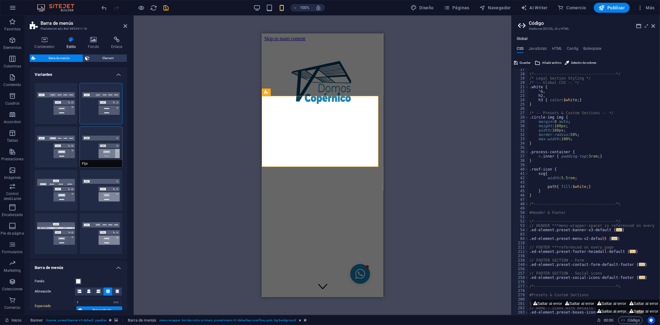
click at [99, 146] on button "Fijo" at bounding box center [101, 147] width 43 height 41
select select "hover_box_bottom"
type input "1"
select select "rem"
type input "1"
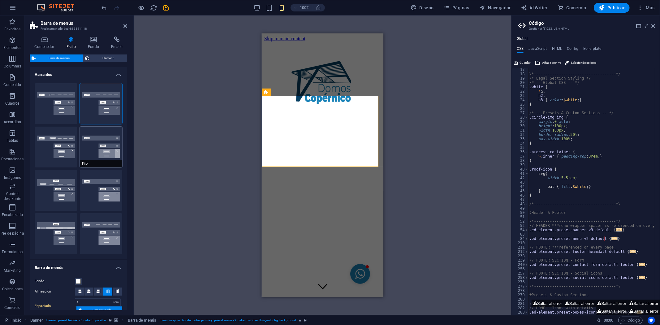
type input "1"
select select "link-special-font"
type input "1.5"
select select "rem"
select select "700"
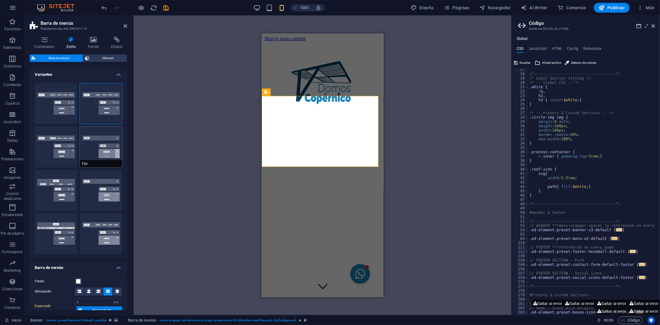
type input "0"
type input "80"
type input "0.8"
click at [654, 25] on icon at bounding box center [653, 26] width 4 height 5
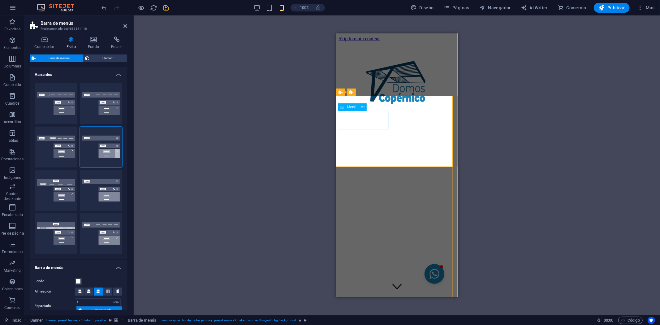
select select "%"
select select "px"
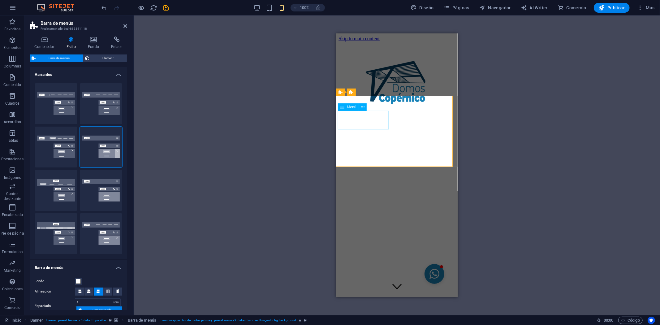
select select "px"
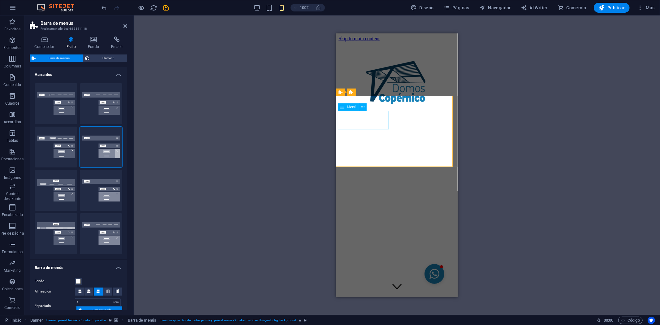
select select "px"
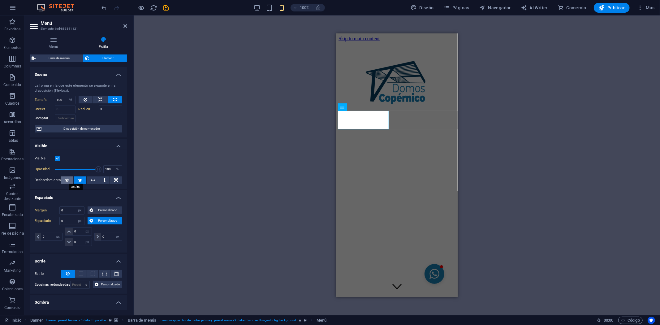
click at [66, 177] on icon at bounding box center [67, 179] width 4 height 7
click at [79, 181] on icon at bounding box center [80, 179] width 4 height 7
click at [87, 183] on button at bounding box center [93, 179] width 13 height 7
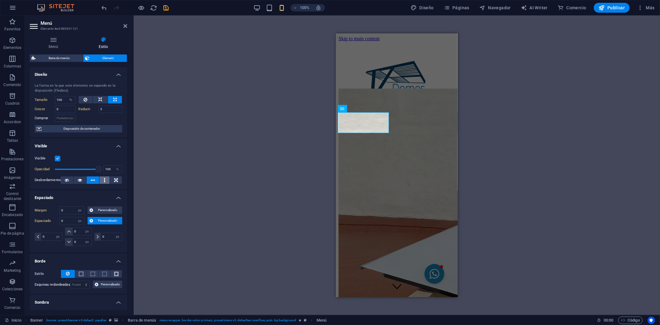
click at [102, 178] on button at bounding box center [104, 179] width 10 height 7
click at [110, 180] on button at bounding box center [116, 179] width 12 height 7
click at [79, 181] on icon at bounding box center [80, 179] width 4 height 7
click at [95, 99] on button at bounding box center [100, 99] width 15 height 7
select select "DISABLED_OPTION_VALUE"
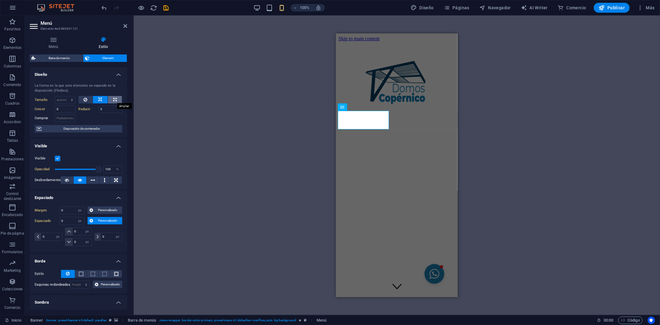
click at [115, 99] on icon at bounding box center [114, 99] width 3 height 7
type input "100"
select select "%"
click at [94, 127] on span "Disposición de contenedor" at bounding box center [81, 128] width 77 height 7
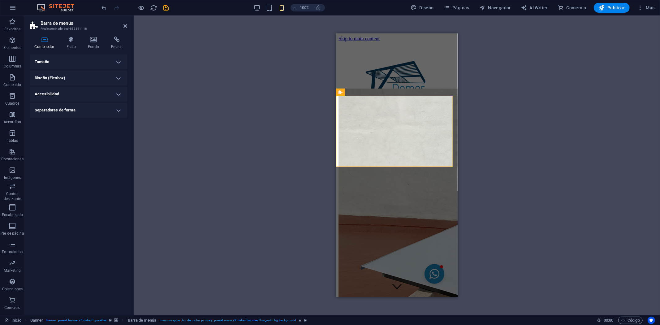
click at [79, 83] on h4 "Diseño (Flexbox)" at bounding box center [78, 78] width 97 height 15
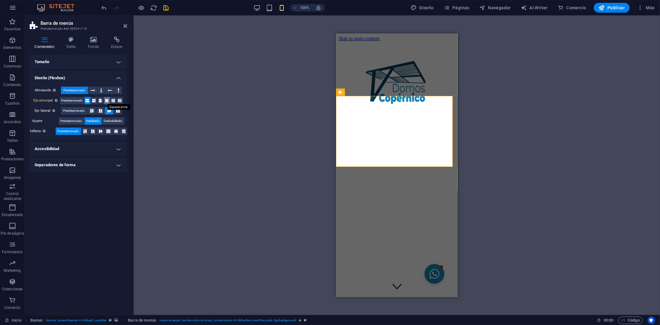
click at [106, 98] on icon at bounding box center [107, 100] width 4 height 7
click at [82, 146] on h4 "Accesibilidad" at bounding box center [78, 148] width 97 height 15
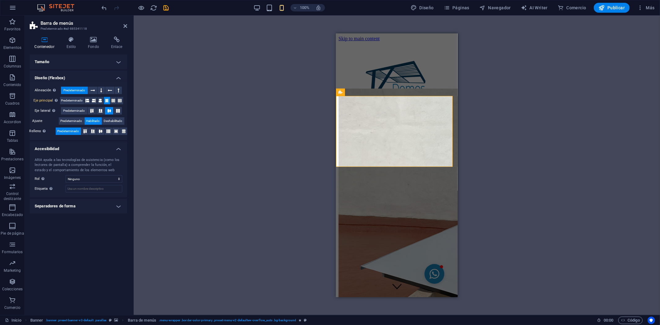
click at [51, 212] on h4 "Separadores de forma" at bounding box center [78, 206] width 97 height 15
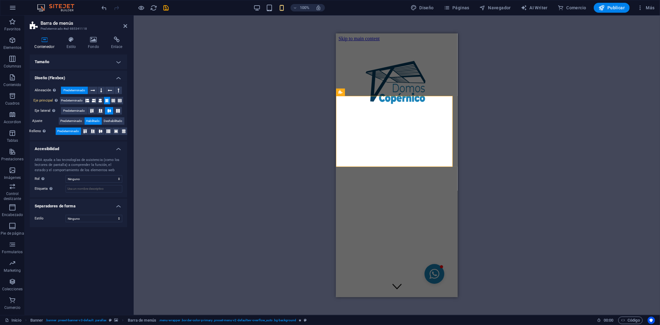
click at [59, 62] on h4 "Tamaño" at bounding box center [78, 61] width 97 height 15
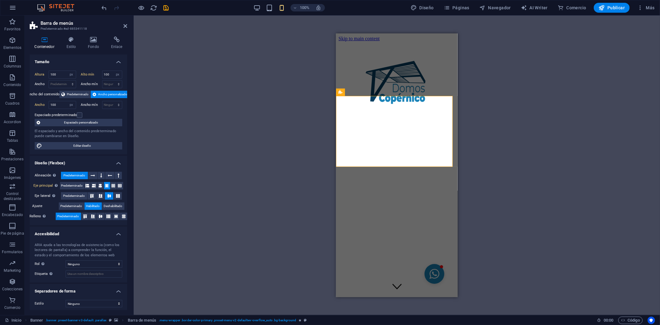
scroll to position [2, 0]
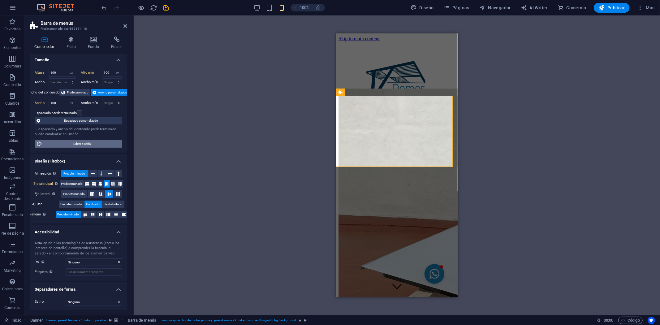
click at [82, 143] on span "Editar diseño" at bounding box center [82, 143] width 76 height 7
select select "px"
select select "300"
select select "px"
select select "rem"
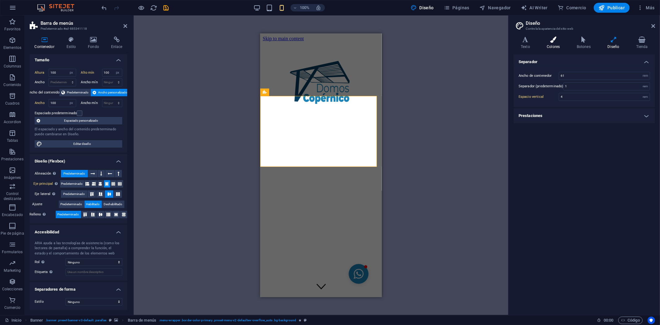
click at [553, 43] on h4 "Colores" at bounding box center [554, 42] width 30 height 13
click at [523, 42] on icon at bounding box center [525, 39] width 24 height 6
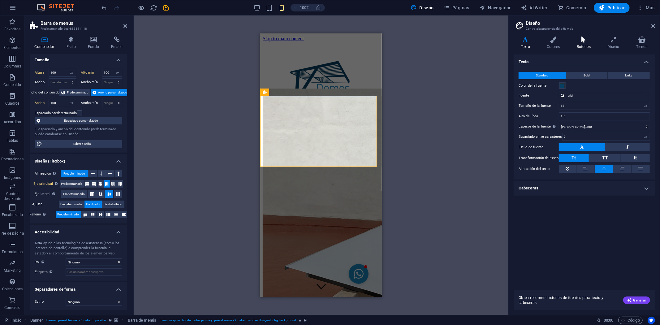
click at [586, 41] on icon at bounding box center [583, 39] width 28 height 6
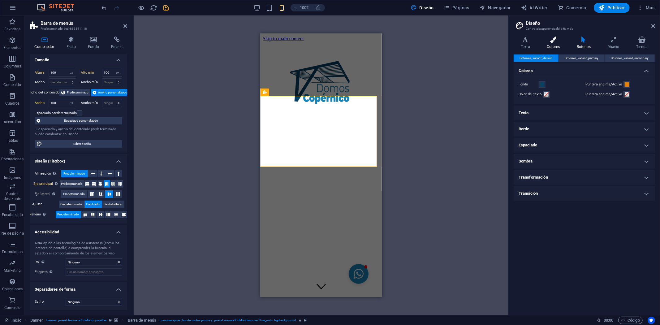
click at [551, 42] on icon at bounding box center [553, 39] width 28 height 6
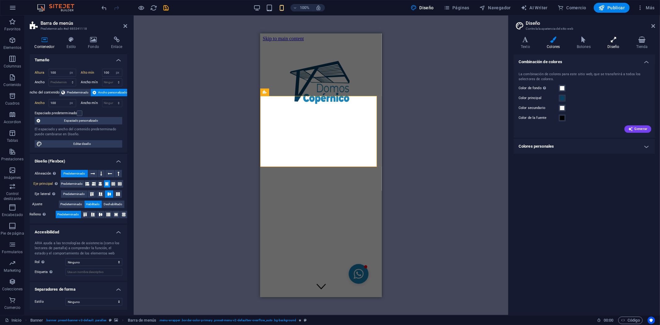
click at [616, 44] on h4 "Diseño" at bounding box center [614, 42] width 28 height 13
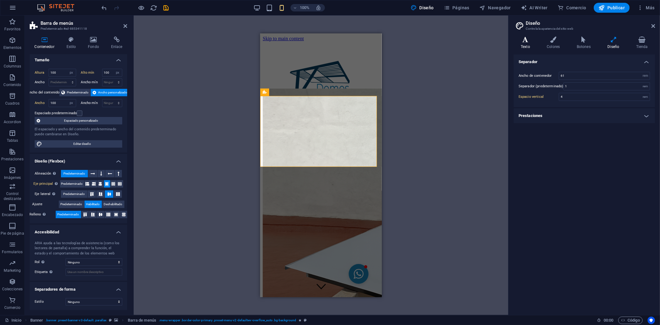
click at [533, 42] on icon at bounding box center [525, 39] width 24 height 6
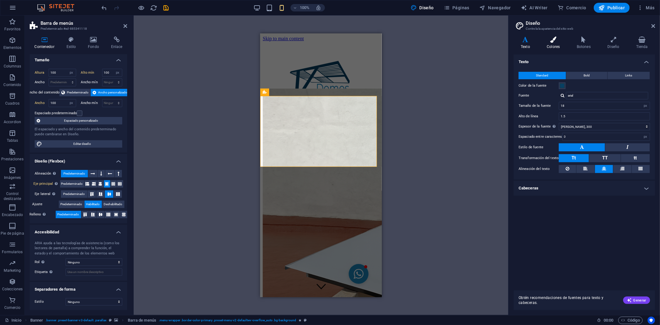
click at [552, 47] on h4 "Colores" at bounding box center [554, 42] width 30 height 13
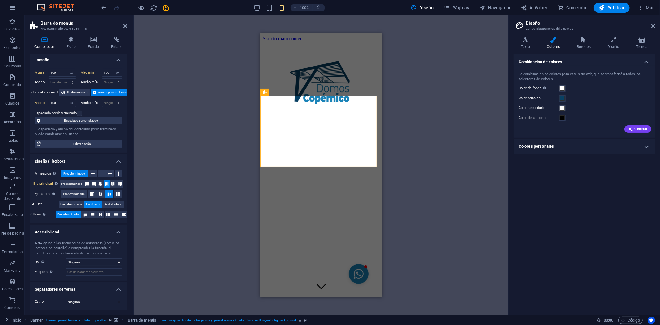
click at [553, 146] on h4 "Colores personales" at bounding box center [583, 146] width 141 height 15
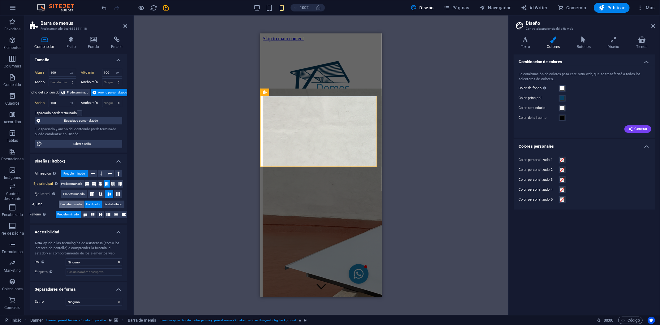
click at [75, 203] on span "Predeterminado" at bounding box center [72, 203] width 22 height 7
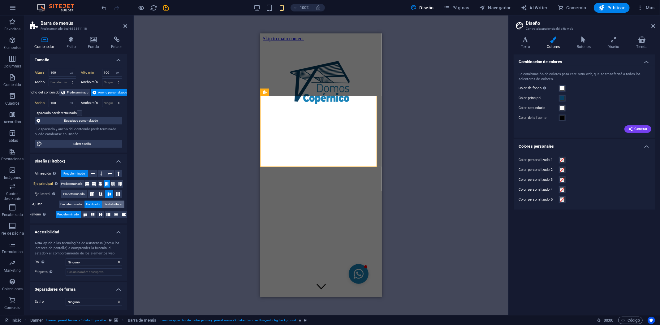
click at [102, 204] on button "Deshabilitado" at bounding box center [113, 203] width 22 height 7
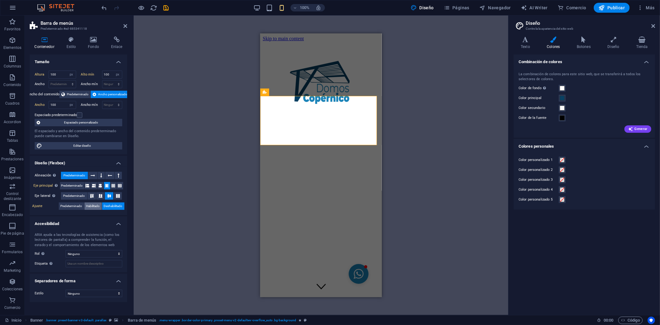
click at [88, 208] on span "Habilitado" at bounding box center [93, 205] width 14 height 7
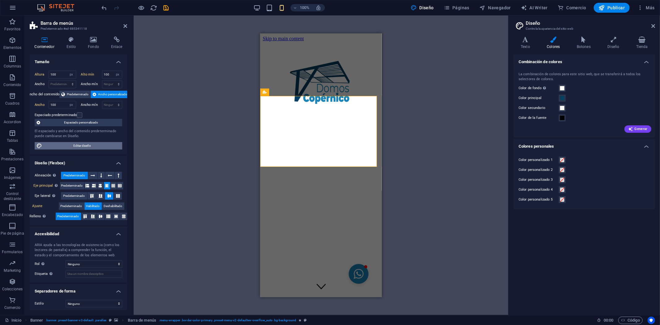
click at [81, 146] on span "Editar diseño" at bounding box center [82, 145] width 76 height 7
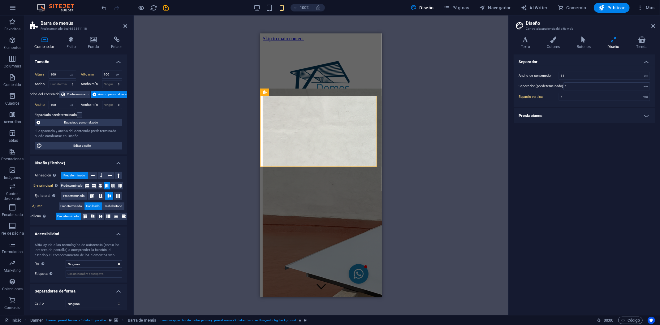
click at [545, 121] on h4 "Prestaciones" at bounding box center [583, 115] width 141 height 15
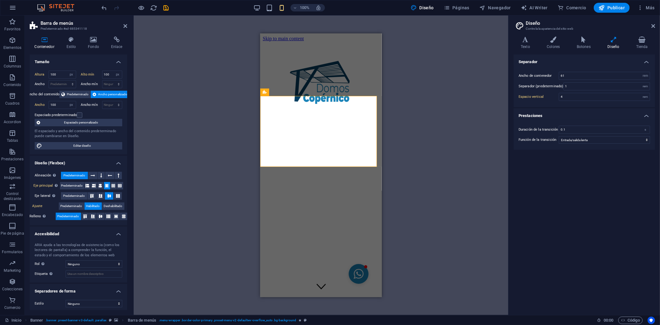
click at [552, 116] on h4 "Prestaciones" at bounding box center [583, 113] width 141 height 11
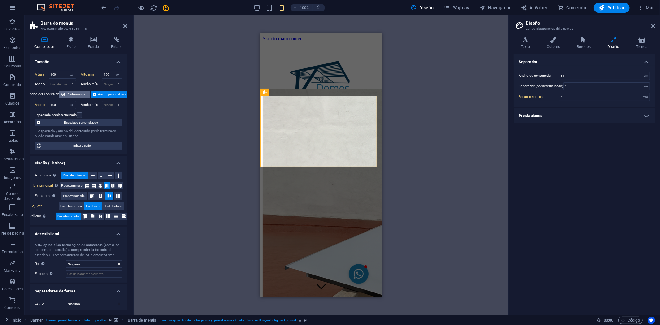
click at [76, 95] on span "Predeterminado" at bounding box center [78, 94] width 22 height 7
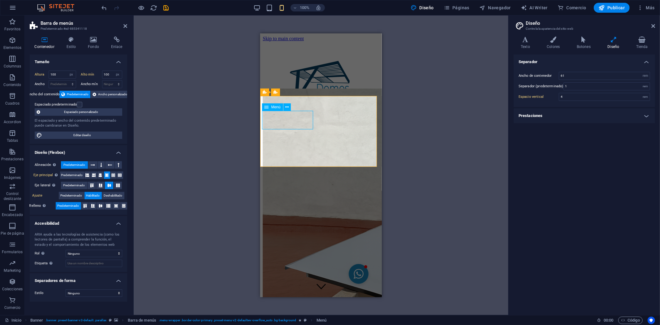
select select "%"
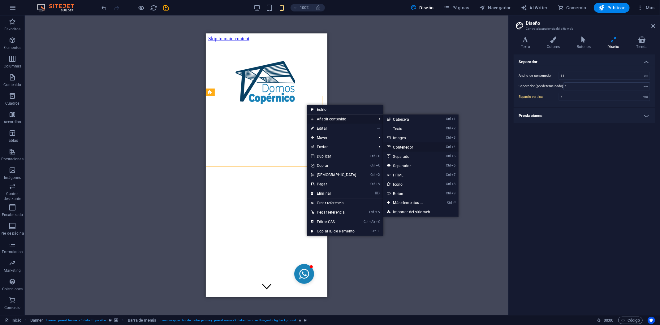
click at [409, 144] on link "Ctrl 4 Contenedor" at bounding box center [409, 146] width 52 height 9
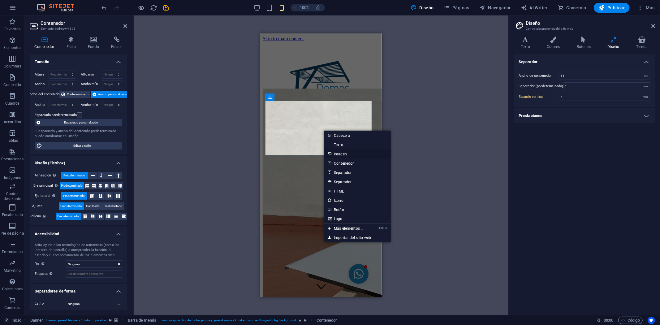
click at [341, 151] on link "Imagen" at bounding box center [357, 153] width 67 height 9
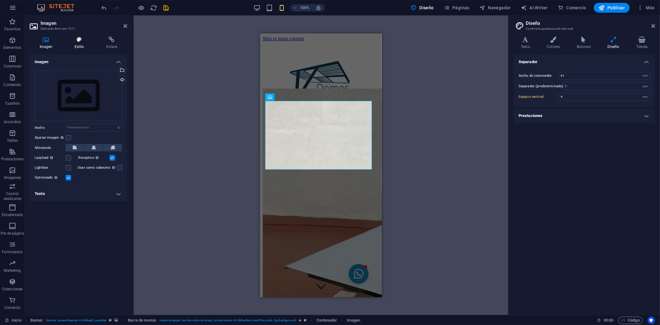
click at [82, 47] on h4 "Estilo" at bounding box center [81, 42] width 32 height 13
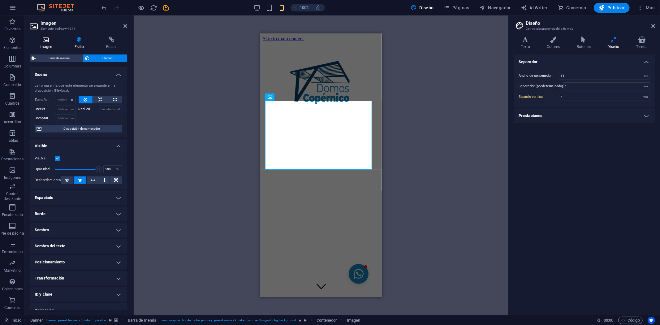
click at [53, 42] on icon at bounding box center [46, 39] width 32 height 6
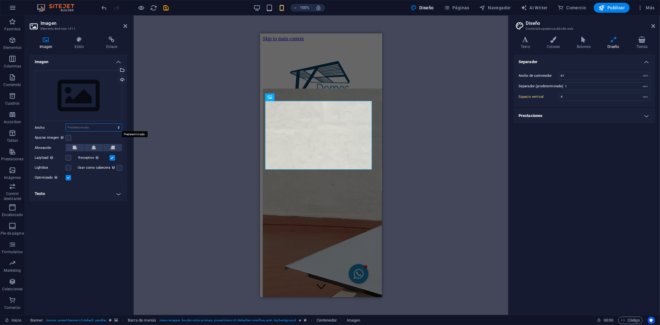
click at [97, 128] on select "Predeterminado automático px rem % em vh vw" at bounding box center [94, 127] width 56 height 7
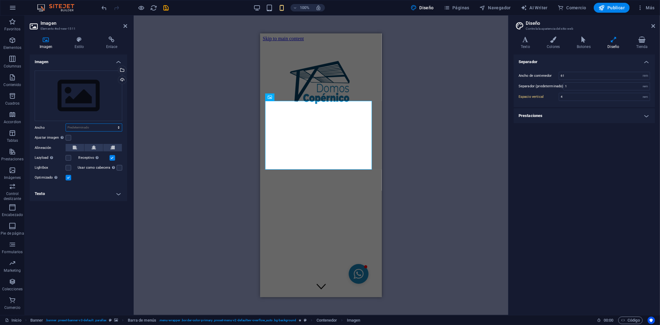
click at [97, 128] on select "Predeterminado automático px rem % em vh vw" at bounding box center [94, 127] width 56 height 7
click at [113, 124] on select "Predeterminado automático px rem % em vh vw" at bounding box center [94, 127] width 56 height 7
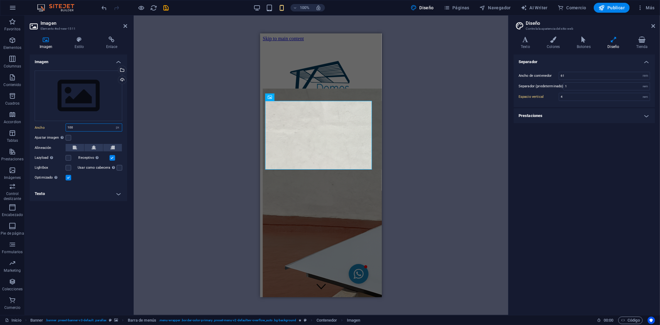
click at [87, 128] on input "100" at bounding box center [94, 127] width 56 height 7
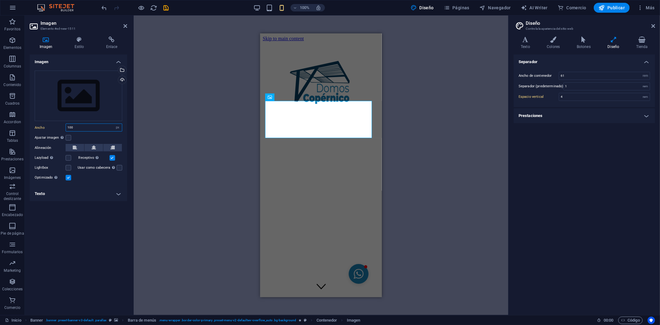
drag, startPoint x: 86, startPoint y: 127, endPoint x: 60, endPoint y: 127, distance: 25.4
click at [60, 127] on div "Ancho 100 Predeterminado automático px rem % em vh vw" at bounding box center [79, 127] width 88 height 8
click at [77, 129] on input "70" at bounding box center [94, 127] width 56 height 7
drag, startPoint x: 80, startPoint y: 128, endPoint x: 64, endPoint y: 127, distance: 16.1
click at [64, 127] on div "Ancho 70 Predeterminado automático px rem % em vh vw" at bounding box center [79, 127] width 88 height 8
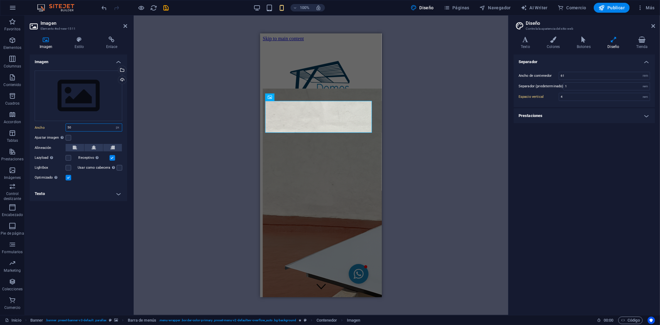
click at [78, 128] on input "50" at bounding box center [94, 127] width 56 height 7
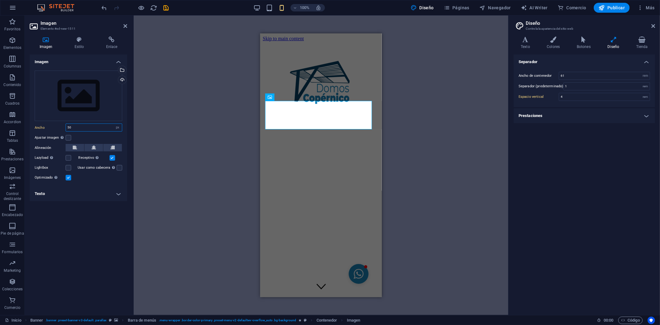
drag, startPoint x: 74, startPoint y: 127, endPoint x: 64, endPoint y: 128, distance: 9.3
click at [64, 128] on div "Ancho 50 Predeterminado automático px rem % em vh vw" at bounding box center [79, 127] width 88 height 8
click at [73, 127] on input "40" at bounding box center [94, 127] width 56 height 7
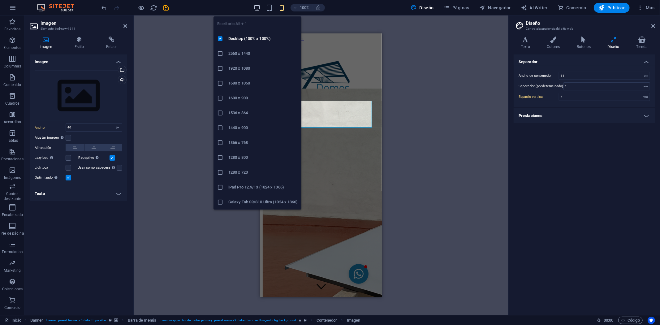
click at [256, 7] on icon "button" at bounding box center [256, 7] width 7 height 7
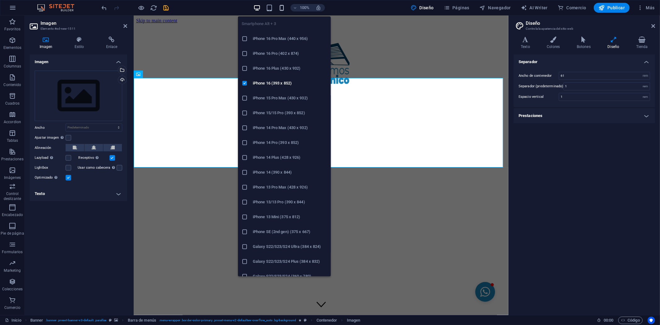
click at [283, 6] on icon "button" at bounding box center [281, 7] width 7 height 7
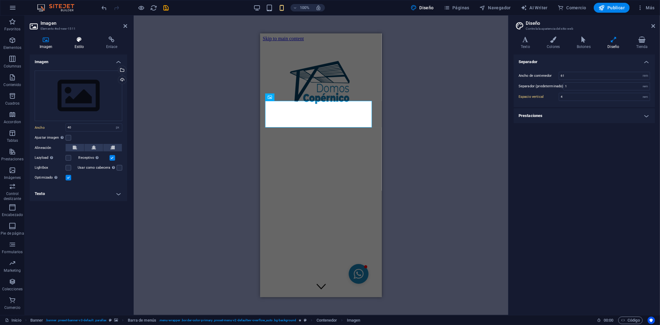
click at [73, 46] on h4 "Estilo" at bounding box center [81, 42] width 32 height 13
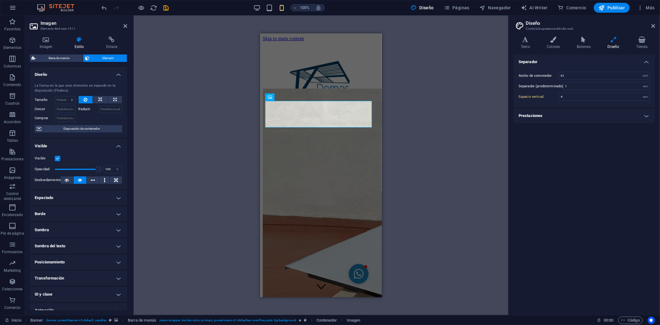
click at [78, 225] on h4 "Sombra" at bounding box center [78, 229] width 97 height 15
click at [67, 214] on h4 "Borde" at bounding box center [78, 213] width 97 height 15
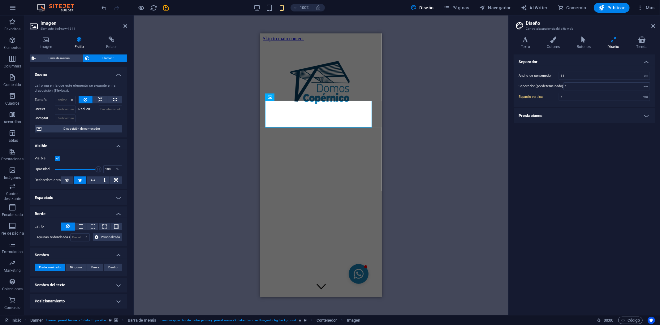
click at [66, 202] on h4 "Espaciado" at bounding box center [78, 197] width 97 height 15
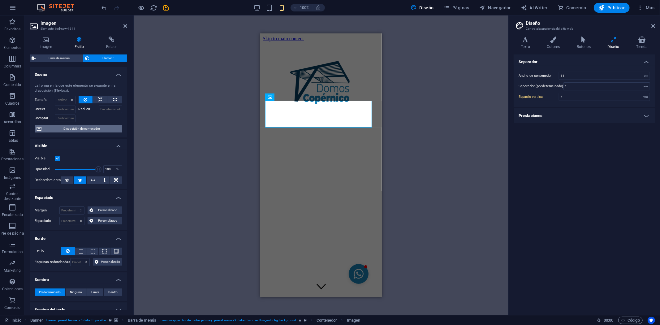
click at [92, 125] on span "Disposición de contenedor" at bounding box center [81, 128] width 77 height 7
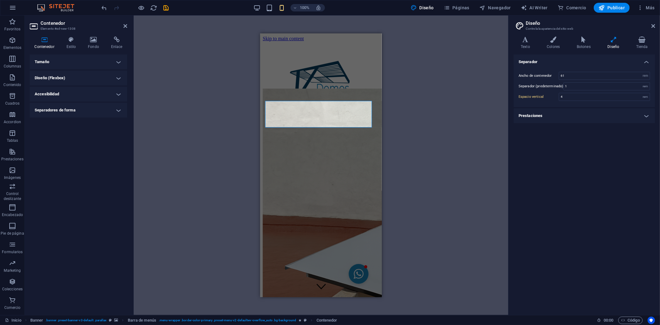
click at [72, 64] on h4 "Tamaño" at bounding box center [78, 61] width 97 height 15
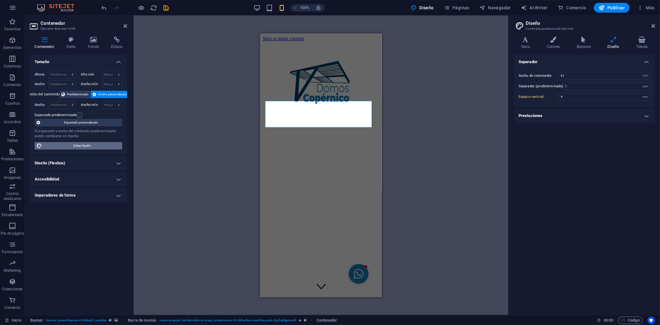
click at [84, 143] on span "Editar diseño" at bounding box center [82, 145] width 76 height 7
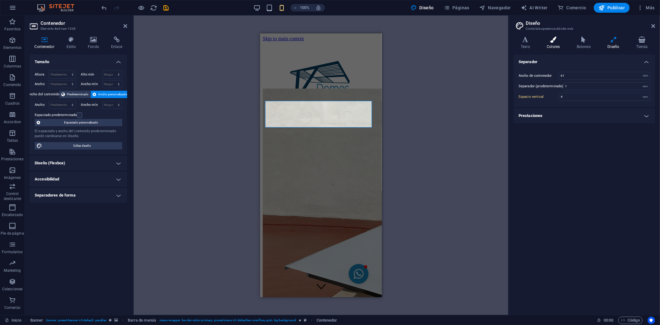
click at [552, 42] on icon at bounding box center [553, 39] width 28 height 6
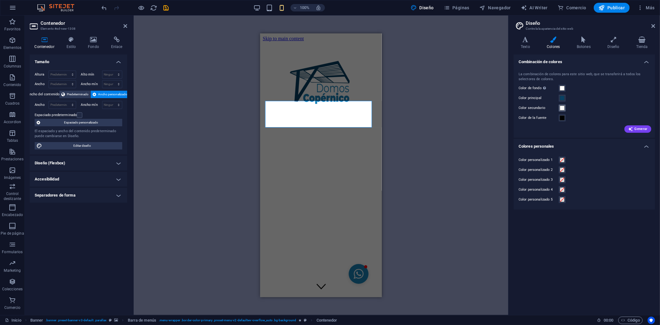
drag, startPoint x: 561, startPoint y: 109, endPoint x: 558, endPoint y: 107, distance: 3.7
click at [560, 108] on span at bounding box center [562, 107] width 5 height 5
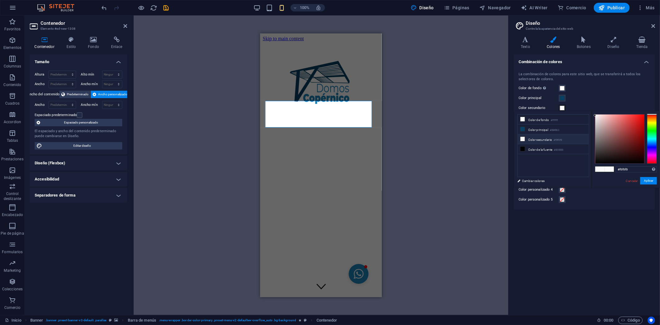
click at [524, 136] on li "Color secundario #f9f9f9" at bounding box center [552, 139] width 71 height 10
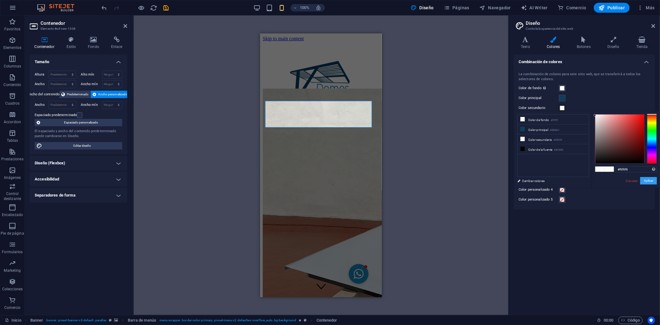
click at [650, 181] on button "Aplicar" at bounding box center [648, 180] width 17 height 7
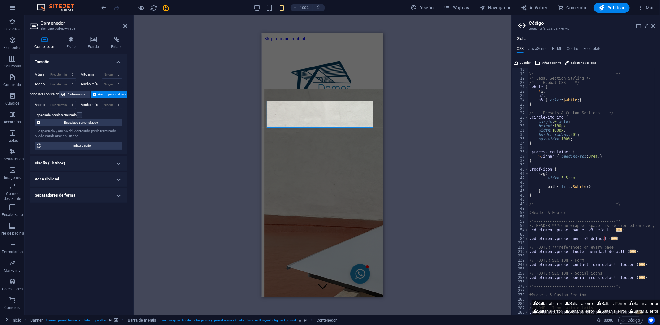
scroll to position [70, 0]
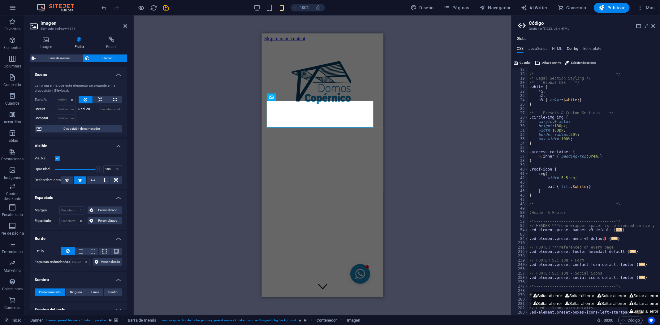
click at [572, 49] on h4 "Config" at bounding box center [572, 49] width 11 height 7
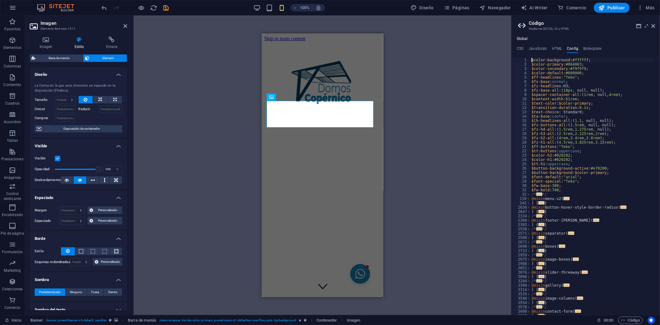
click at [525, 44] on div "Global CSS JavaScript HTML Config Boilerplate // 17 18 19 20 21 22 23 24 25 26 …" at bounding box center [586, 175] width 148 height 278
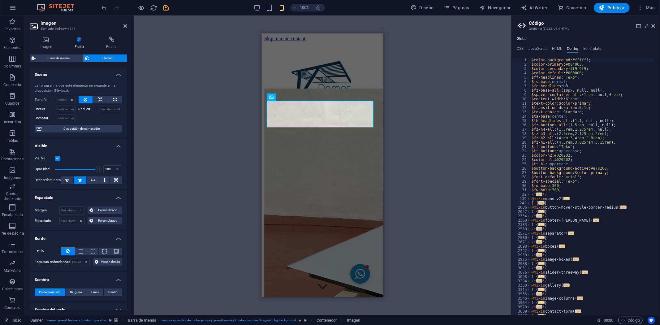
drag, startPoint x: 519, startPoint y: 50, endPoint x: 528, endPoint y: 53, distance: 9.4
click at [520, 50] on h4 "CSS" at bounding box center [520, 49] width 7 height 7
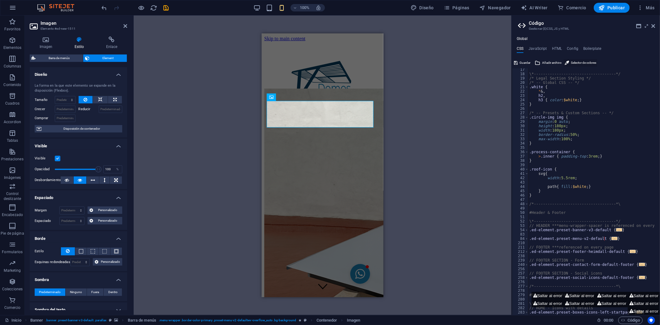
click at [582, 62] on span "Selector de colores" at bounding box center [583, 62] width 25 height 7
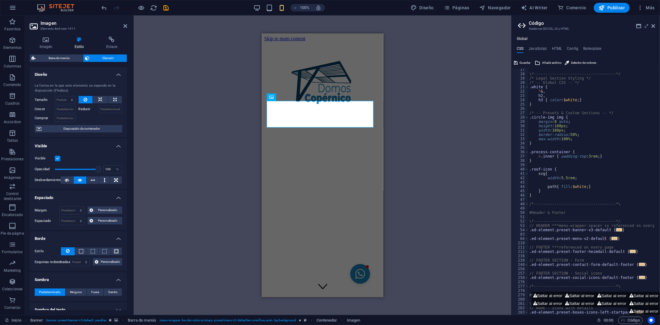
click at [402, 118] on div "H2 Contenedor Contenedor Banner Banner Barra de menús Menú Contenedor Logo Cont…" at bounding box center [323, 164] width 378 height 299
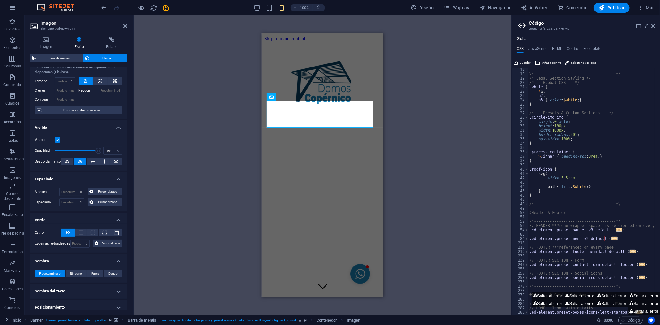
scroll to position [0, 0]
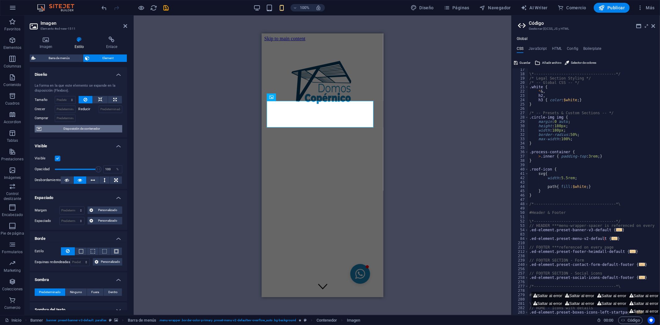
click at [69, 131] on span "Disposición de contenedor" at bounding box center [81, 128] width 77 height 7
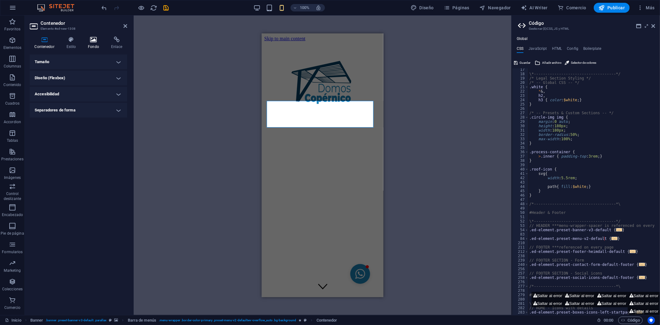
click at [94, 40] on icon at bounding box center [93, 39] width 21 height 6
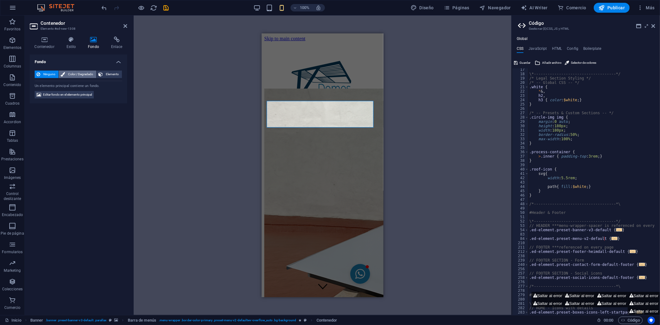
click at [75, 71] on span "Color / Degradado" at bounding box center [81, 74] width 28 height 7
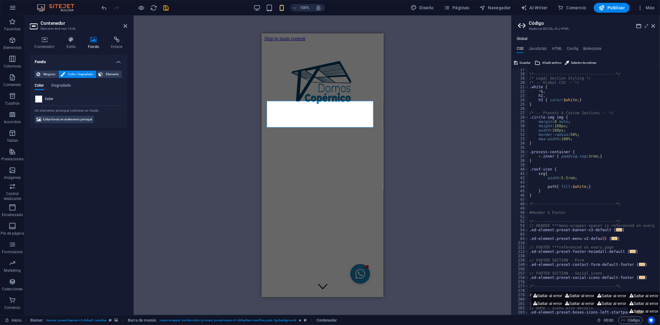
click at [38, 98] on span at bounding box center [38, 99] width 7 height 7
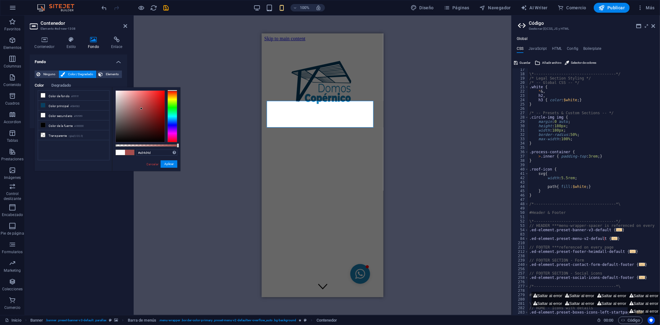
click at [141, 109] on div at bounding box center [140, 116] width 49 height 51
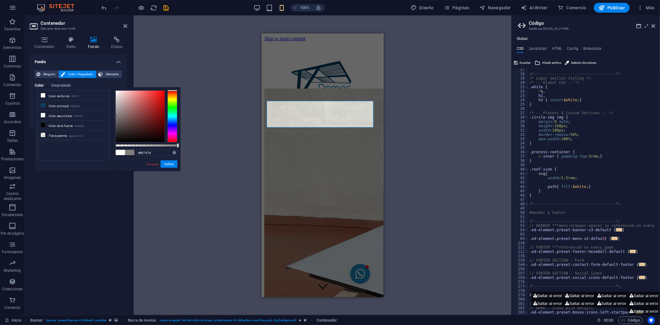
drag, startPoint x: 131, startPoint y: 112, endPoint x: 117, endPoint y: 116, distance: 15.0
click at [117, 116] on div at bounding box center [140, 116] width 49 height 51
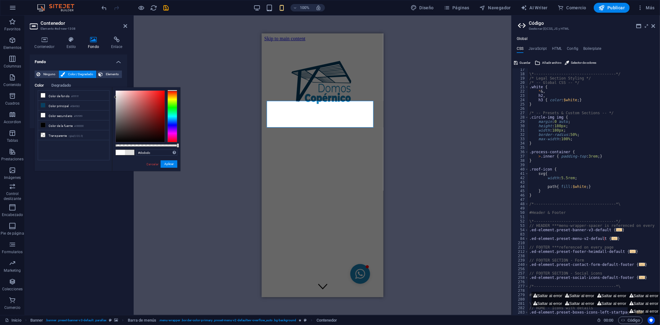
drag, startPoint x: 119, startPoint y: 107, endPoint x: 113, endPoint y: 100, distance: 9.9
click at [110, 97] on div "less Color de fondo #ffffff Color principal #084063 Color secundario #f9f9f9 Co…" at bounding box center [108, 129] width 146 height 84
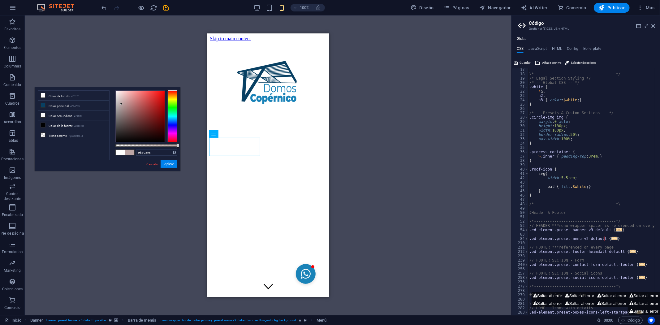
drag, startPoint x: 118, startPoint y: 102, endPoint x: 121, endPoint y: 106, distance: 5.3
click at [121, 106] on div at bounding box center [140, 116] width 49 height 51
drag, startPoint x: 115, startPoint y: 109, endPoint x: 100, endPoint y: 119, distance: 18.8
click at [100, 119] on div "less Color de fondo #ffffff Color principal #084063 Color secundario #f9f9f9 Co…" at bounding box center [108, 129] width 146 height 84
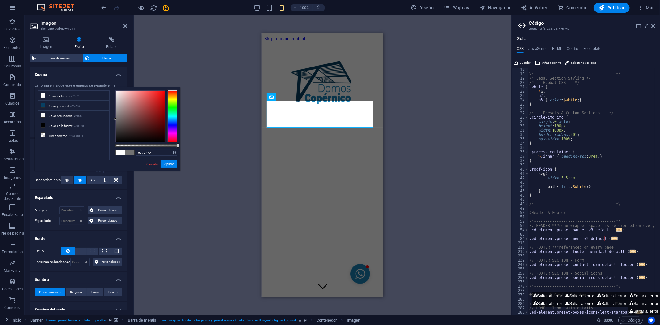
click at [137, 147] on div "#727272 Formatos soportados #0852ed rgb(8, 82, 237) rgba(8, 82, 237, 90%) hsv(2…" at bounding box center [146, 174] width 68 height 174
click at [141, 145] on div at bounding box center [146, 145] width 62 height 2
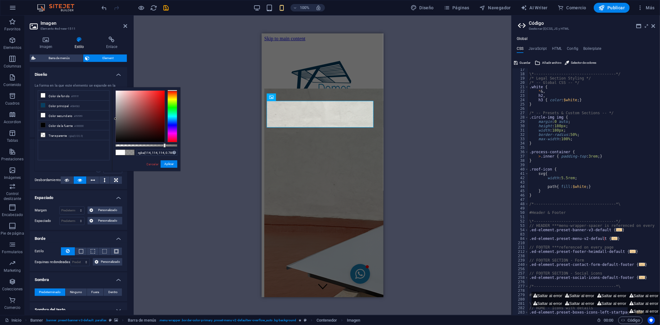
drag, startPoint x: 143, startPoint y: 145, endPoint x: 164, endPoint y: 147, distance: 20.8
click at [164, 147] on div at bounding box center [146, 145] width 62 height 2
drag, startPoint x: 167, startPoint y: 147, endPoint x: 153, endPoint y: 147, distance: 14.2
click at [153, 147] on div "rgba(114, 114, 114, 0.785) Formatos soportados #0852ed rgb(8, 82, 237) rgba(8, …" at bounding box center [146, 174] width 68 height 174
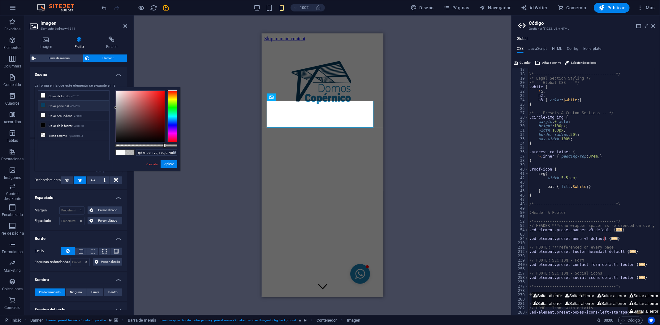
drag, startPoint x: 118, startPoint y: 111, endPoint x: 109, endPoint y: 108, distance: 9.8
click at [109, 108] on div "less Color de fondo #ffffff Color principal #084063 Color secundario #f9f9f9 Co…" at bounding box center [108, 129] width 146 height 84
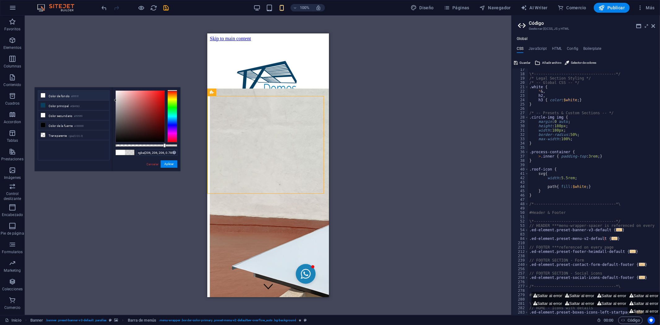
click at [108, 100] on div "less Color de fondo #ffffff Color principal #084063 Color secundario #f9f9f9 Co…" at bounding box center [108, 129] width 146 height 84
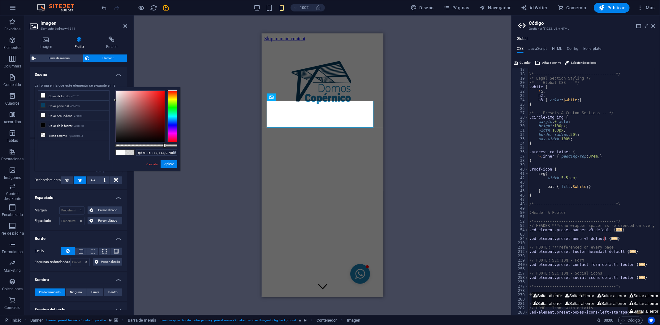
drag, startPoint x: 115, startPoint y: 100, endPoint x: 117, endPoint y: 118, distance: 18.3
click at [116, 101] on div at bounding box center [115, 100] width 2 height 2
drag, startPoint x: 119, startPoint y: 117, endPoint x: 100, endPoint y: 108, distance: 21.0
click at [100, 108] on div "less Color de fondo #ffffff Color principal #084063 Color secundario #f9f9f9 Co…" at bounding box center [108, 129] width 146 height 84
drag, startPoint x: 112, startPoint y: 98, endPoint x: 110, endPoint y: 96, distance: 3.3
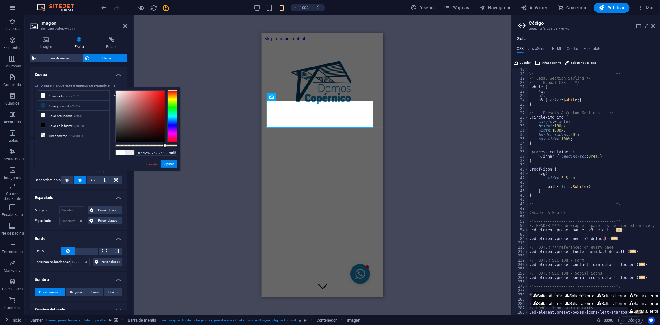
click at [102, 93] on div "less Color de fondo #ffffff Color principal #084063 Color secundario #f9f9f9 Co…" at bounding box center [108, 129] width 146 height 84
drag, startPoint x: 131, startPoint y: 110, endPoint x: 149, endPoint y: 126, distance: 24.6
click at [149, 126] on div at bounding box center [140, 116] width 49 height 51
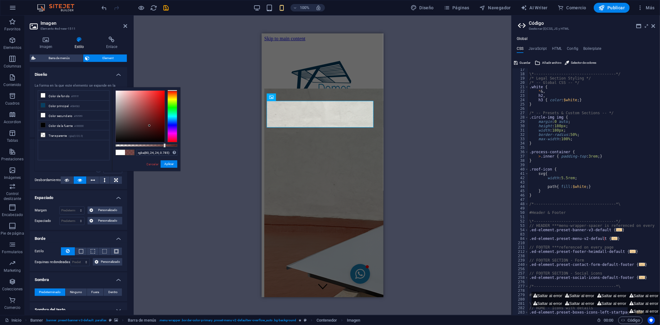
drag, startPoint x: 165, startPoint y: 119, endPoint x: 170, endPoint y: 119, distance: 5.6
click at [165, 119] on div at bounding box center [146, 116] width 62 height 52
click at [171, 119] on div at bounding box center [172, 116] width 10 height 52
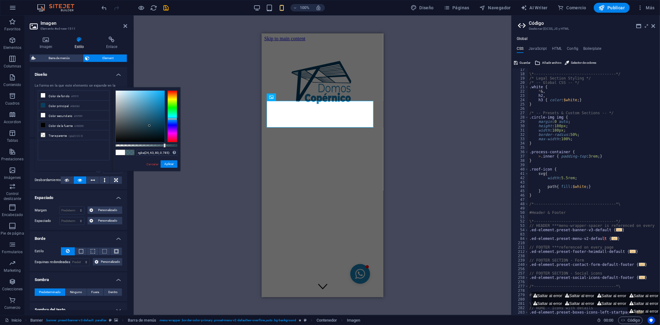
click at [68, 153] on ul "Color de fondo #ffffff Color principal #084063 Color secundario #f9f9f9 Color d…" at bounding box center [74, 125] width 72 height 70
click at [152, 164] on link "Cancelar" at bounding box center [152, 164] width 13 height 5
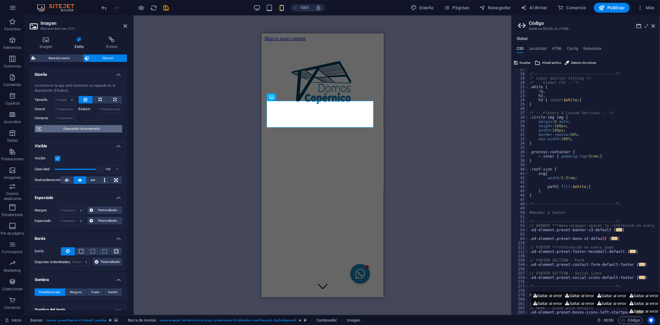
click at [82, 131] on span "Disposición de contenedor" at bounding box center [81, 128] width 77 height 7
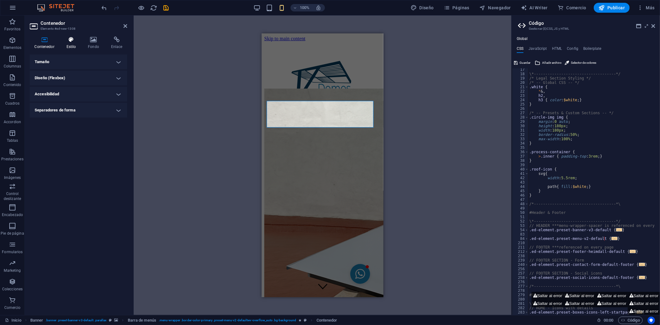
click at [67, 42] on icon at bounding box center [71, 39] width 19 height 6
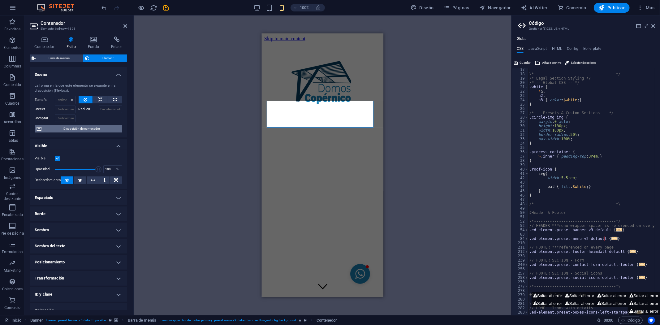
click at [72, 129] on span "Disposición de contenedor" at bounding box center [81, 128] width 77 height 7
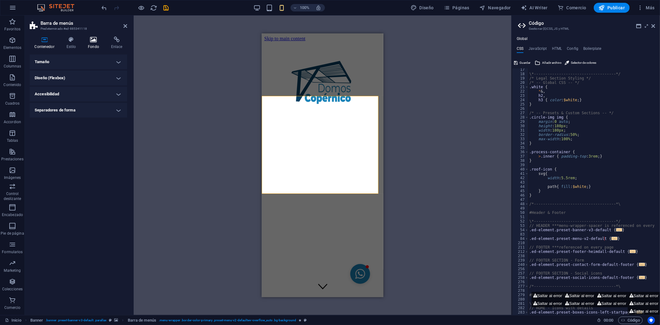
click at [90, 42] on icon at bounding box center [93, 39] width 21 height 6
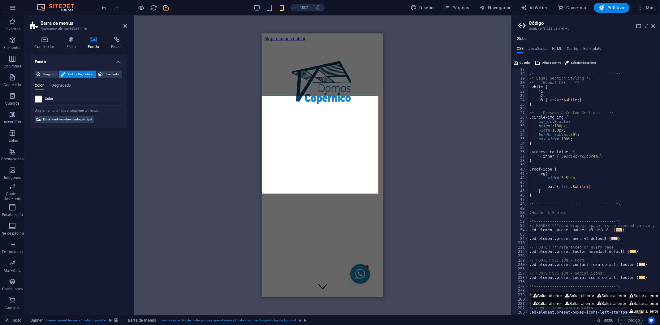
click at [40, 100] on span at bounding box center [38, 99] width 7 height 7
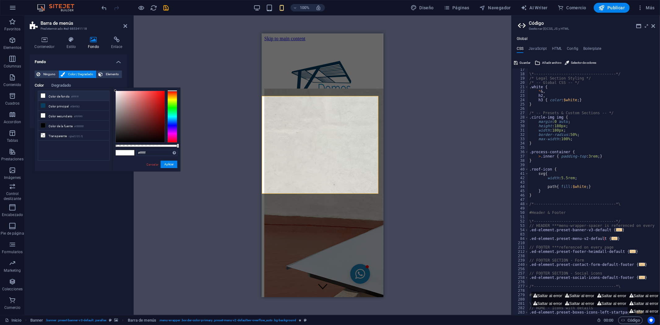
drag, startPoint x: 118, startPoint y: 106, endPoint x: 115, endPoint y: 80, distance: 26.7
click at [115, 80] on body "[DOMAIN_NAME] Inicio Favoritos Elementos Columnas Contenido [PERSON_NAME] Accor…" at bounding box center [330, 162] width 660 height 325
click at [152, 163] on link "Cancelar" at bounding box center [152, 164] width 13 height 5
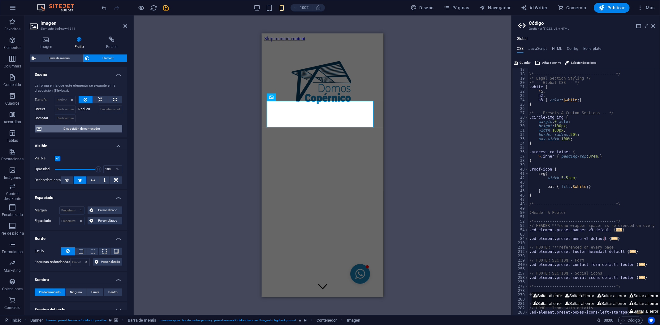
click at [75, 128] on span "Disposición de contenedor" at bounding box center [81, 128] width 77 height 7
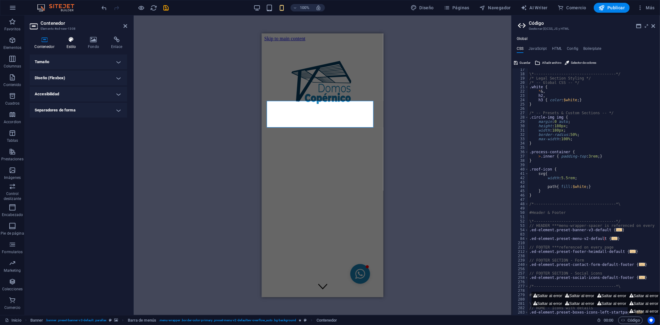
click at [71, 45] on h4 "Estilo" at bounding box center [73, 42] width 22 height 13
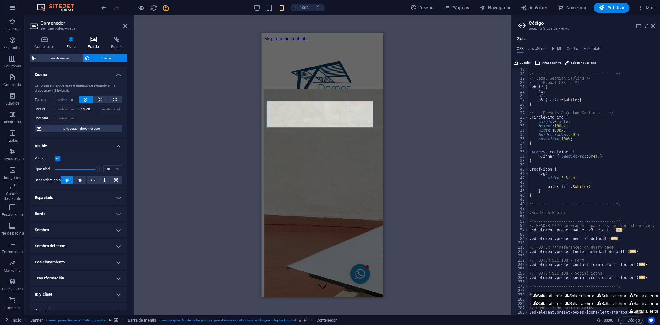
click at [91, 39] on icon at bounding box center [93, 39] width 21 height 6
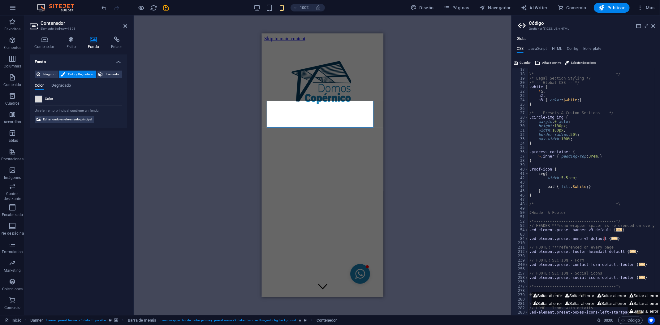
click at [38, 100] on span at bounding box center [38, 99] width 7 height 7
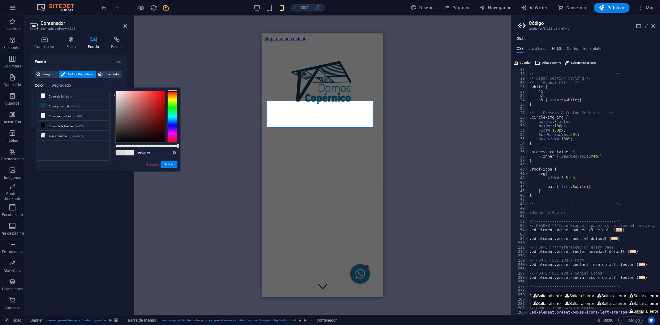
drag, startPoint x: 118, startPoint y: 96, endPoint x: 114, endPoint y: 95, distance: 3.8
click at [116, 95] on div at bounding box center [140, 116] width 49 height 51
click at [170, 165] on button "Aplicar" at bounding box center [169, 164] width 17 height 7
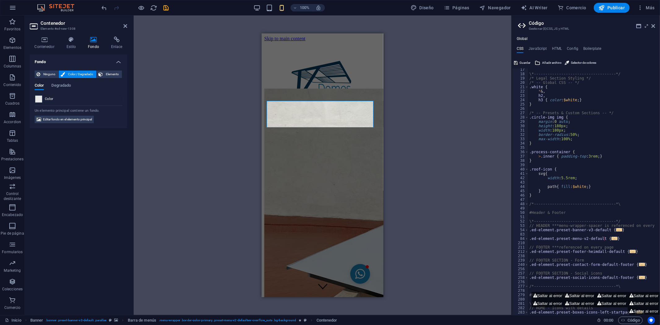
click at [39, 98] on span at bounding box center [38, 99] width 7 height 7
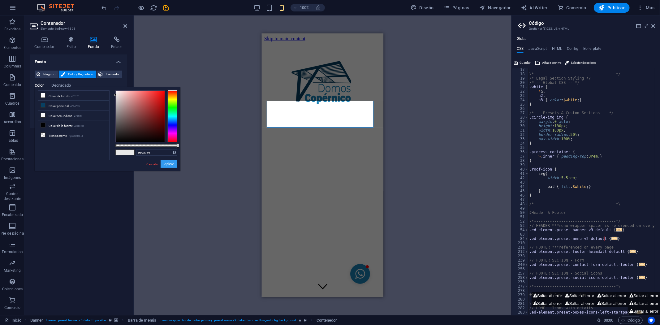
click at [167, 165] on button "Aplicar" at bounding box center [169, 163] width 17 height 7
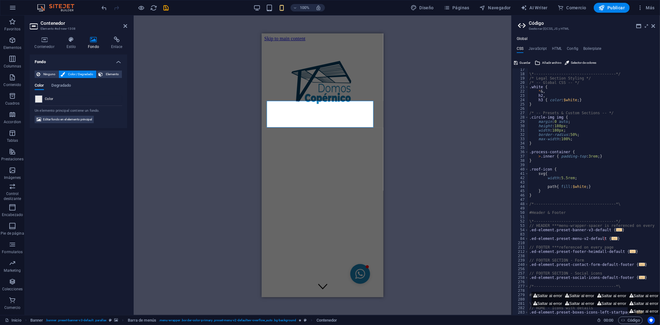
click at [196, 161] on div "H2 Contenedor Contenedor Banner Banner Barra de menús Menú Contenedor Logo Cont…" at bounding box center [323, 164] width 378 height 299
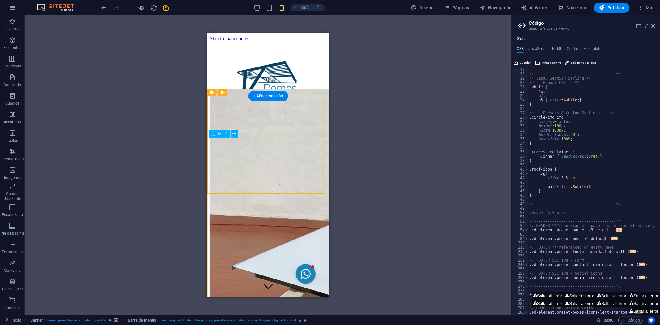
click at [239, 136] on icon at bounding box center [240, 135] width 3 height 6
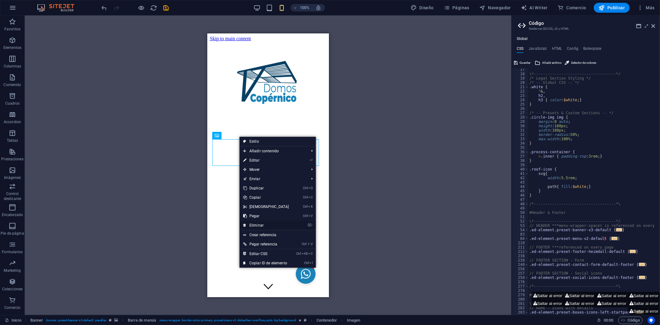
click at [258, 223] on link "⌦ Eliminar" at bounding box center [265, 225] width 53 height 9
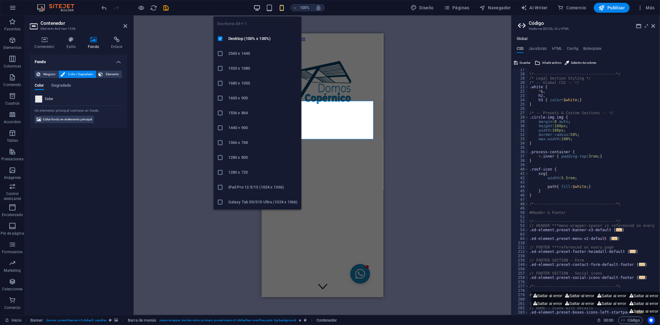
click at [258, 6] on icon "button" at bounding box center [256, 7] width 7 height 7
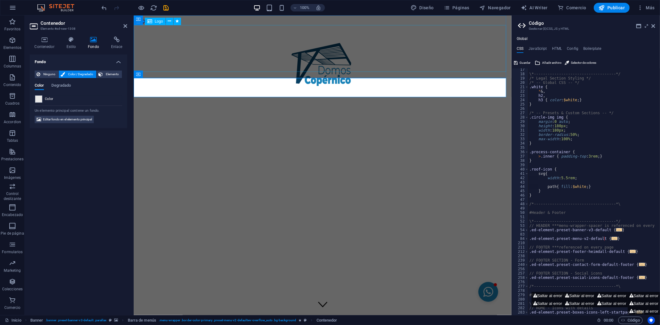
click at [199, 39] on div at bounding box center [322, 63] width 373 height 49
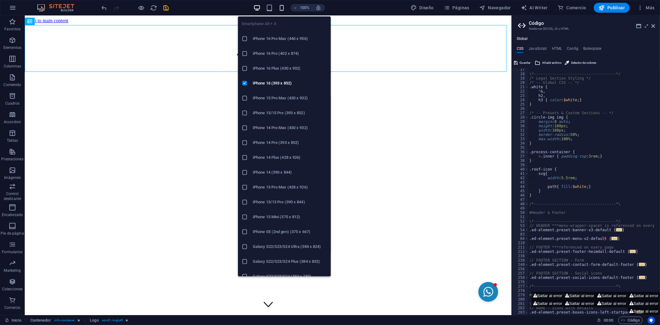
click at [281, 6] on icon "button" at bounding box center [281, 7] width 7 height 7
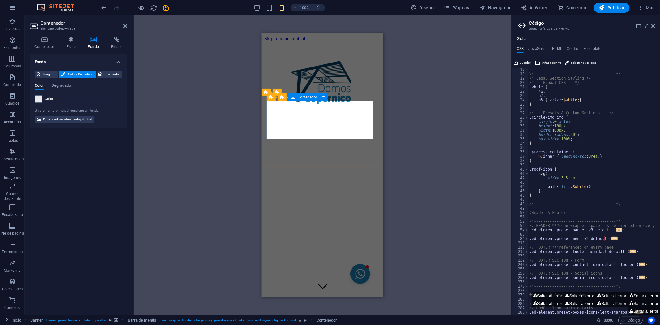
click at [49, 43] on h4 "Contenedor" at bounding box center [46, 42] width 32 height 13
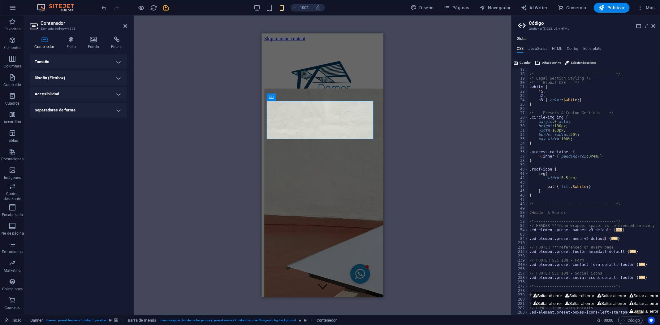
click at [50, 59] on h4 "Tamaño" at bounding box center [78, 61] width 97 height 15
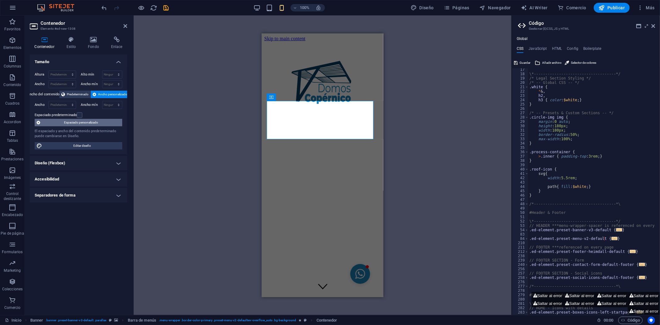
click at [68, 126] on span "Espaciado personalizado" at bounding box center [81, 122] width 78 height 7
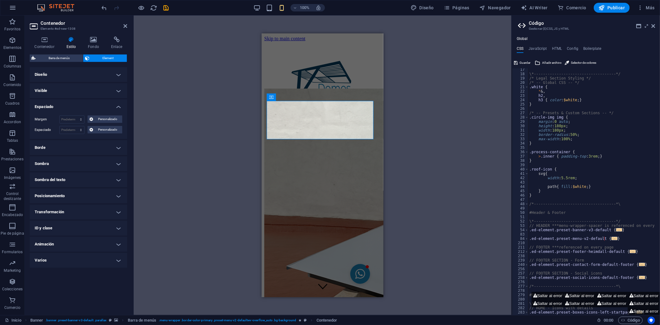
click at [64, 77] on h4 "Diseño" at bounding box center [78, 74] width 97 height 15
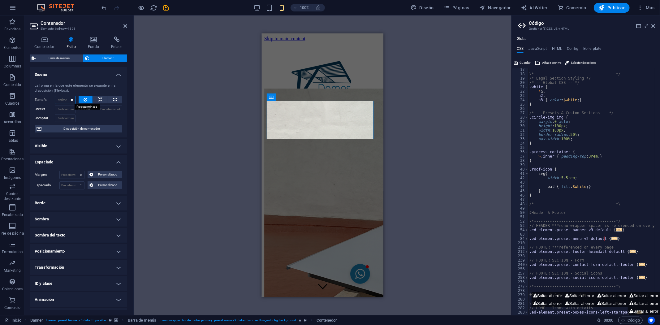
click at [61, 101] on select "Predeterminado automático px % 1/1 1/2 1/3 1/4 1/5 1/6 1/7 1/8 1/9 1/10" at bounding box center [65, 99] width 20 height 7
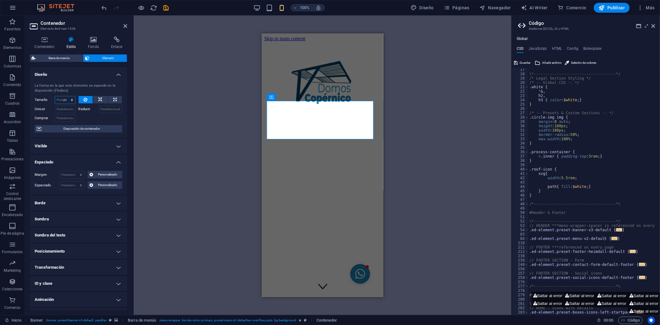
click at [66, 96] on select "Predeterminado automático px % 1/1 1/2 1/3 1/4 1/5 1/6 1/7 1/8 1/9 1/10" at bounding box center [65, 99] width 20 height 7
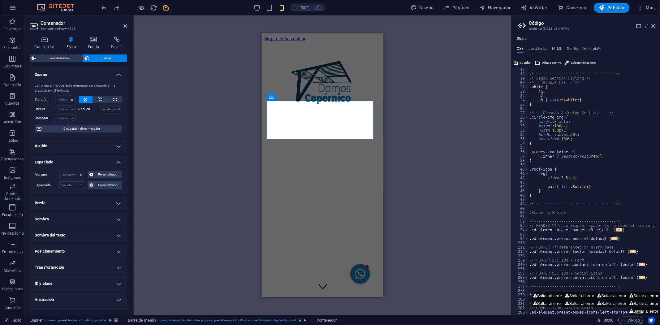
click at [400, 153] on div "Arrastra aquí para reemplazar el contenido existente. Si quieres crear un eleme…" at bounding box center [323, 164] width 378 height 299
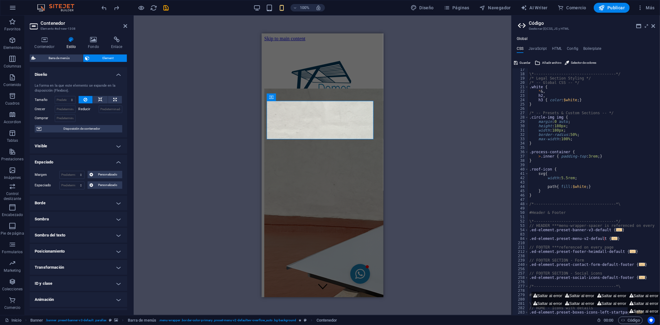
click at [463, 87] on div "Arrastra aquí para reemplazar el contenido existente. Si quieres crear un eleme…" at bounding box center [323, 164] width 378 height 299
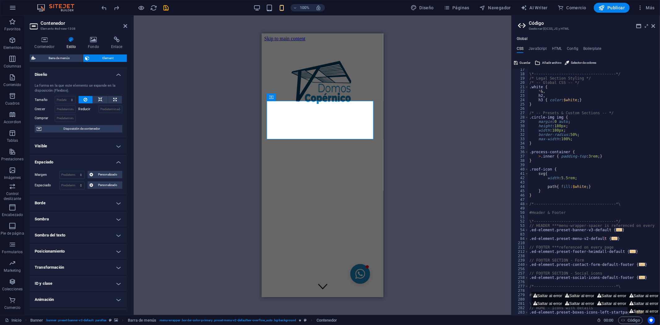
click at [220, 64] on div "Arrastra aquí para reemplazar el contenido existente. Si quieres crear un eleme…" at bounding box center [323, 164] width 378 height 299
click at [274, 67] on div at bounding box center [322, 81] width 117 height 49
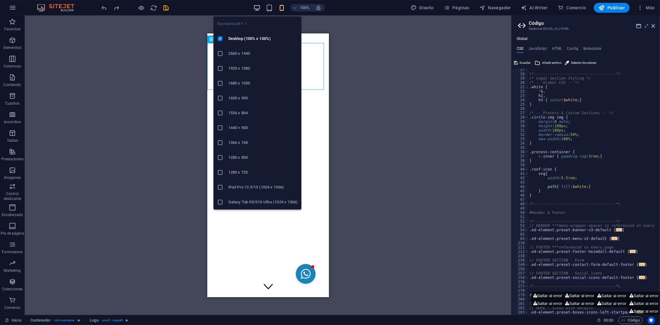
click at [257, 7] on icon "button" at bounding box center [256, 7] width 7 height 7
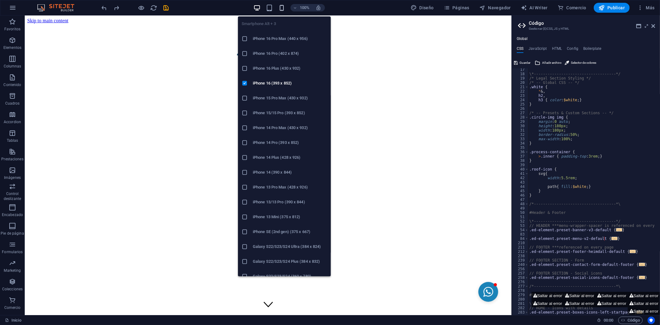
click at [282, 8] on icon "button" at bounding box center [281, 7] width 7 height 7
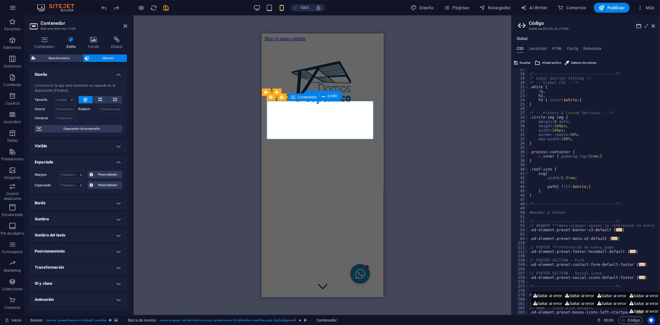
click at [76, 129] on span "Disposición de contenedor" at bounding box center [81, 128] width 77 height 7
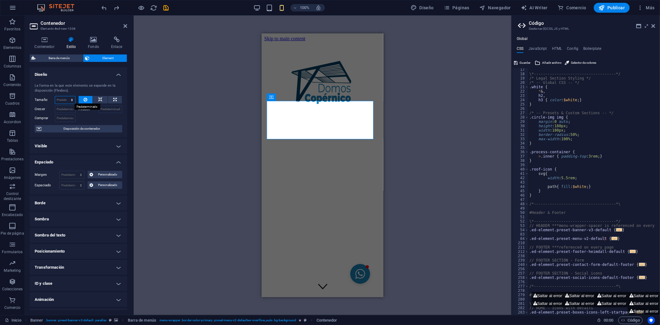
click at [63, 101] on select "Predeterminado automático px % 1/1 1/2 1/3 1/4 1/5 1/6 1/7 1/8 1/9 1/10" at bounding box center [65, 99] width 20 height 7
click at [66, 96] on select "Predeterminado automático px % 1/1 1/2 1/3 1/4 1/5 1/6 1/7 1/8 1/9 1/10" at bounding box center [65, 99] width 20 height 7
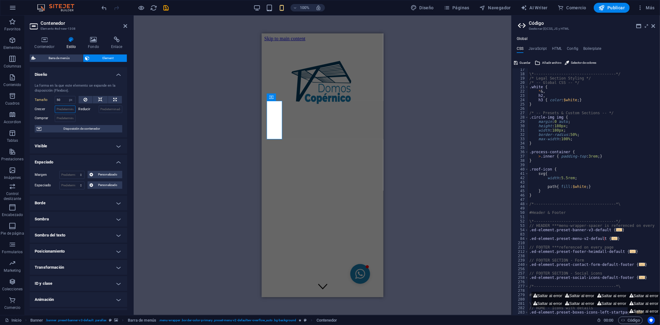
click at [69, 112] on input "Crecer" at bounding box center [65, 108] width 21 height 7
drag, startPoint x: 63, startPoint y: 99, endPoint x: 50, endPoint y: 101, distance: 13.5
click at [50, 101] on div "Tamaño 50 Predeterminado automático px % 1/1 1/2 1/3 1/4 1/5 1/6 1/7 1/8 1/9 1/…" at bounding box center [55, 100] width 41 height 8
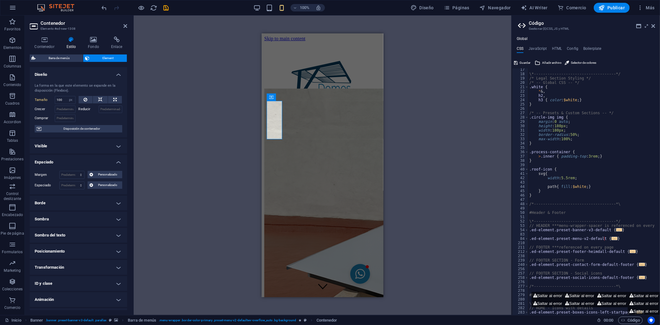
click at [61, 104] on div "Crecer" at bounding box center [57, 108] width 44 height 9
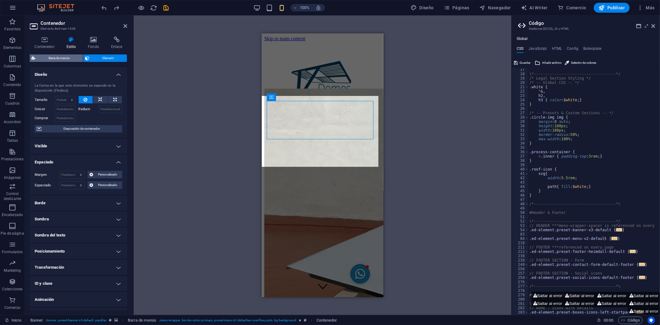
click at [71, 57] on span "Barra de menús" at bounding box center [59, 57] width 44 height 7
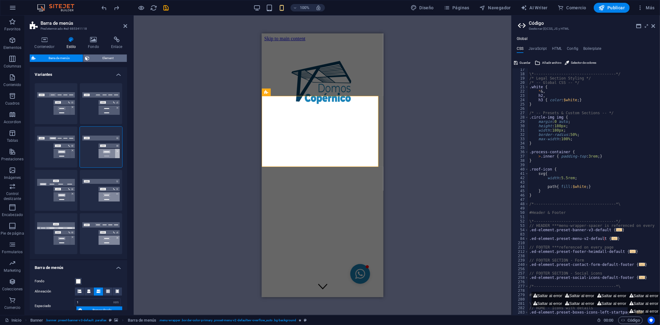
click at [103, 60] on span "Element" at bounding box center [108, 57] width 34 height 7
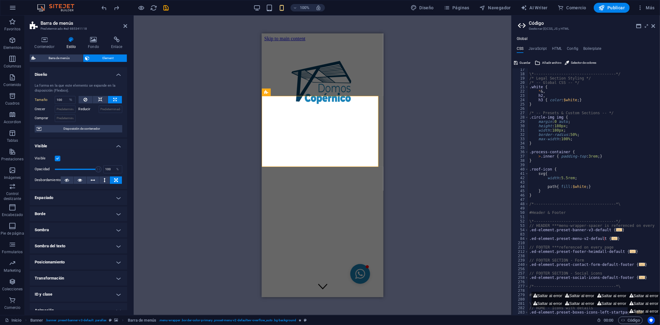
click at [61, 196] on h4 "Espaciado" at bounding box center [78, 197] width 97 height 15
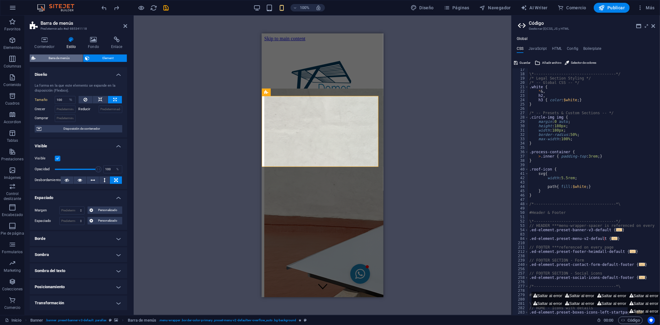
click at [67, 55] on span "Barra de menús" at bounding box center [59, 57] width 44 height 7
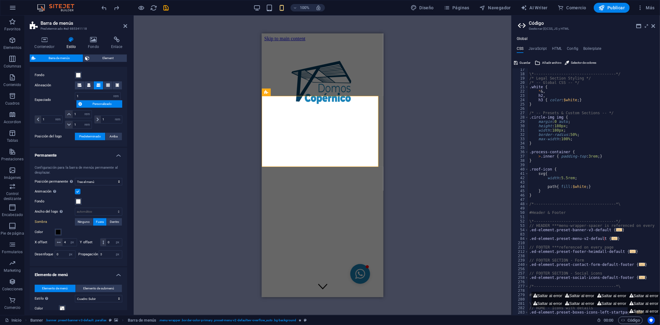
scroll to position [240, 0]
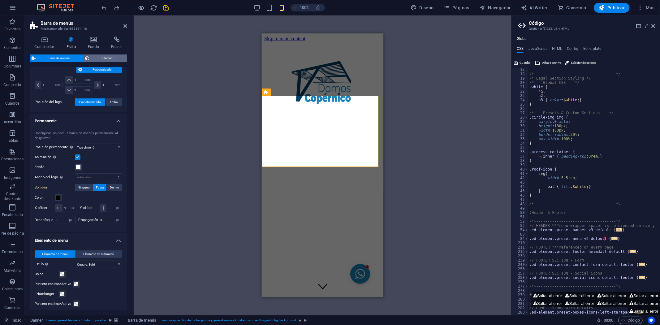
click at [106, 56] on span "Element" at bounding box center [108, 57] width 34 height 7
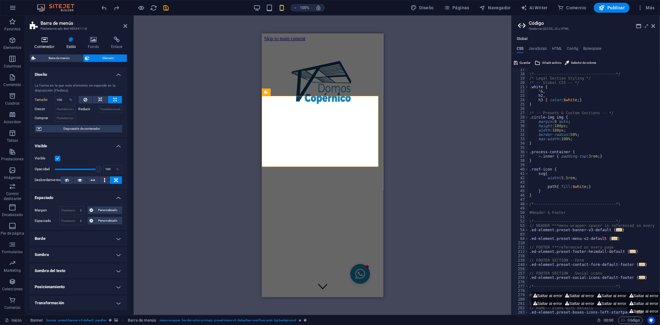
click at [46, 41] on icon at bounding box center [44, 39] width 29 height 6
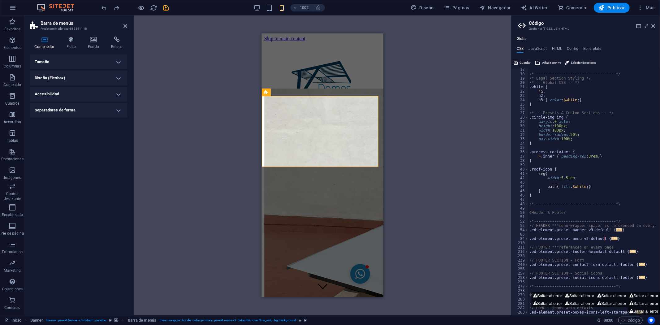
click at [61, 65] on h4 "Tamaño" at bounding box center [78, 61] width 97 height 15
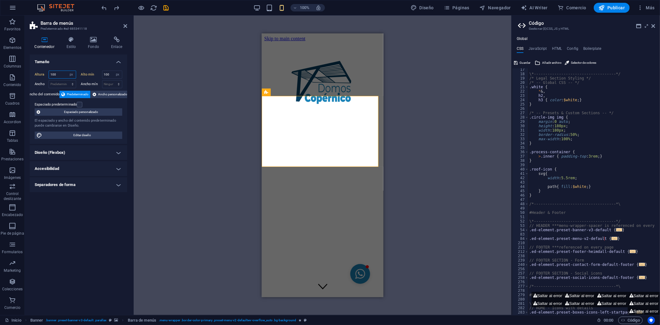
drag, startPoint x: 63, startPoint y: 75, endPoint x: 49, endPoint y: 73, distance: 14.4
click at [49, 73] on input "100" at bounding box center [62, 74] width 27 height 7
click at [106, 73] on input "100" at bounding box center [112, 74] width 20 height 7
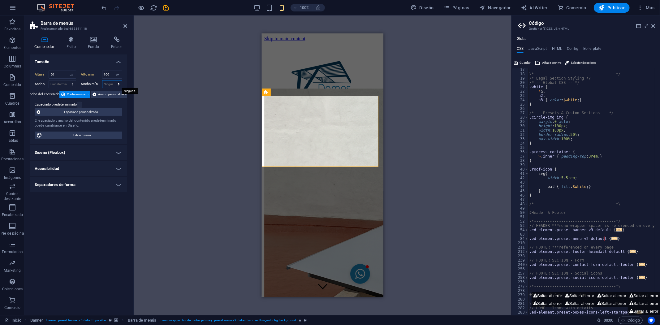
click at [108, 83] on select "Ninguno px rem % vh vw" at bounding box center [112, 83] width 20 height 7
click at [107, 74] on input "100" at bounding box center [112, 74] width 20 height 7
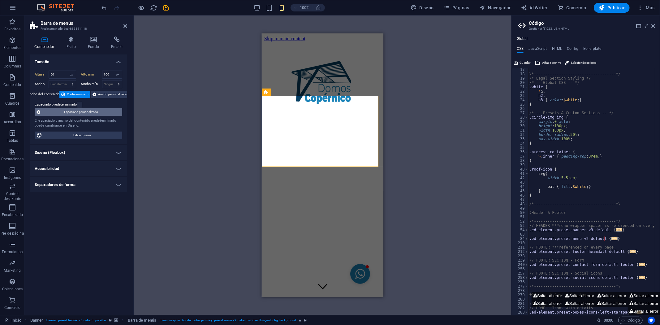
click at [82, 111] on span "Espaciado personalizado" at bounding box center [81, 111] width 78 height 7
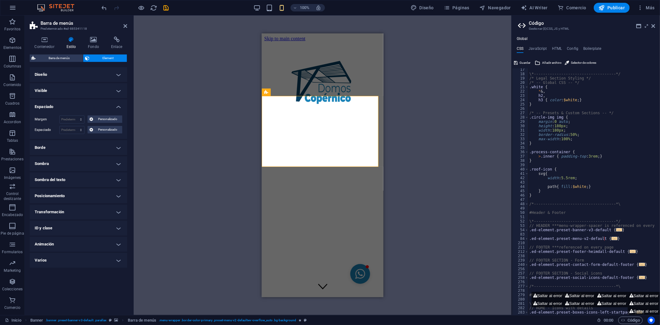
click at [56, 76] on h4 "Diseño" at bounding box center [78, 74] width 97 height 15
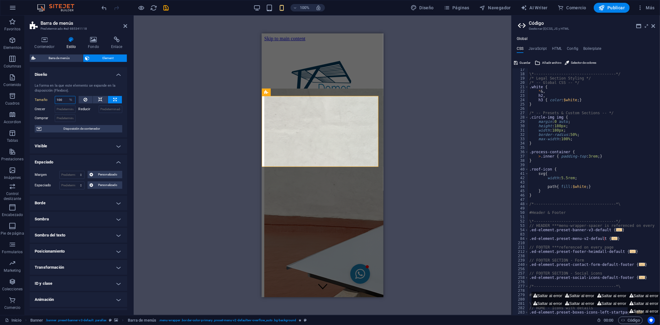
drag, startPoint x: 62, startPoint y: 100, endPoint x: 54, endPoint y: 100, distance: 9.0
click at [54, 100] on div "Tamaño 100 Predeterminado automático px % 1/1 1/2 1/3 1/4 1/5 1/6 1/7 1/8 1/9 1…" at bounding box center [55, 100] width 41 height 8
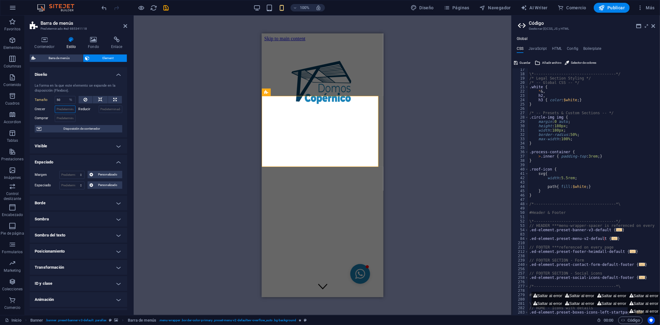
click at [61, 106] on input "Crecer" at bounding box center [65, 108] width 21 height 7
click at [63, 98] on input "50" at bounding box center [65, 99] width 20 height 7
click at [60, 59] on span "Barra de menús" at bounding box center [59, 57] width 44 height 7
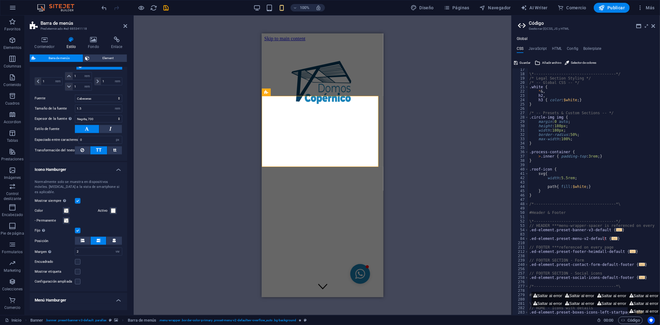
scroll to position [550, 0]
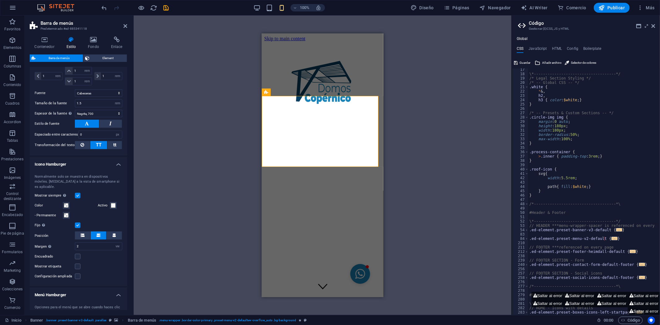
click at [443, 161] on div "Arrastra aquí para reemplazar el contenido existente. Si quieres crear un eleme…" at bounding box center [323, 164] width 378 height 299
click at [401, 118] on div "Arrastra aquí para reemplazar el contenido existente. Si quieres crear un eleme…" at bounding box center [323, 164] width 378 height 299
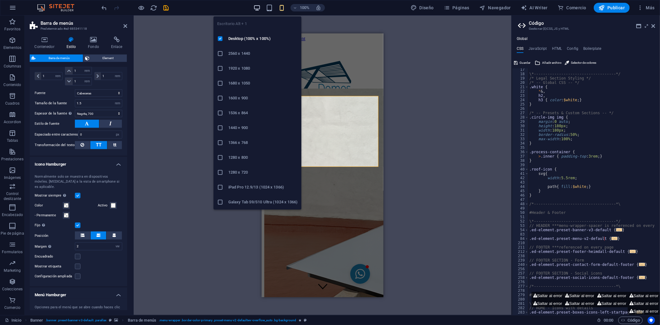
click at [255, 8] on icon "button" at bounding box center [256, 7] width 7 height 7
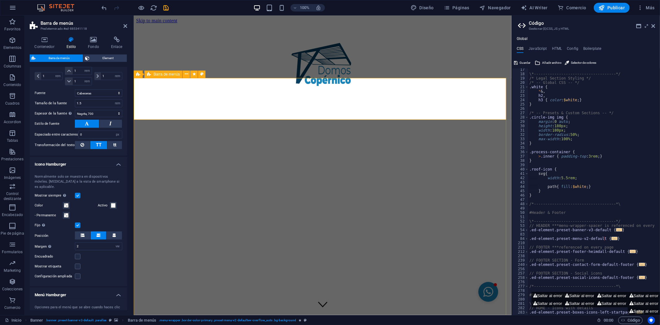
click at [449, 10] on icon "button" at bounding box center [447, 8] width 6 height 6
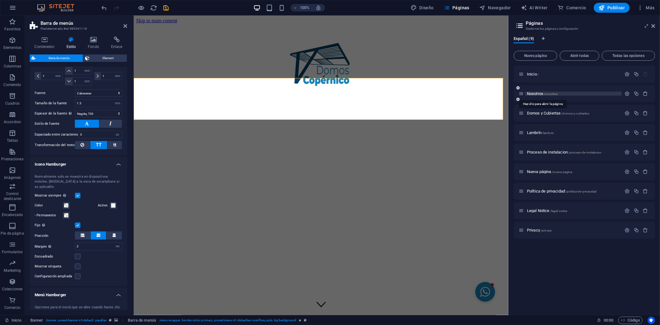
click at [537, 93] on span "Nosotros /nosotros" at bounding box center [542, 93] width 31 height 5
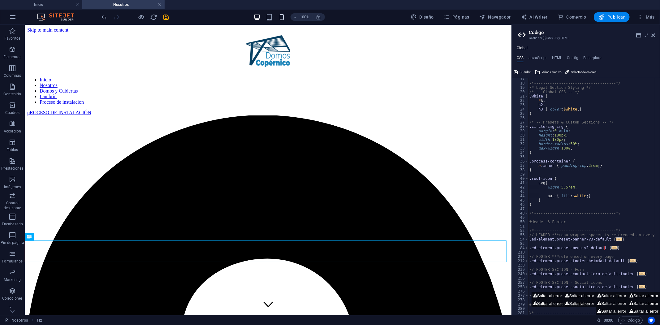
scroll to position [70, 0]
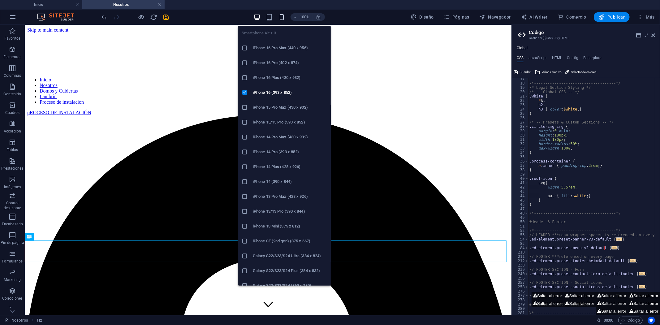
click at [284, 16] on icon "button" at bounding box center [281, 17] width 7 height 7
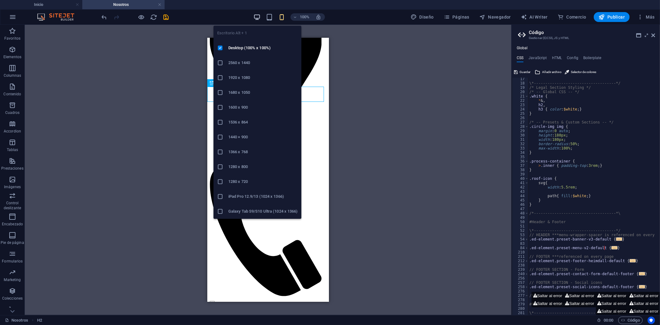
click at [260, 16] on icon "button" at bounding box center [256, 17] width 7 height 7
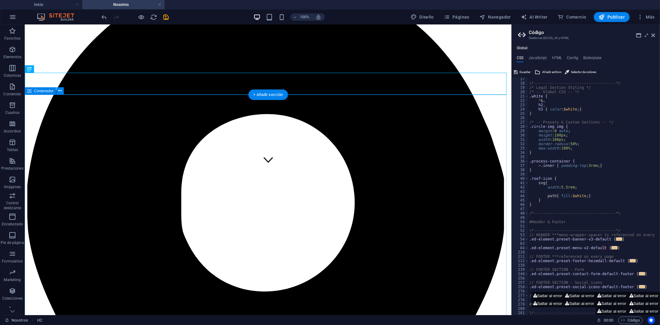
scroll to position [0, 0]
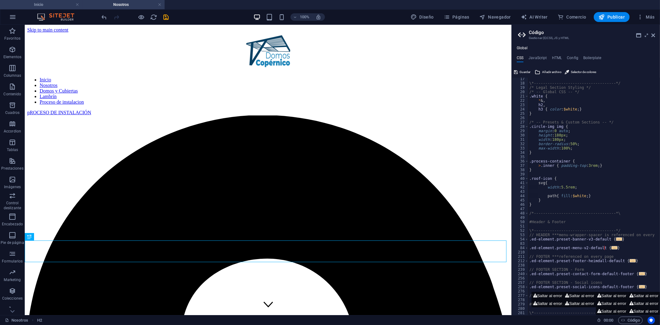
click at [48, 4] on h4 "Inicio" at bounding box center [41, 4] width 82 height 7
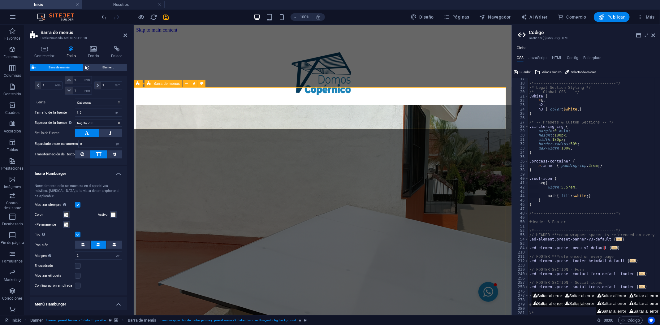
drag, startPoint x: 653, startPoint y: 35, endPoint x: 520, endPoint y: 11, distance: 135.8
click at [653, 35] on icon at bounding box center [653, 35] width 4 height 5
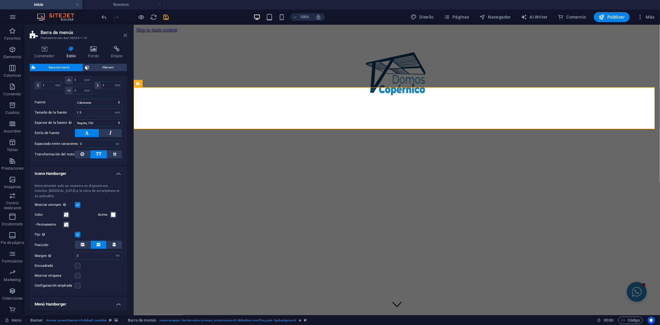
drag, startPoint x: 126, startPoint y: 33, endPoint x: 93, endPoint y: 39, distance: 32.7
click at [126, 33] on icon at bounding box center [125, 35] width 4 height 5
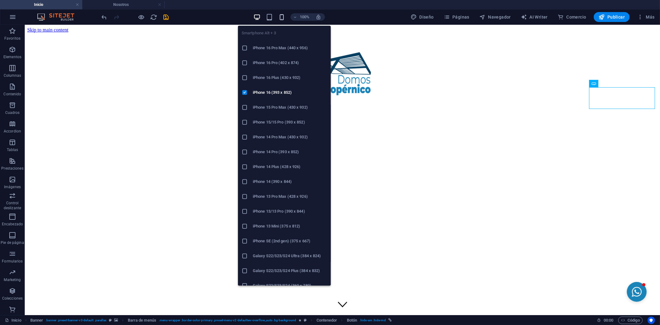
click at [283, 17] on icon "button" at bounding box center [281, 17] width 7 height 7
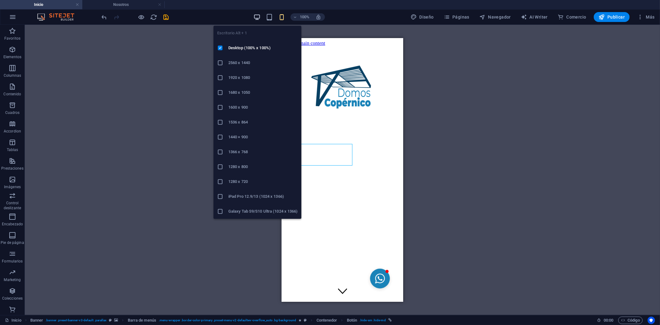
click at [256, 15] on icon "button" at bounding box center [256, 17] width 7 height 7
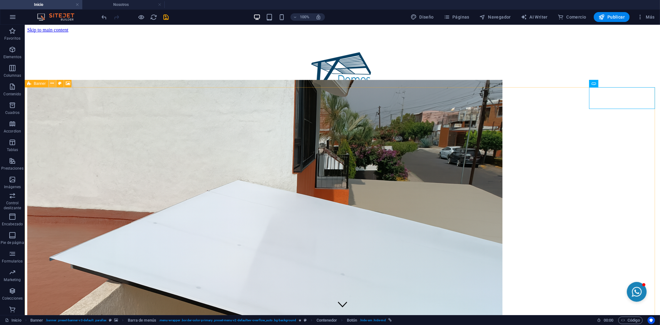
click at [51, 83] on icon at bounding box center [51, 83] width 3 height 6
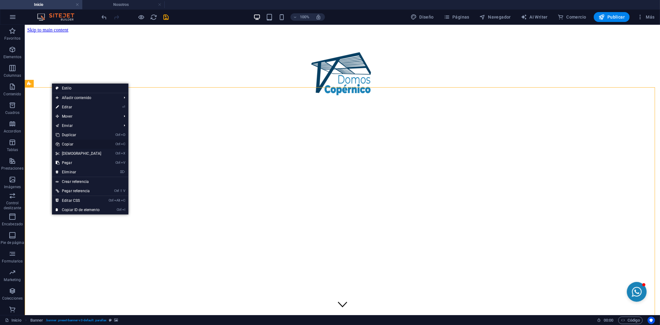
click at [73, 145] on link "Ctrl C Copiar" at bounding box center [78, 144] width 53 height 9
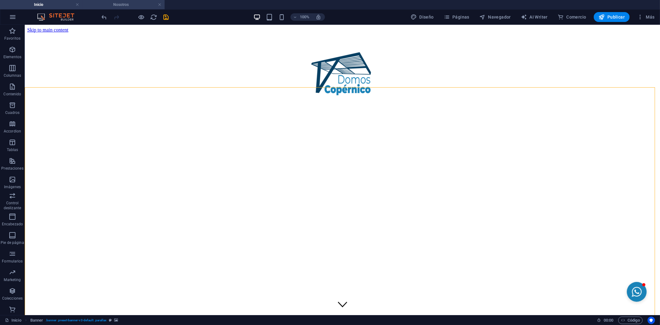
click at [129, 5] on h4 "Nosotros" at bounding box center [123, 4] width 82 height 7
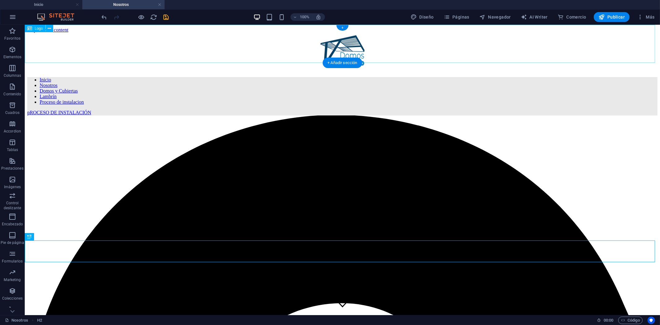
click at [73, 42] on div at bounding box center [342, 51] width 630 height 39
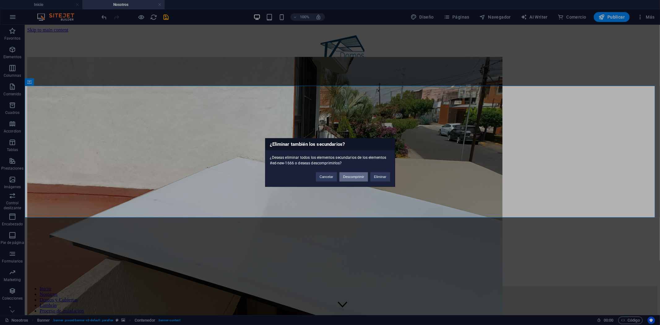
click at [357, 177] on button "Descomprimir" at bounding box center [353, 176] width 28 height 9
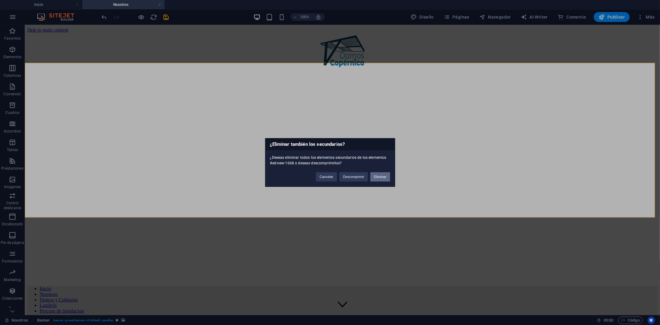
click at [384, 177] on button "Eliminar" at bounding box center [380, 176] width 20 height 9
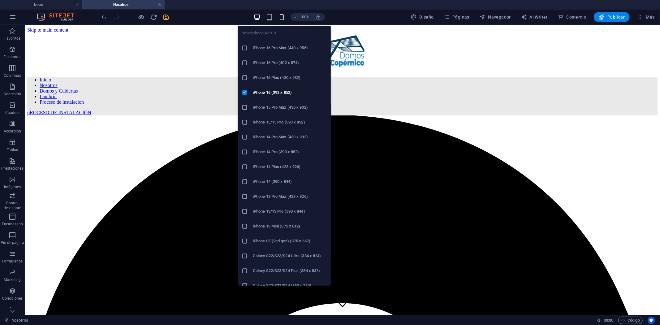
click at [280, 17] on icon "button" at bounding box center [281, 17] width 7 height 7
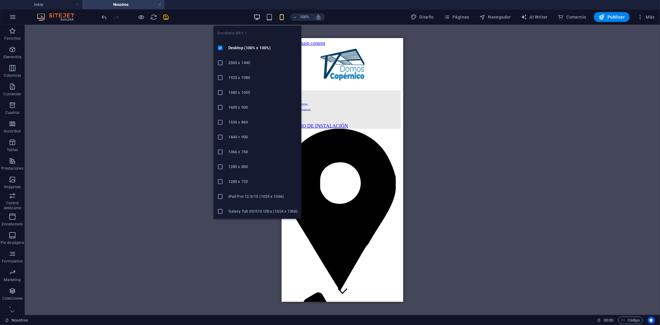
click at [258, 15] on icon "button" at bounding box center [256, 17] width 7 height 7
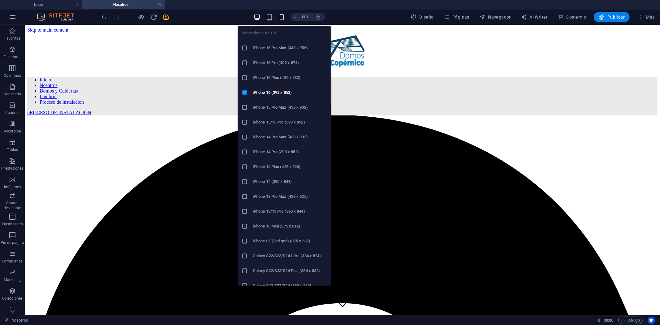
click at [281, 17] on icon "button" at bounding box center [281, 17] width 7 height 7
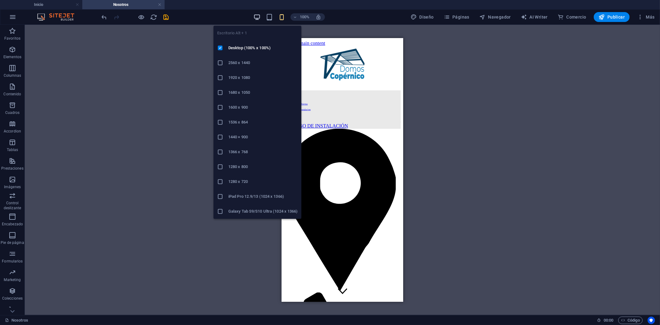
click at [255, 20] on icon "button" at bounding box center [256, 17] width 7 height 7
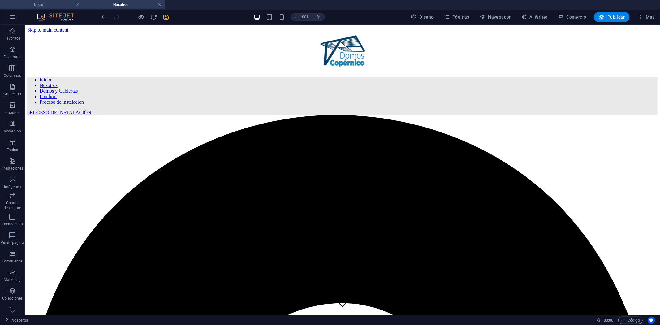
click at [50, 5] on h4 "Inicio" at bounding box center [41, 4] width 82 height 7
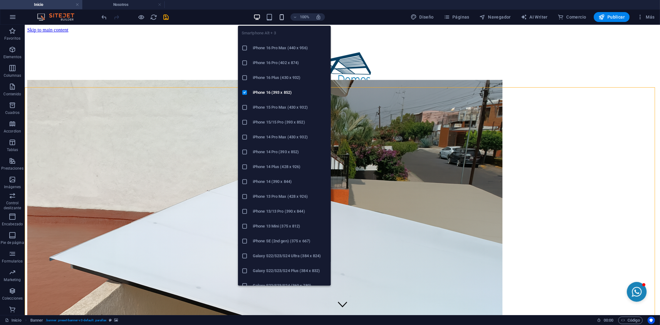
click at [281, 18] on icon "button" at bounding box center [281, 17] width 7 height 7
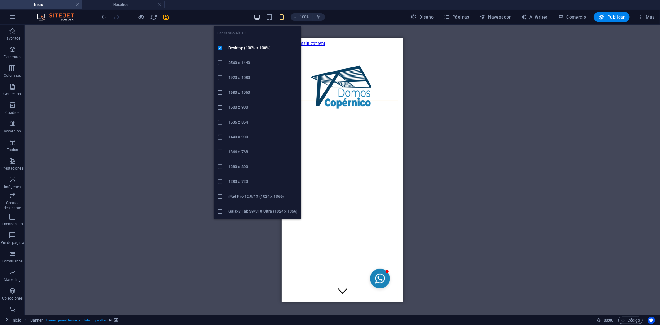
click at [257, 19] on icon "button" at bounding box center [256, 17] width 7 height 7
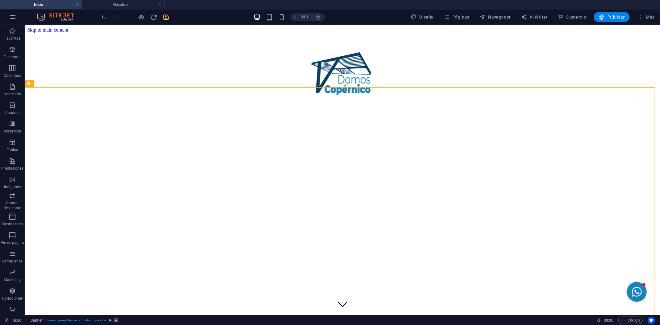
click at [166, 19] on icon "save" at bounding box center [166, 17] width 7 height 7
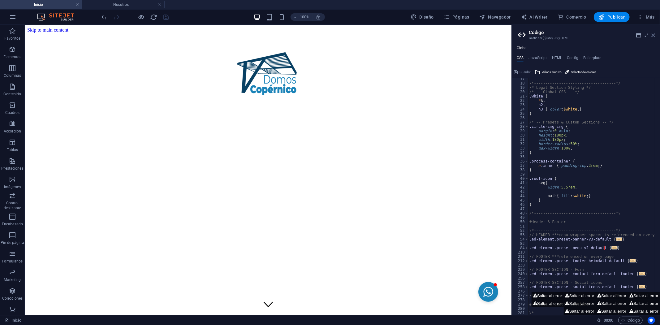
click at [655, 36] on icon at bounding box center [653, 35] width 4 height 5
